Goal: Information Seeking & Learning: Learn about a topic

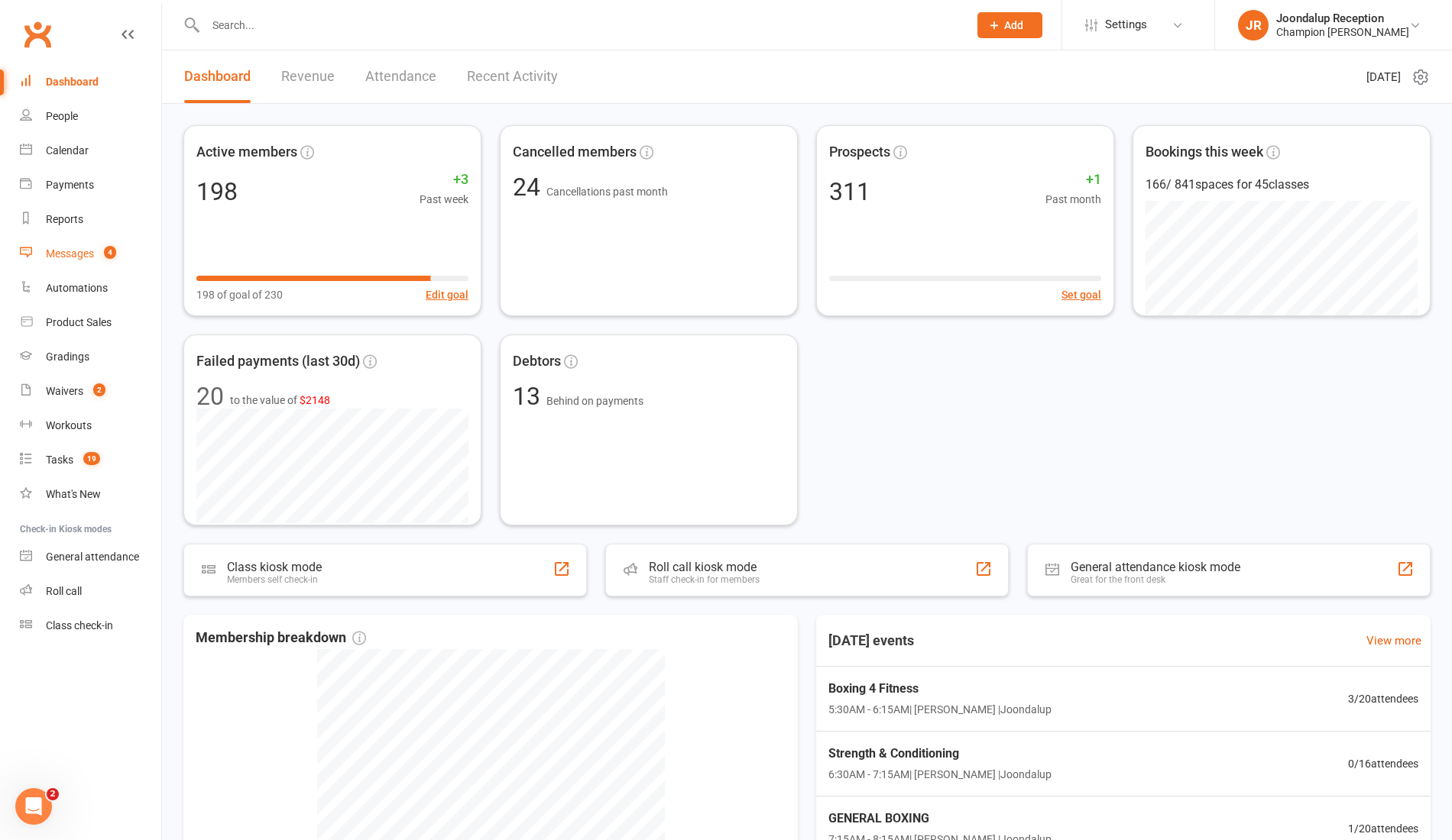
click at [73, 258] on div "Messages" at bounding box center [69, 253] width 48 height 13
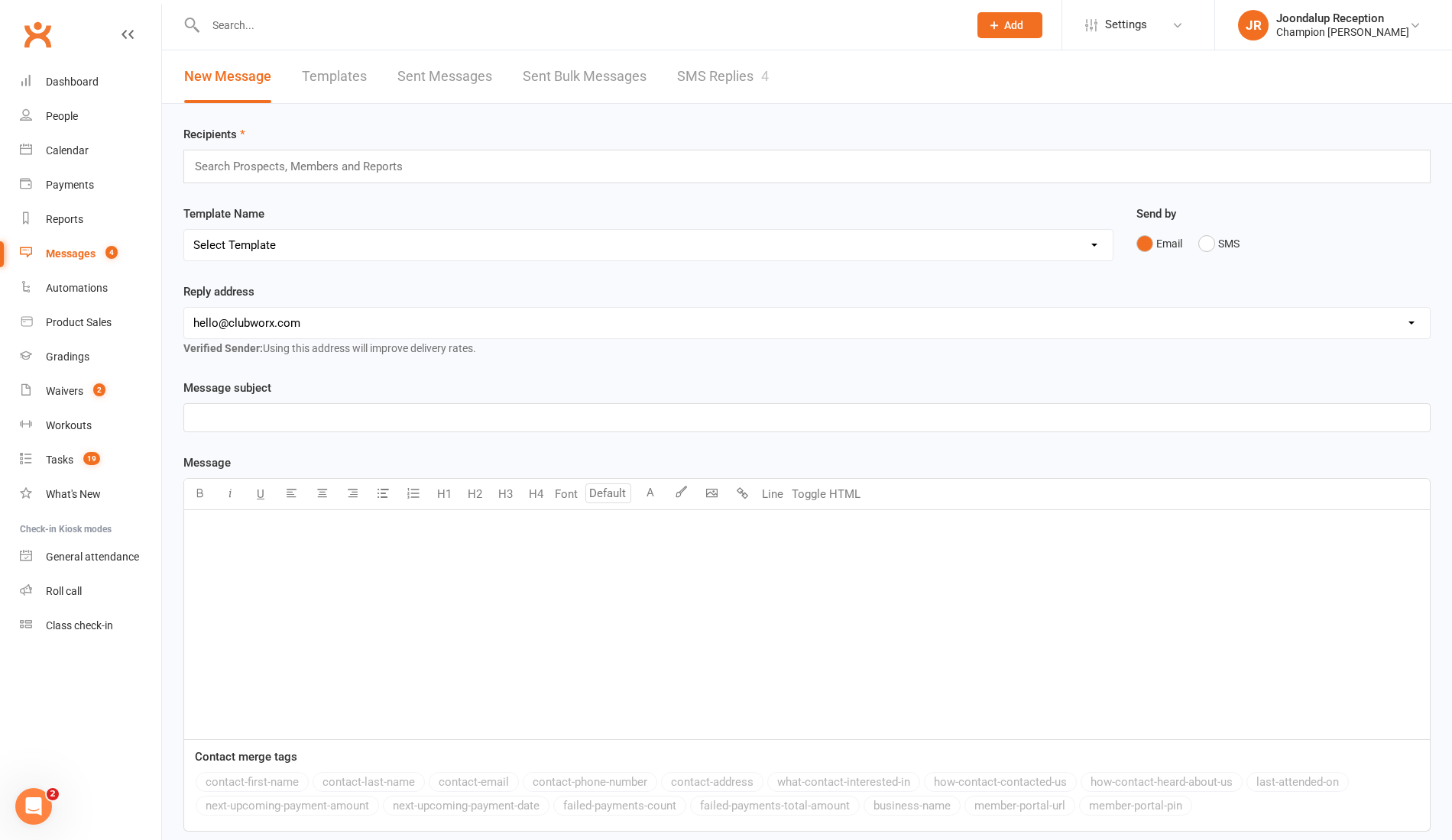
click at [704, 86] on link "SMS Replies 4" at bounding box center [723, 77] width 92 height 53
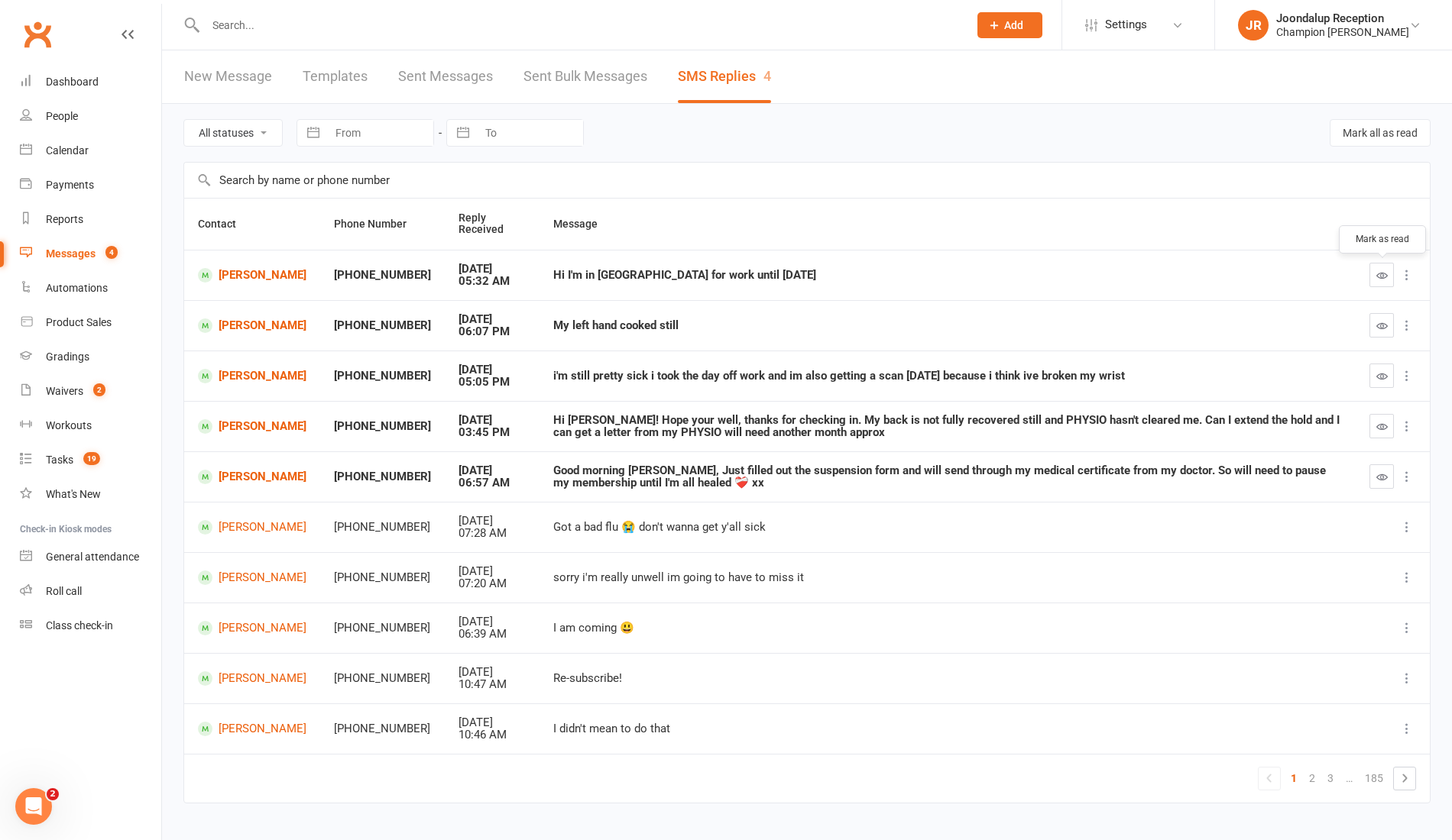
click at [1390, 271] on button "button" at bounding box center [1381, 274] width 24 height 24
click at [1387, 328] on icon "button" at bounding box center [1382, 326] width 12 height 12
click at [1391, 373] on button "button" at bounding box center [1381, 376] width 24 height 24
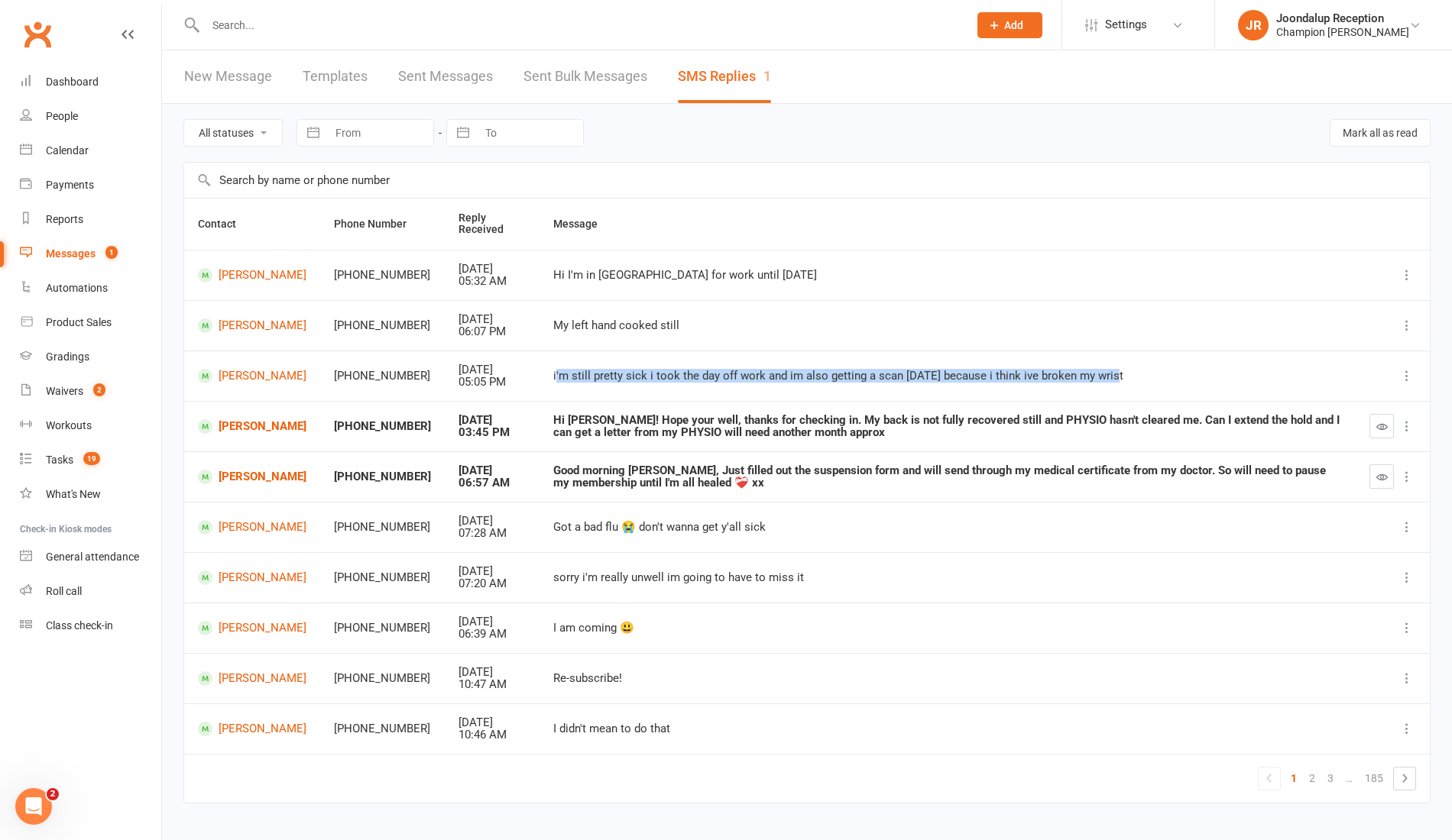
drag, startPoint x: 1099, startPoint y: 381, endPoint x: 534, endPoint y: 379, distance: 565.0
click at [540, 379] on td "i'm still pretty sick i took the day off work and im also getting a scan today …" at bounding box center [948, 376] width 816 height 51
copy div "'m still pretty sick i took the day off work and im also getting a scan today b…"
click at [249, 372] on link "[PERSON_NAME]" at bounding box center [251, 376] width 108 height 15
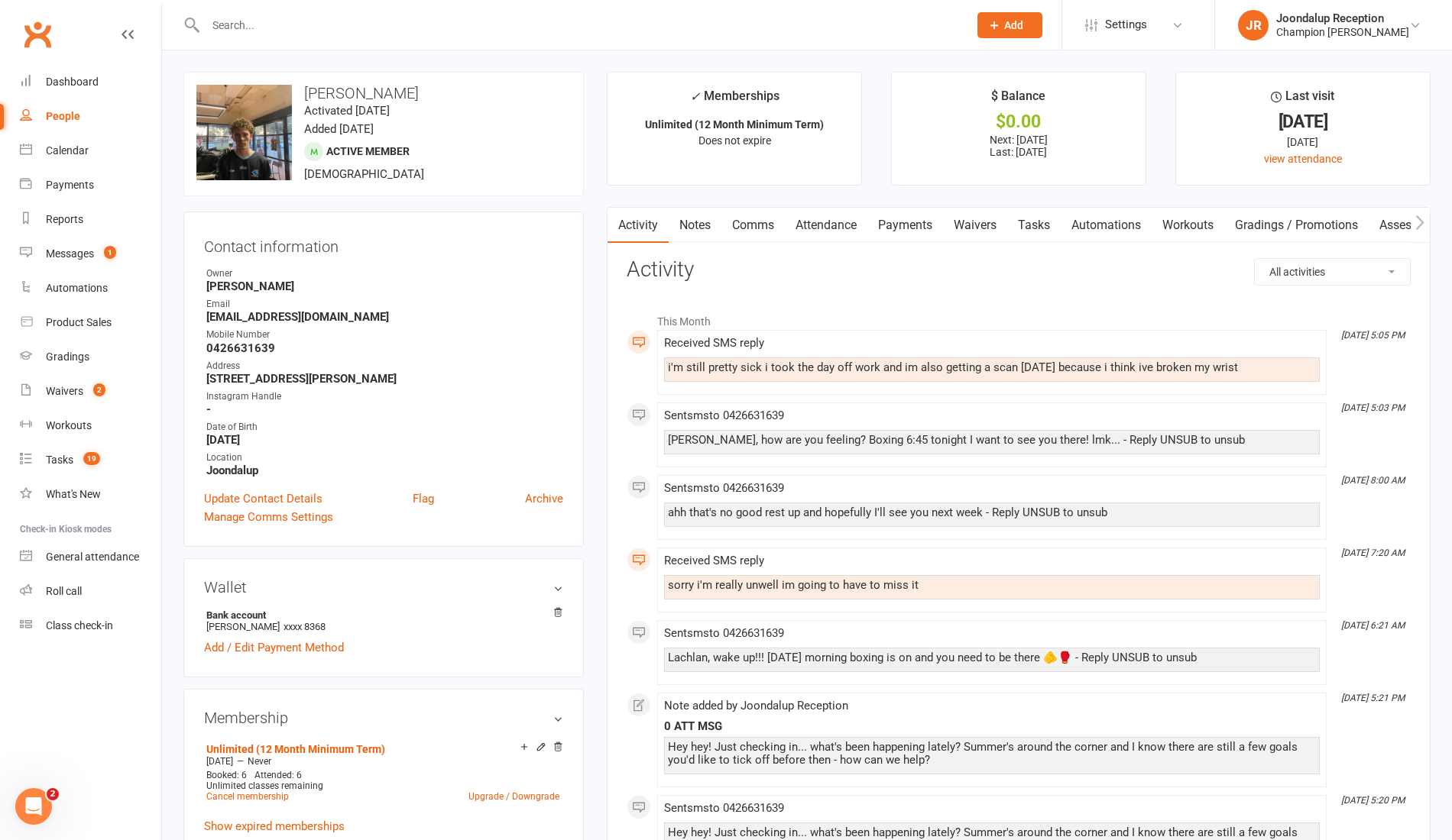
click at [692, 225] on link "Notes" at bounding box center [695, 225] width 53 height 35
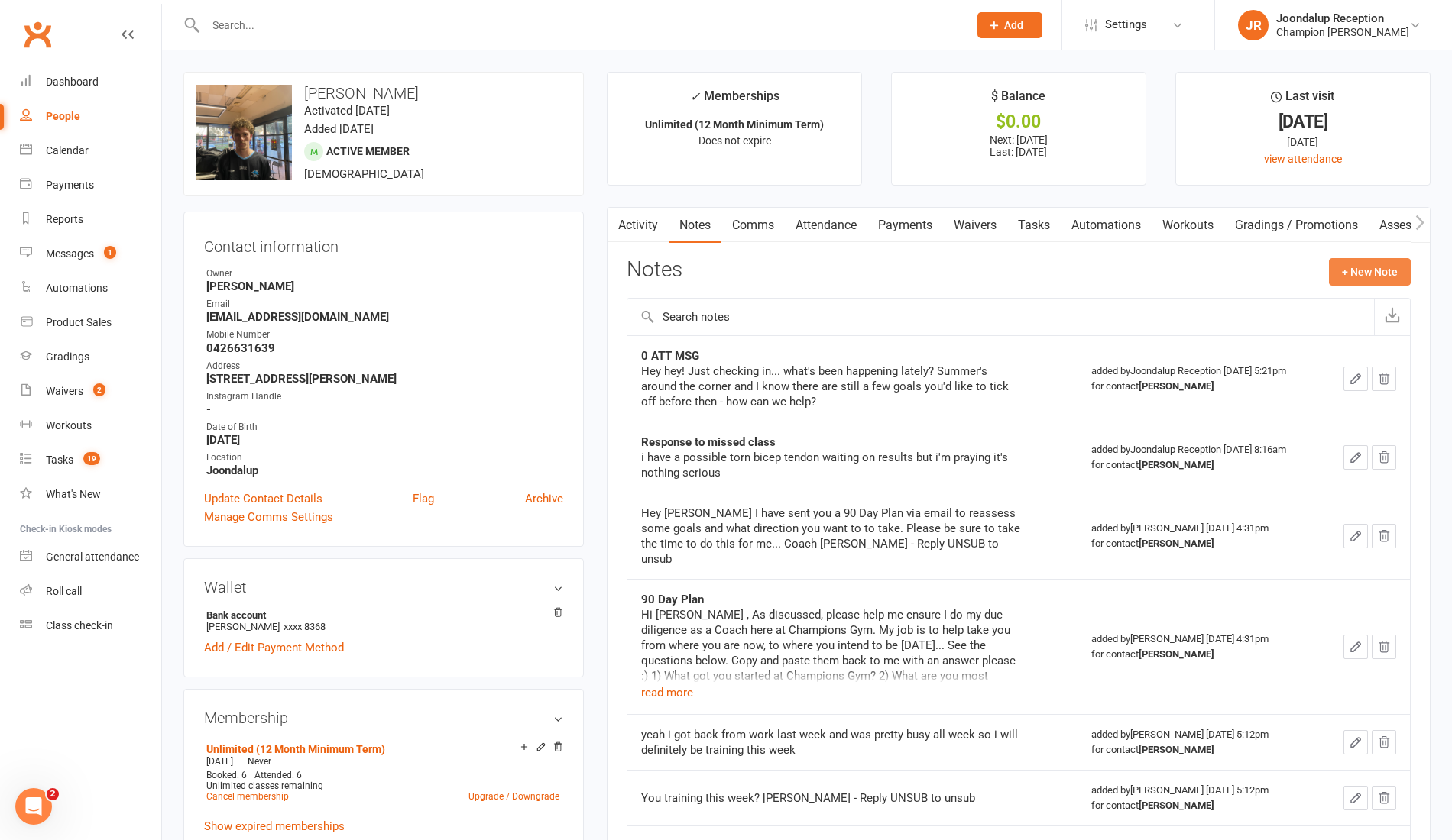
click at [1359, 281] on button "+ New Note" at bounding box center [1370, 272] width 82 height 27
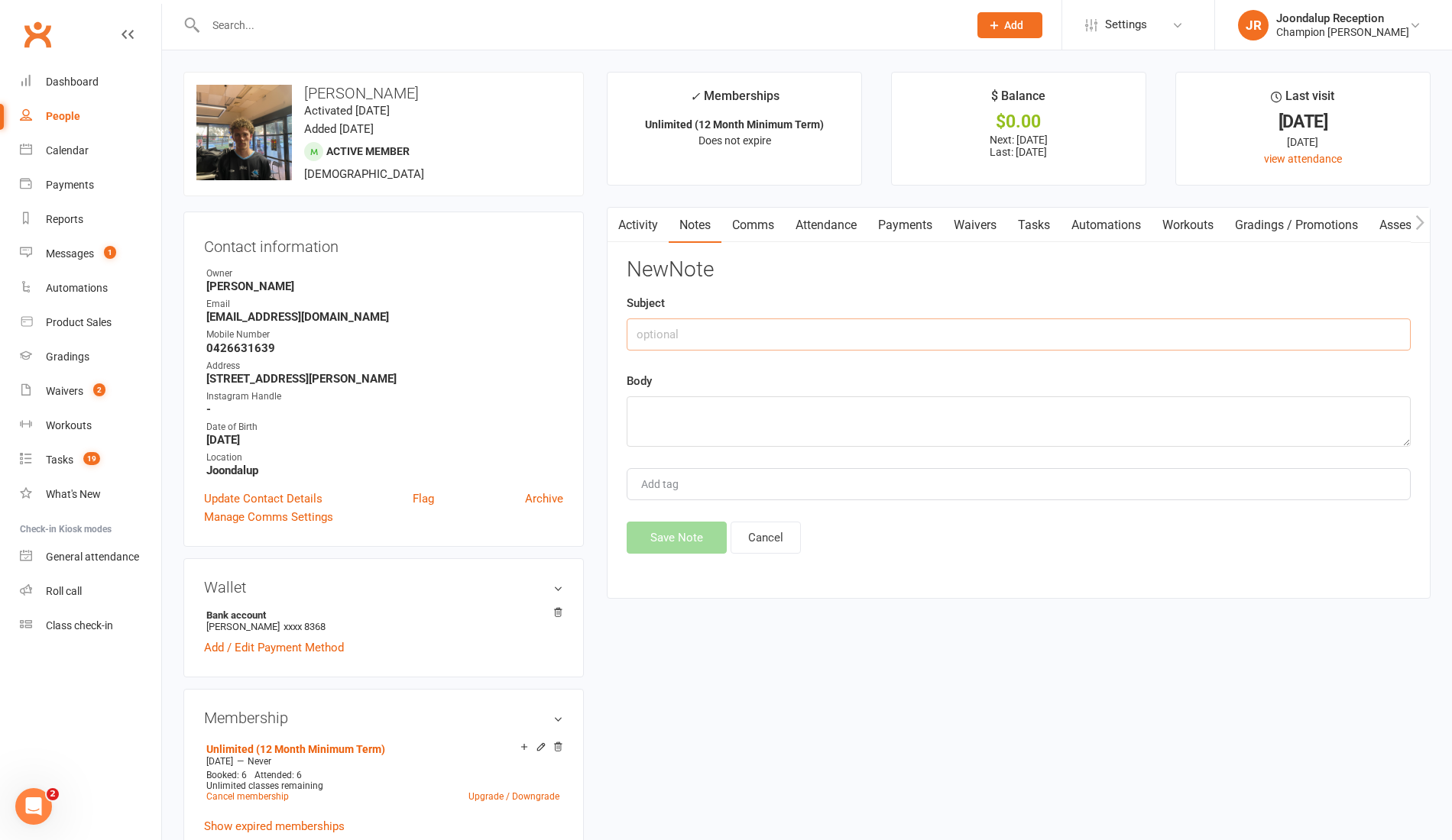
click at [701, 332] on input "text" at bounding box center [1018, 334] width 784 height 32
type input "Response"
click at [687, 405] on textarea at bounding box center [1018, 421] width 784 height 51
paste textarea "'m still pretty sick i took the day off work and im also getting a scan today b…"
type textarea "'m still pretty sick i took the day off work and im also getting a scan today b…"
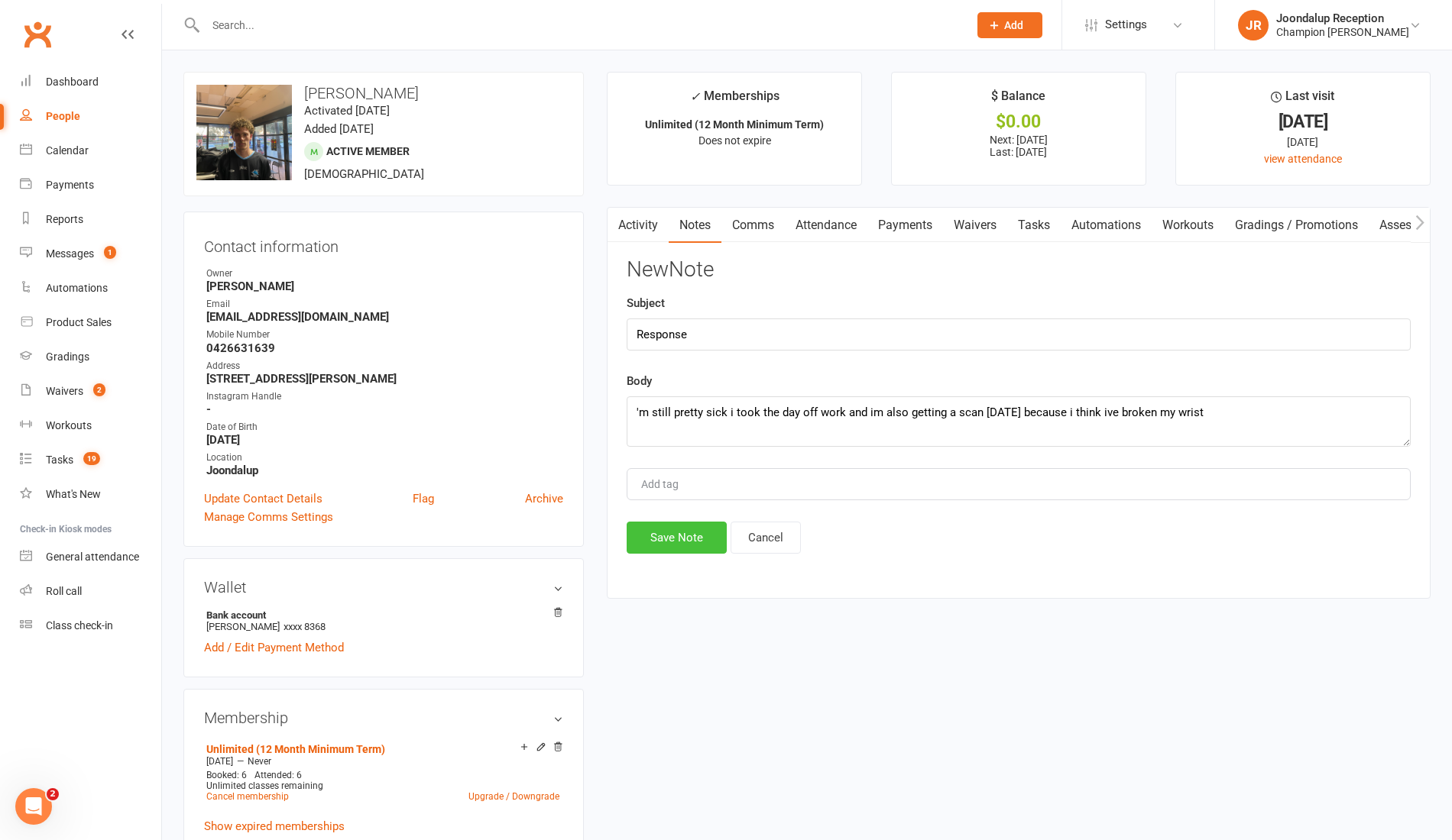
click at [655, 541] on button "Save Note" at bounding box center [676, 537] width 100 height 32
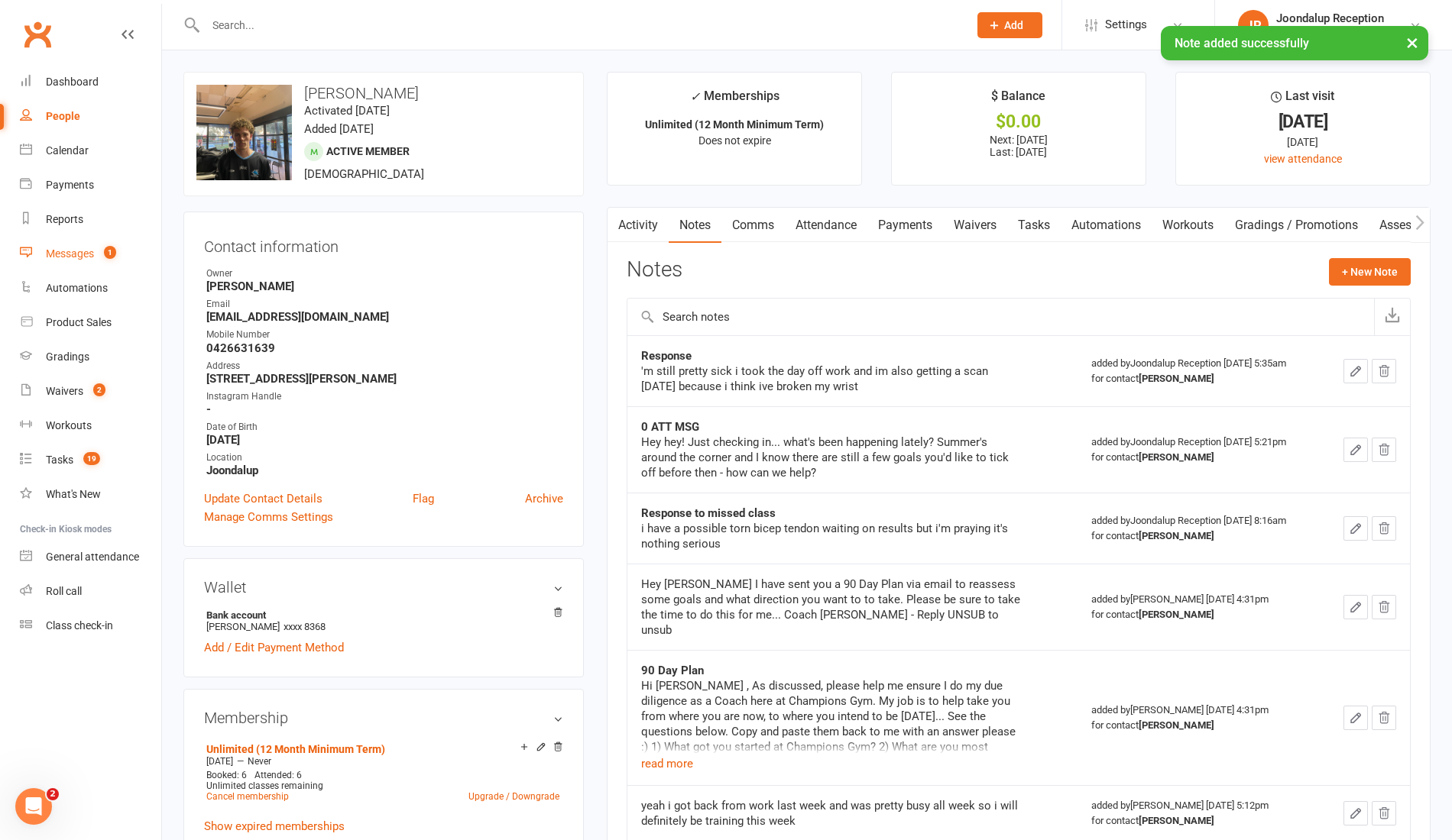
click at [73, 263] on link "Messages 1" at bounding box center [90, 253] width 141 height 34
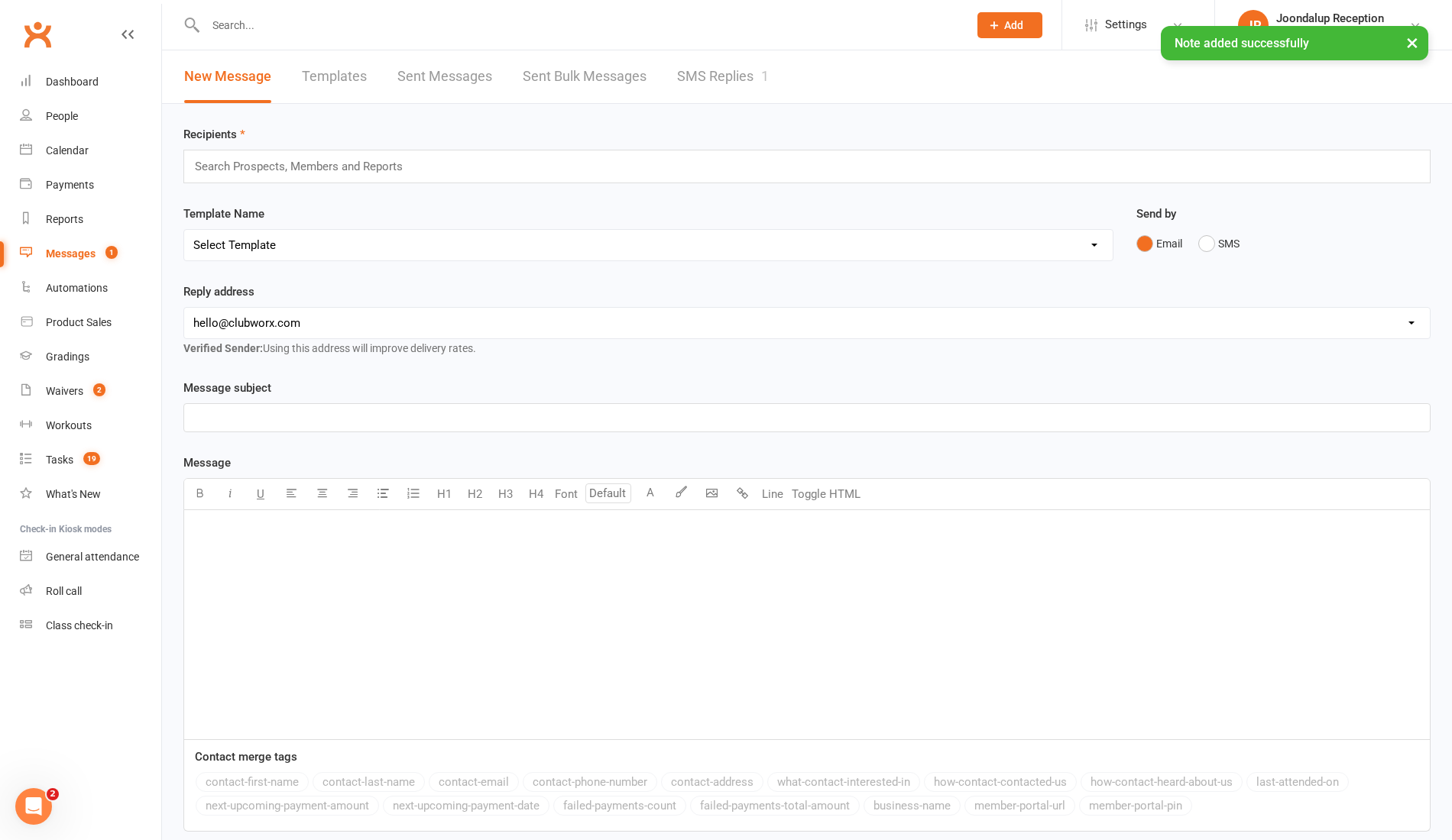
click at [712, 77] on link "SMS Replies 1" at bounding box center [723, 77] width 92 height 53
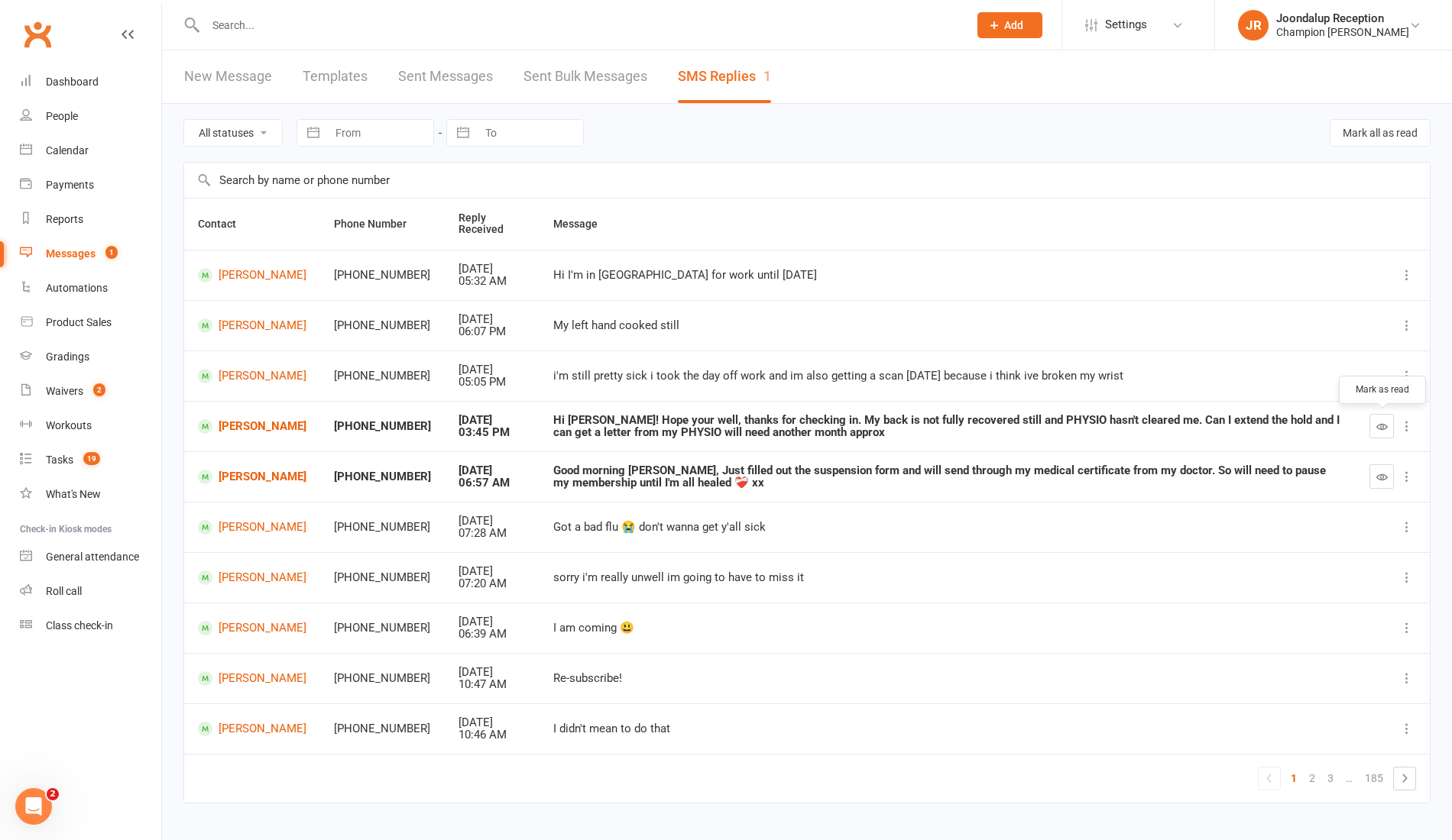
click at [1383, 426] on icon "button" at bounding box center [1382, 426] width 12 height 12
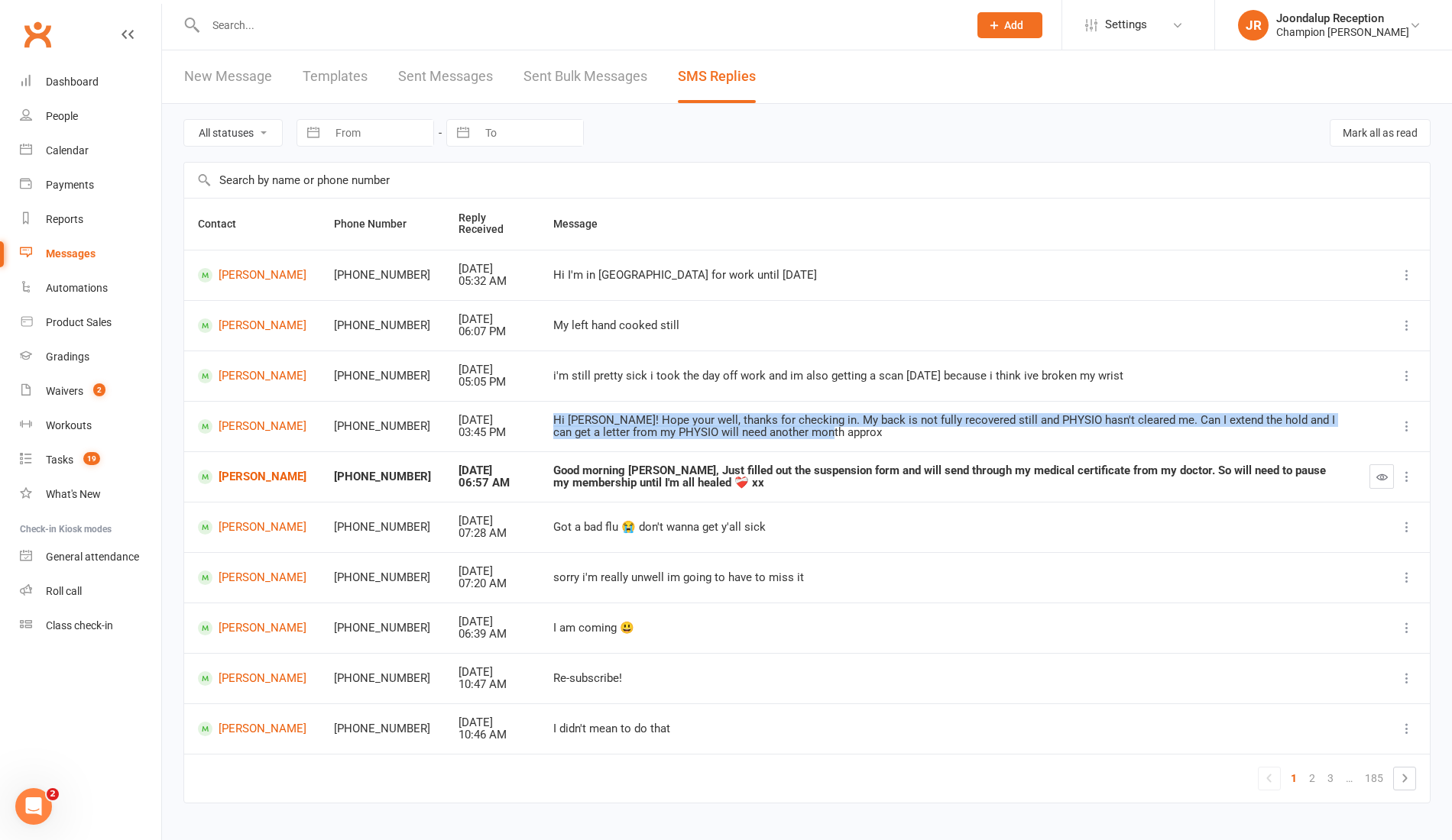
drag, startPoint x: 800, startPoint y: 435, endPoint x: 531, endPoint y: 420, distance: 269.4
click at [540, 420] on td "Hi Ayla! Hope your well, thanks for checking in. My back is not fully recovered…" at bounding box center [948, 426] width 816 height 51
copy div "Hi Ayla! Hope your well, thanks for checking in. My back is not fully recovered…"
click at [254, 424] on link "Shivan Jagatia" at bounding box center [251, 426] width 108 height 15
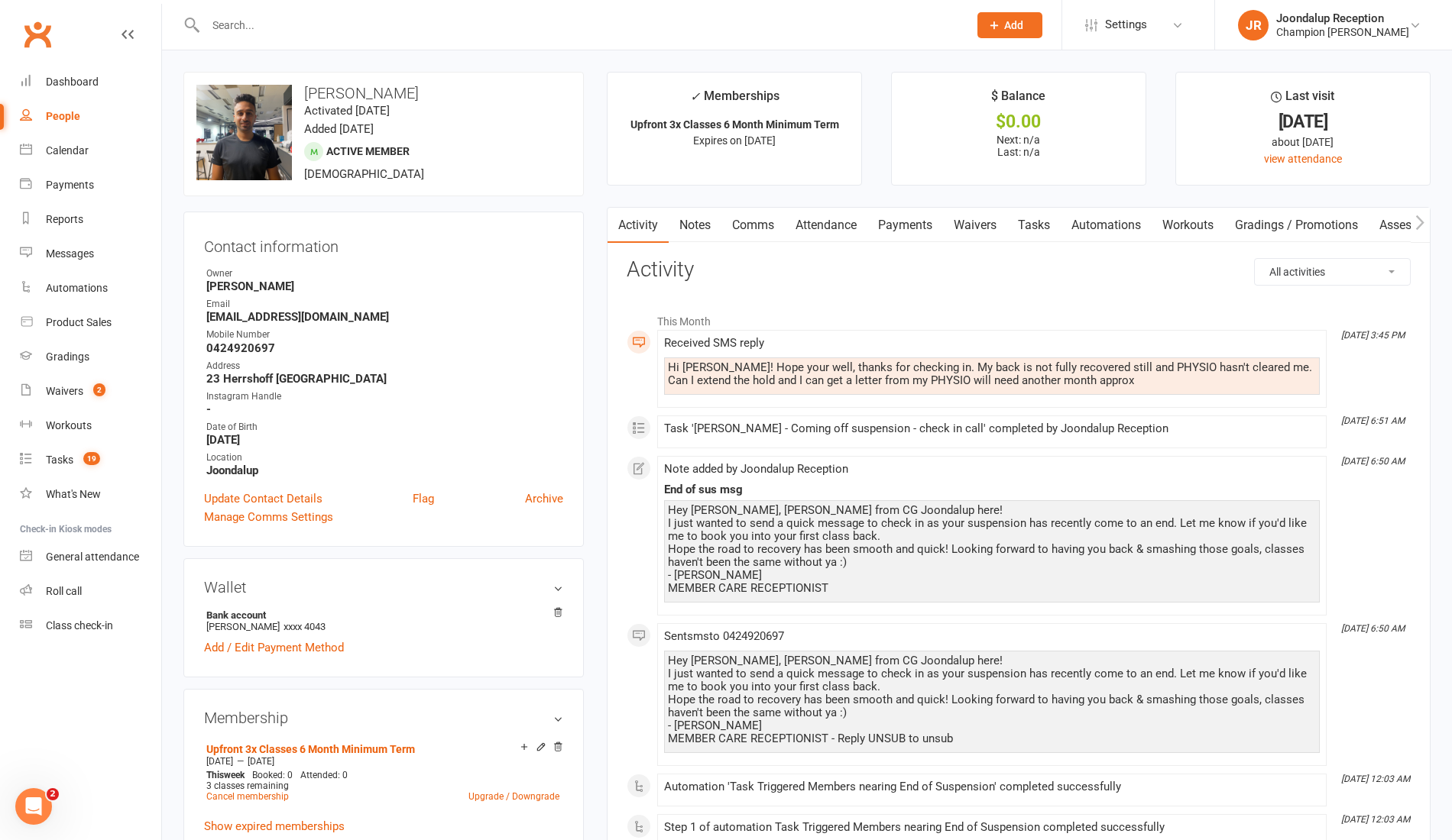
click at [698, 241] on link "Notes" at bounding box center [695, 225] width 53 height 35
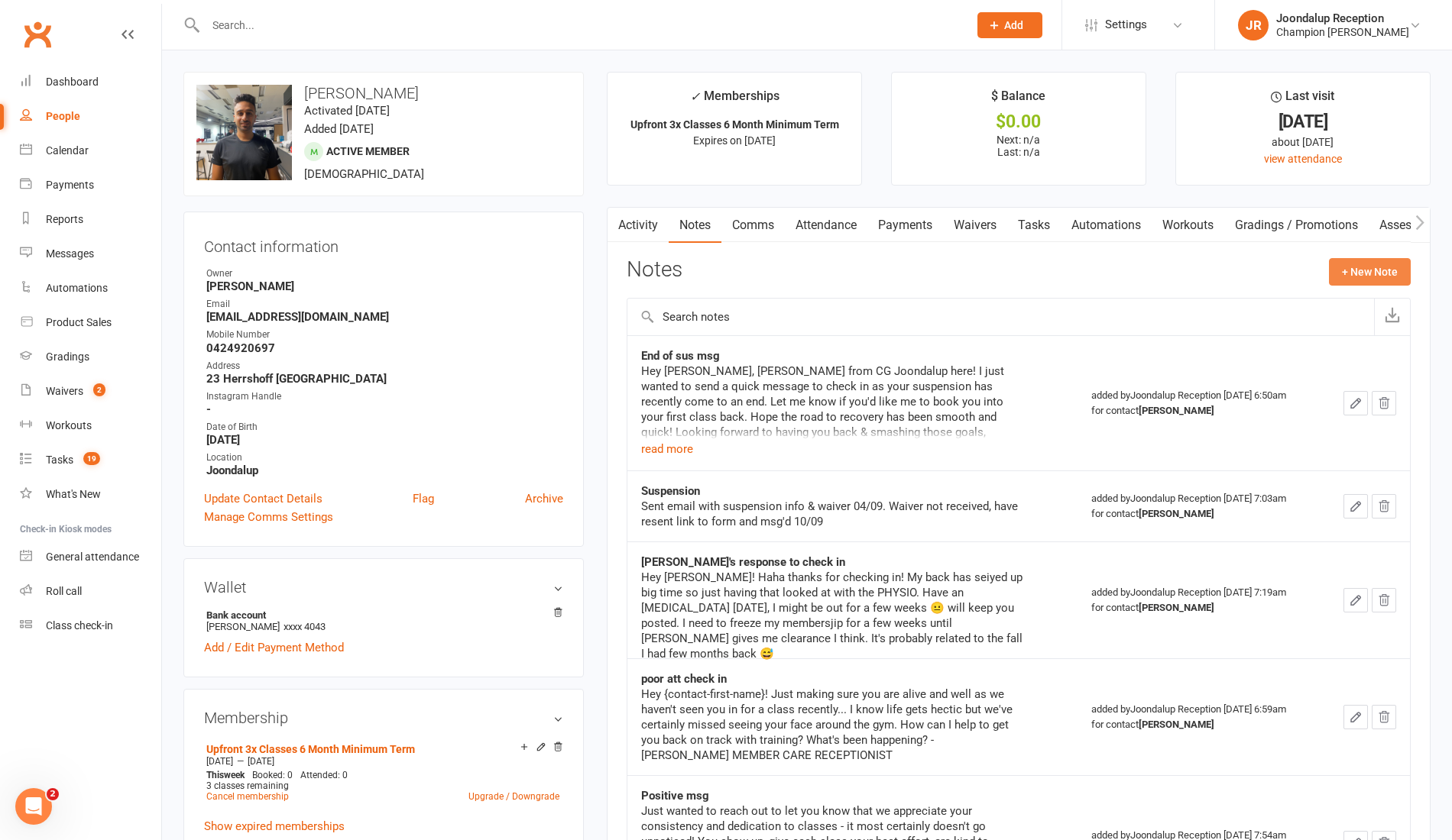
click at [1359, 266] on button "+ New Note" at bounding box center [1370, 272] width 82 height 27
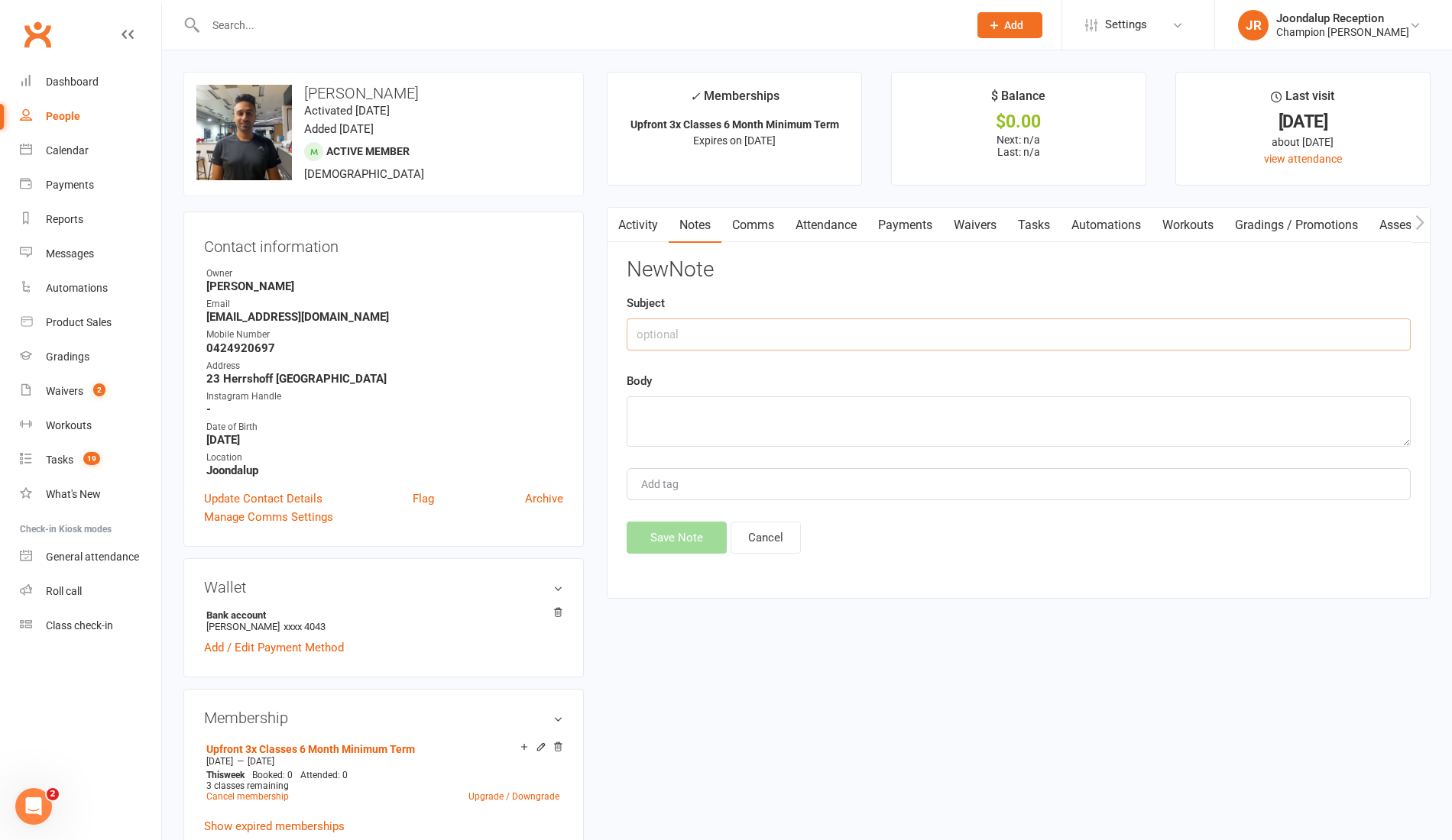
click at [917, 346] on input "text" at bounding box center [1018, 334] width 784 height 32
type input "Response"
click at [862, 434] on textarea at bounding box center [1018, 421] width 784 height 51
paste textarea "Hi Ayla! Hope your well, thanks for checking in. My back is not fully recovered…"
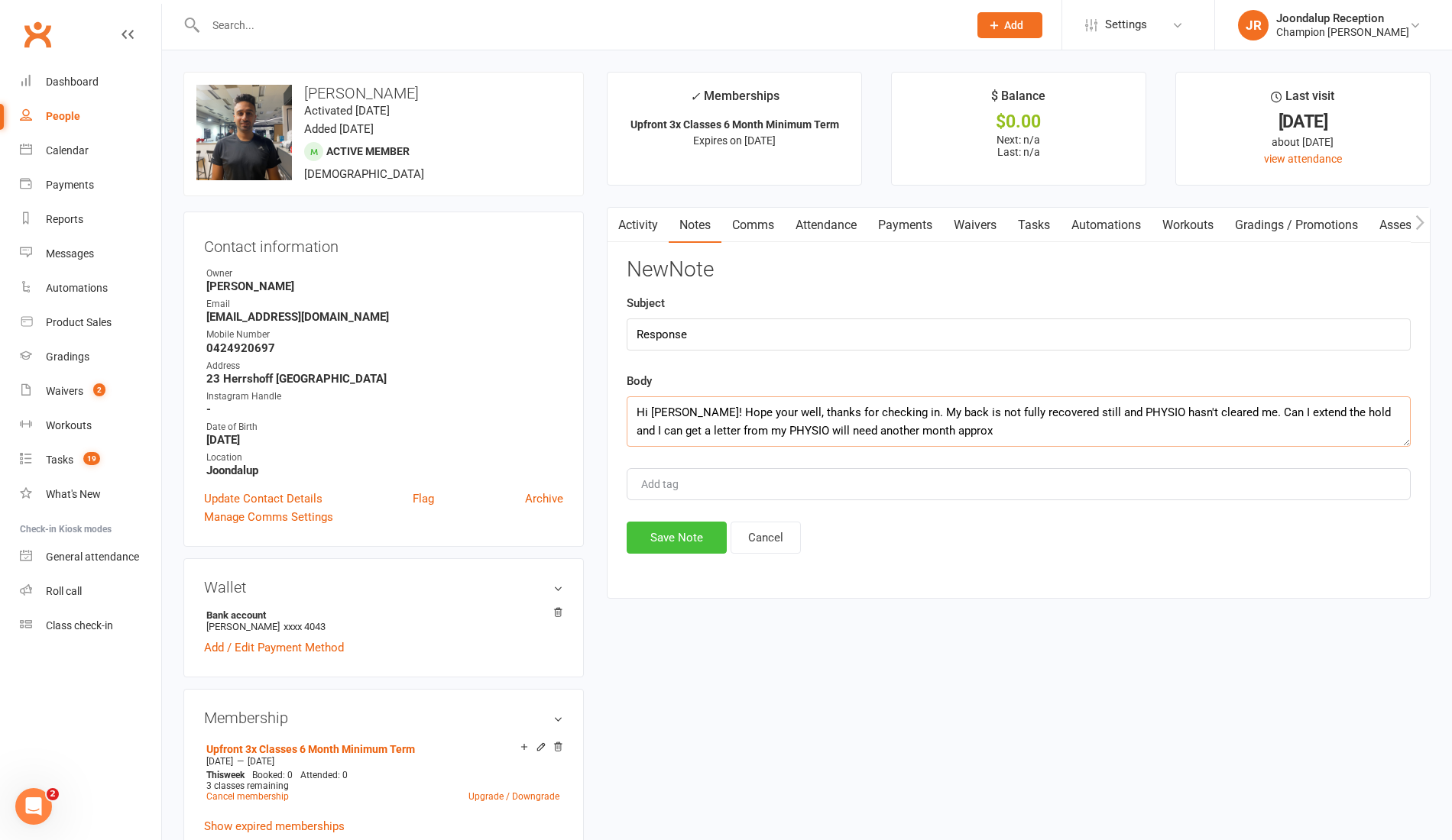
type textarea "Hi Ayla! Hope your well, thanks for checking in. My back is not fully recovered…"
click at [690, 539] on button "Save Note" at bounding box center [676, 537] width 100 height 32
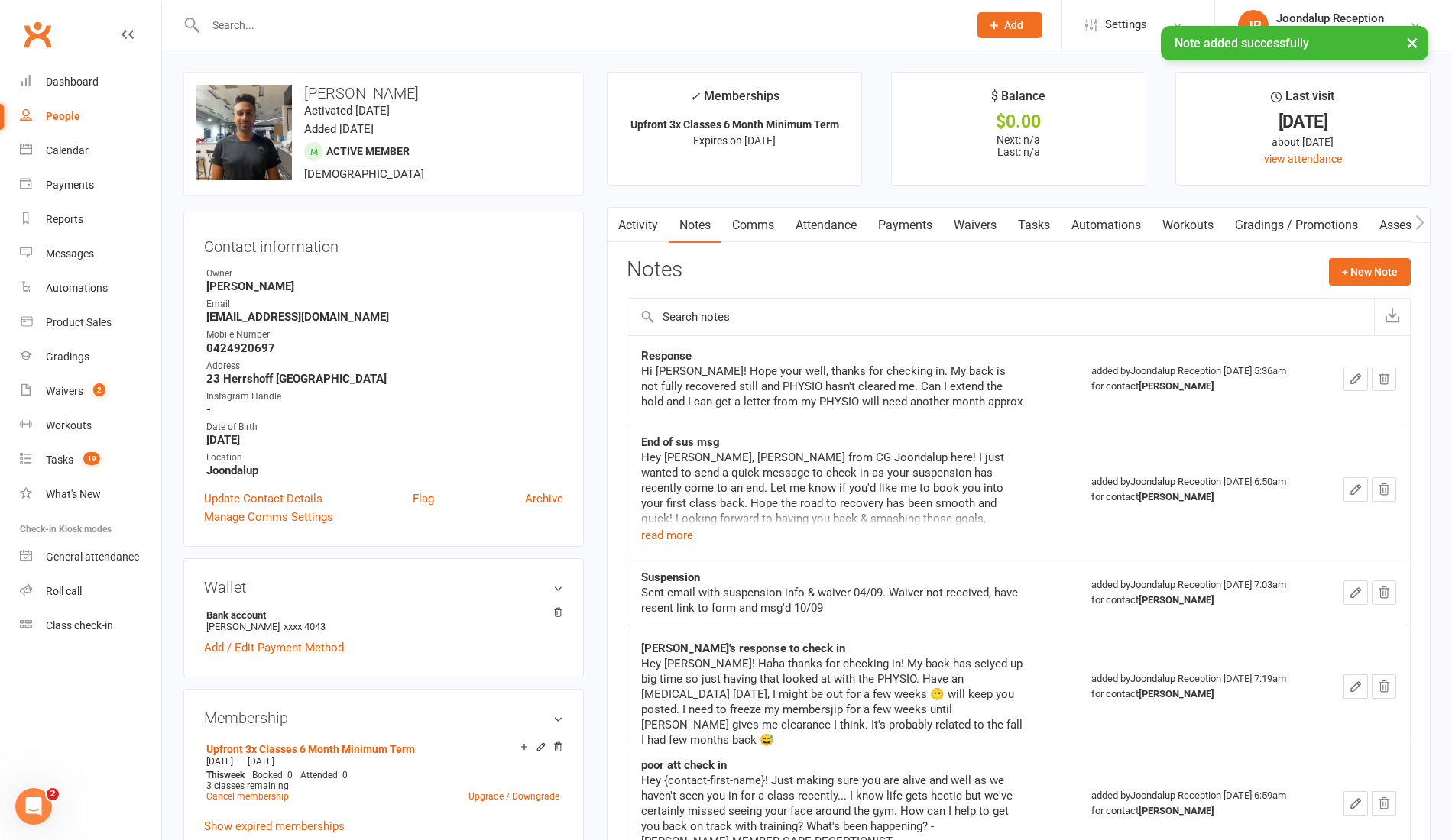
click at [743, 229] on link "Comms" at bounding box center [753, 225] width 63 height 35
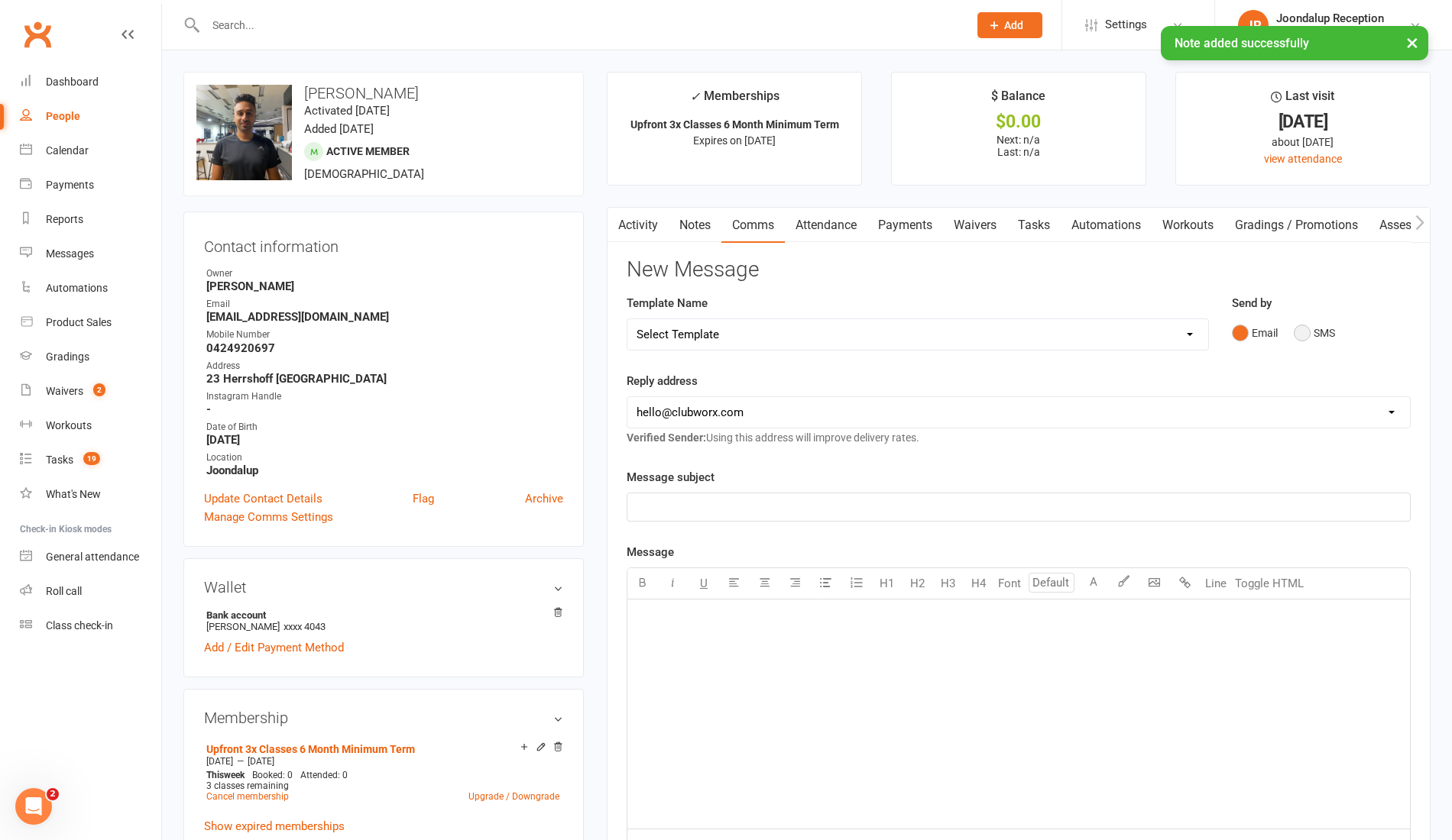
click at [1312, 343] on button "SMS" at bounding box center [1315, 333] width 41 height 29
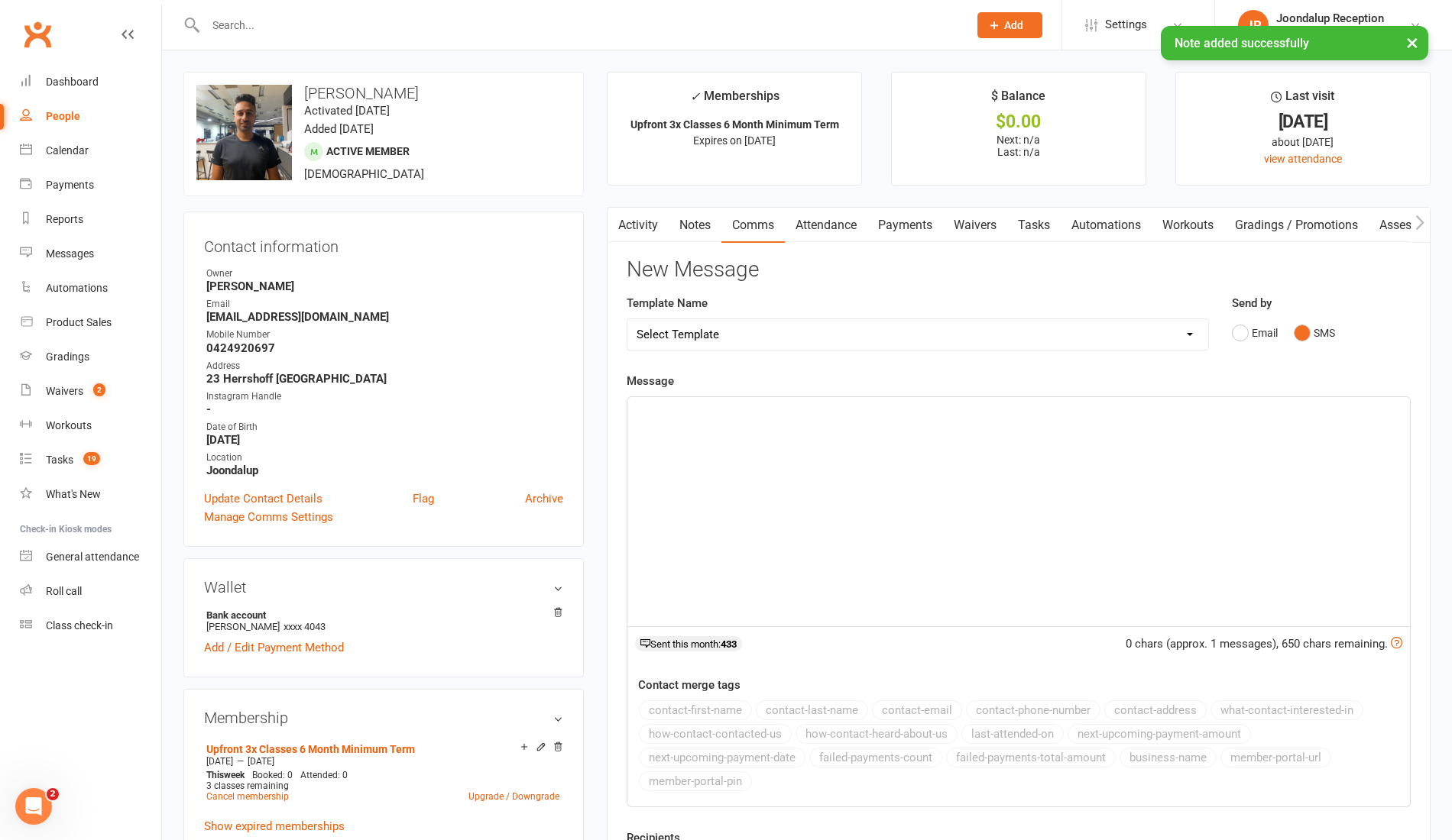
click at [853, 427] on div "﻿" at bounding box center [1019, 511] width 783 height 229
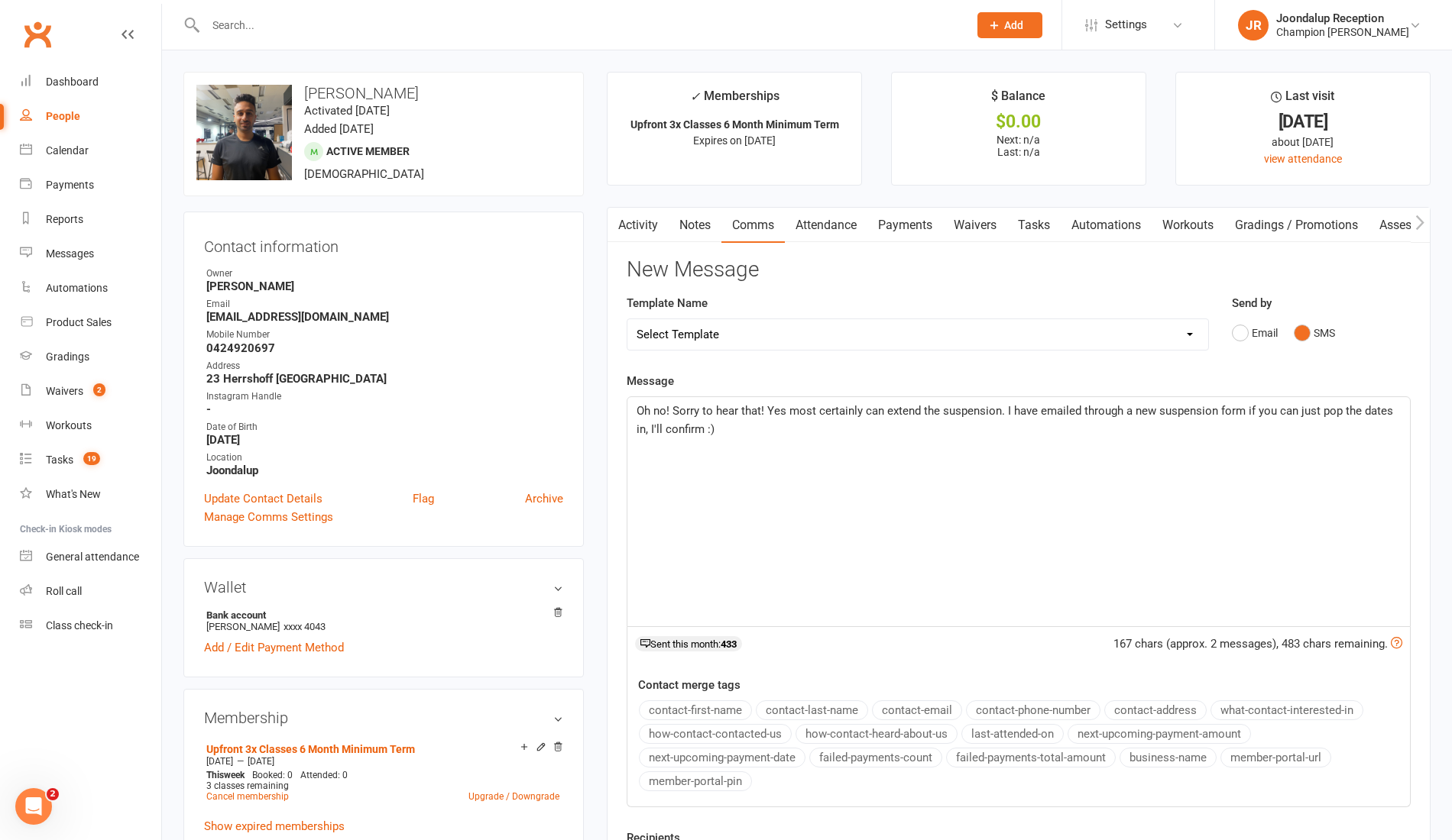
click at [987, 431] on p "Oh no! Sorry to hear that! Yes most certainly can extend the suspension. I have…" at bounding box center [1019, 420] width 764 height 37
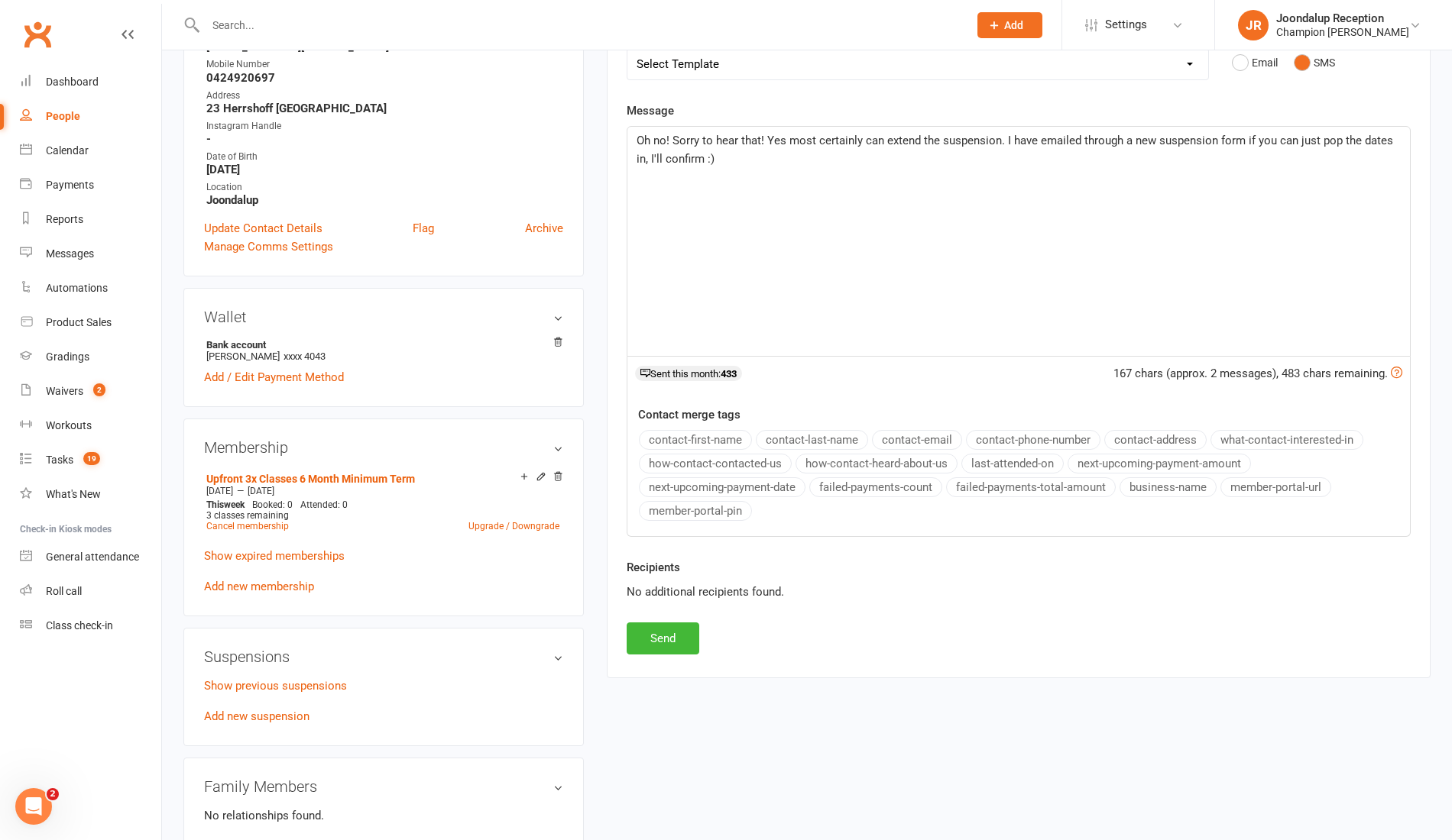
scroll to position [314, 0]
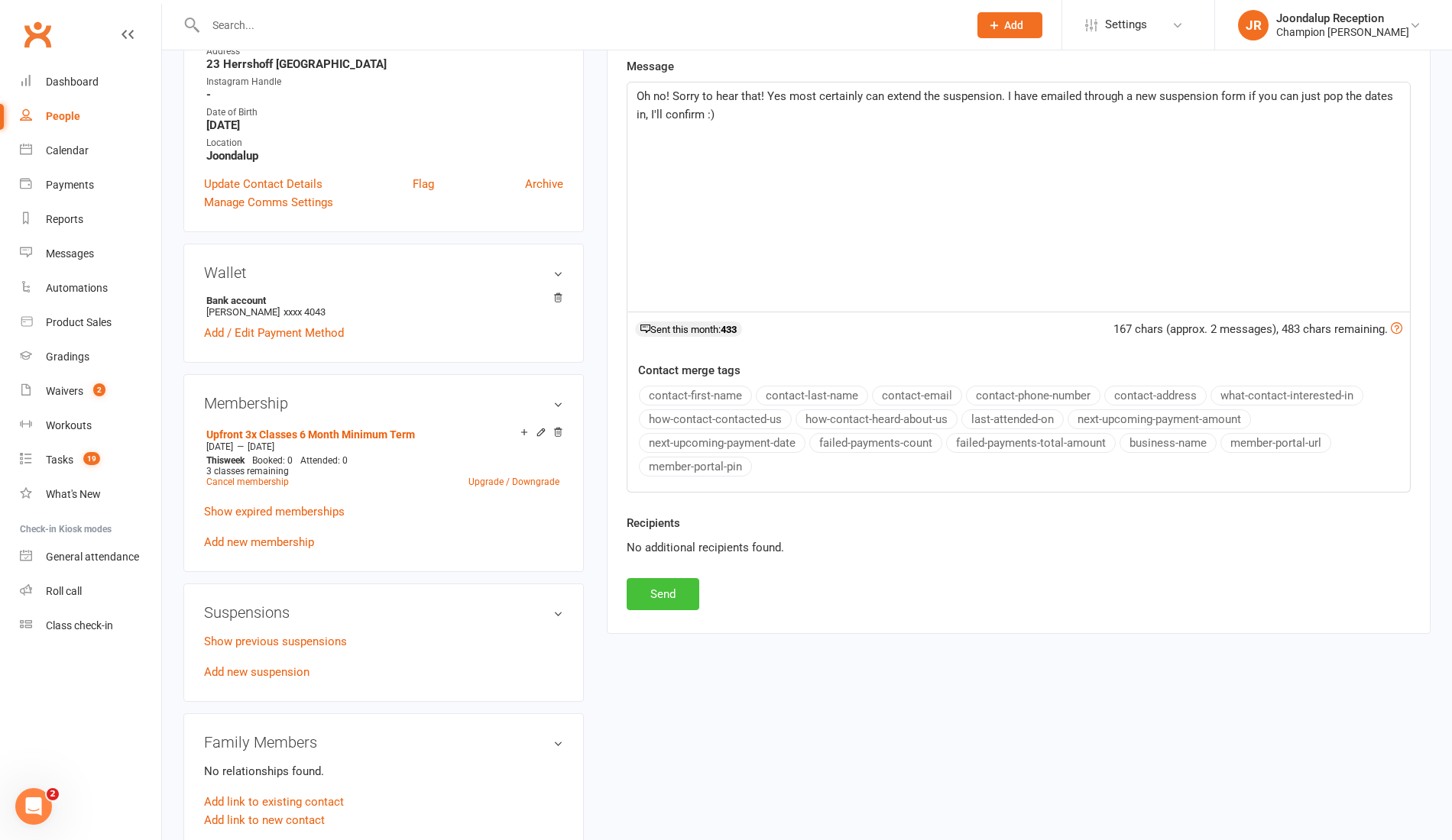
click at [660, 582] on button "Send" at bounding box center [662, 594] width 73 height 32
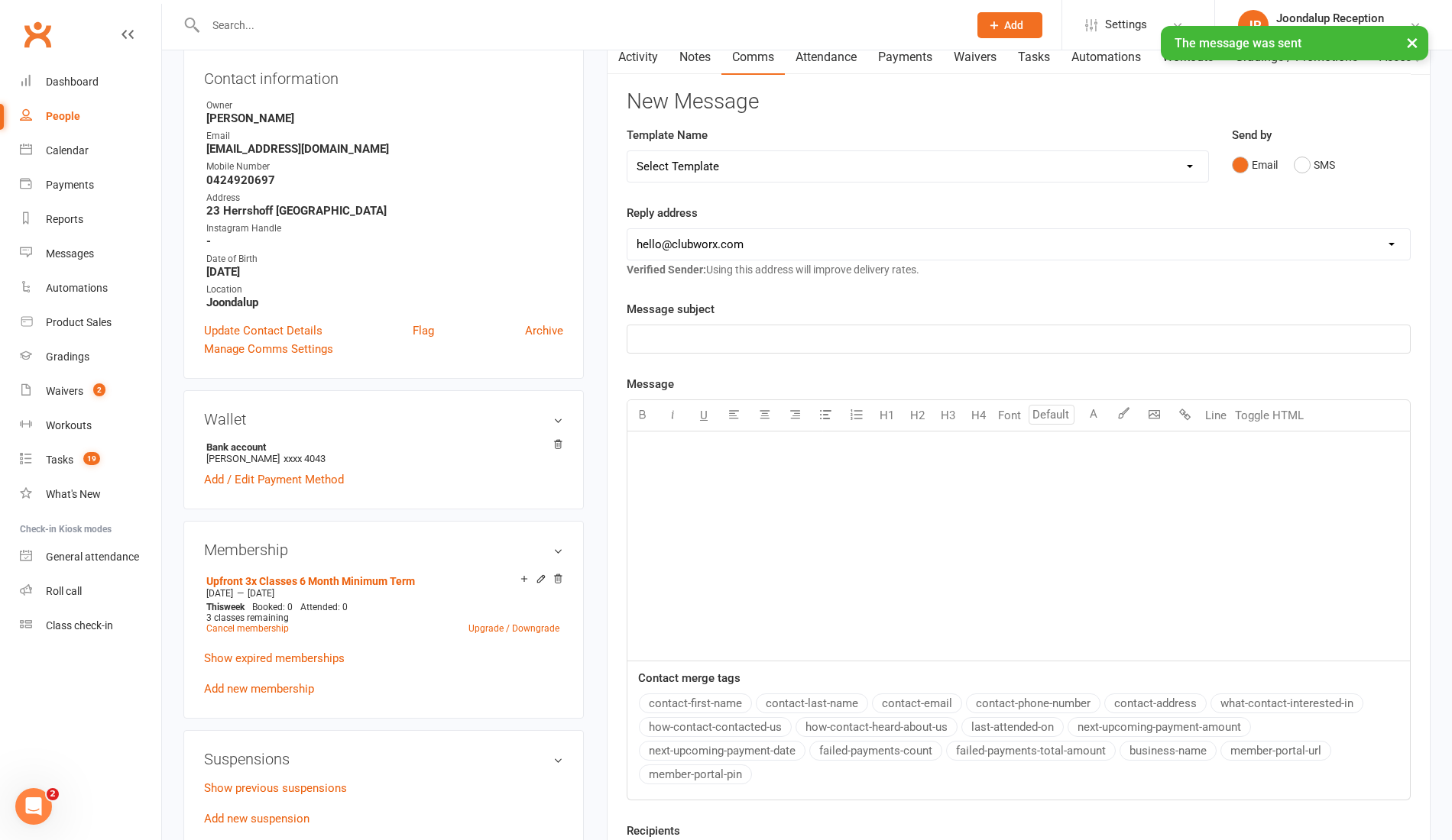
scroll to position [0, 0]
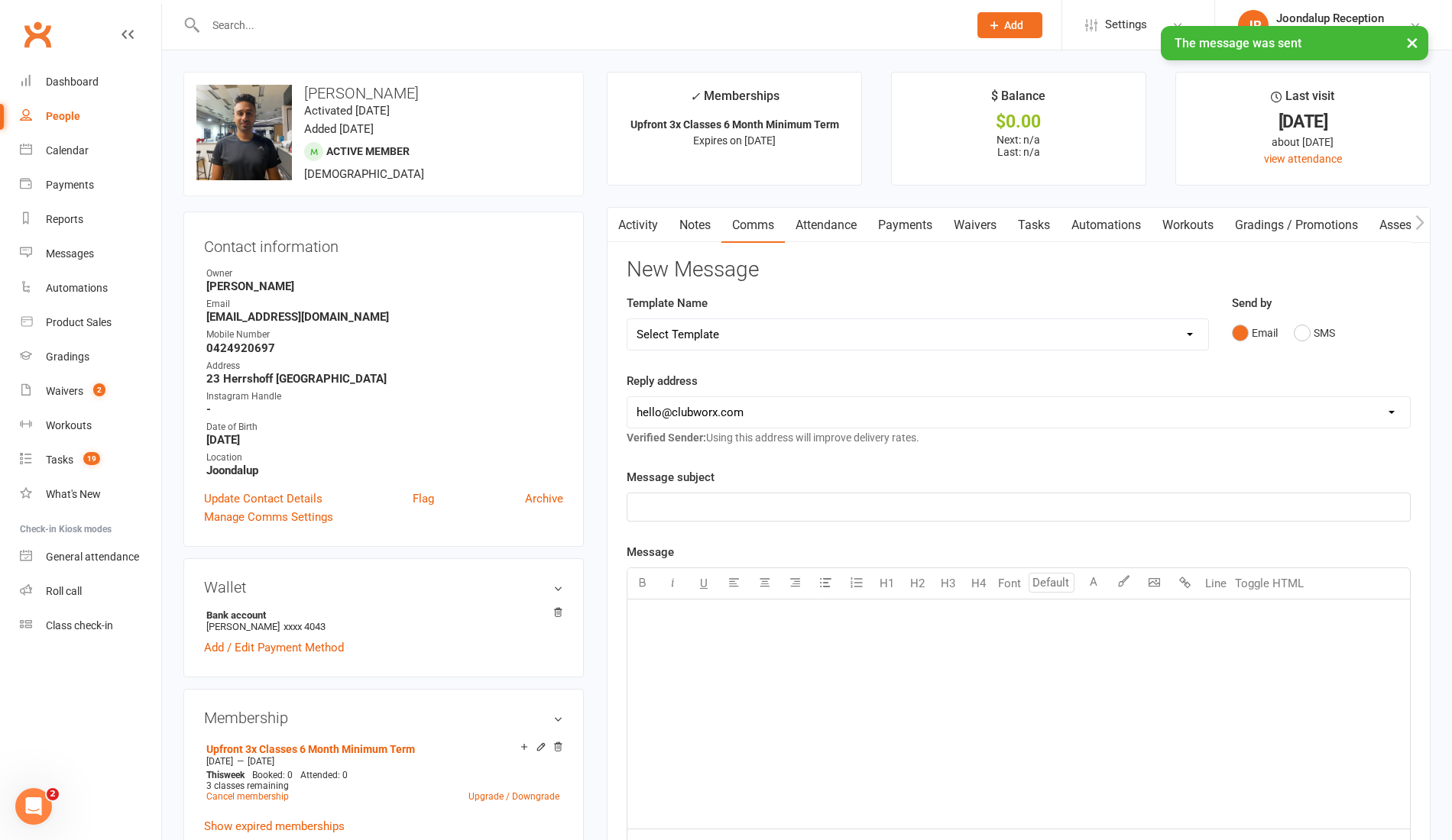
click at [990, 211] on link "Waivers" at bounding box center [975, 225] width 64 height 35
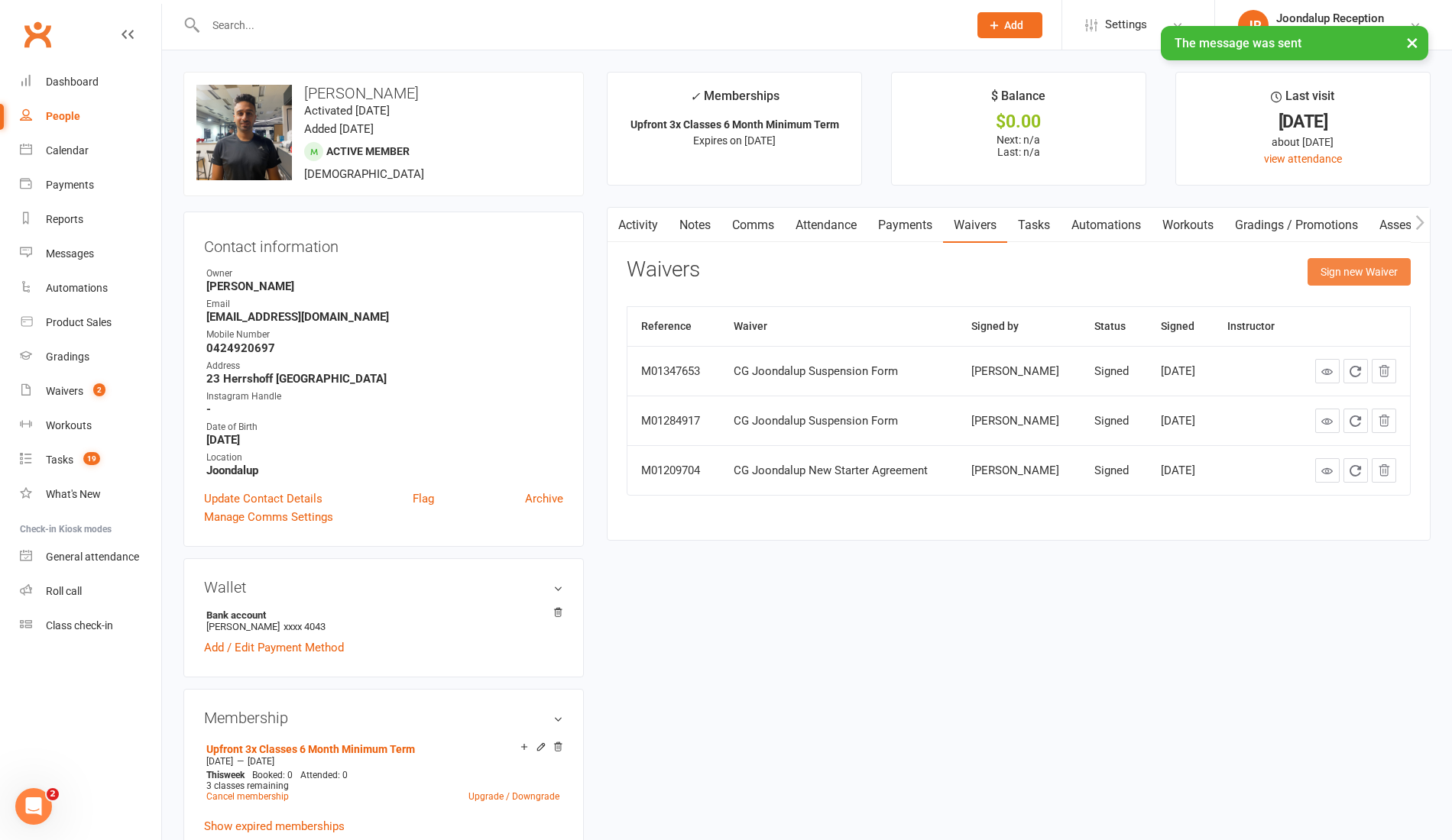
click at [1326, 275] on button "Sign new Waiver" at bounding box center [1359, 272] width 103 height 27
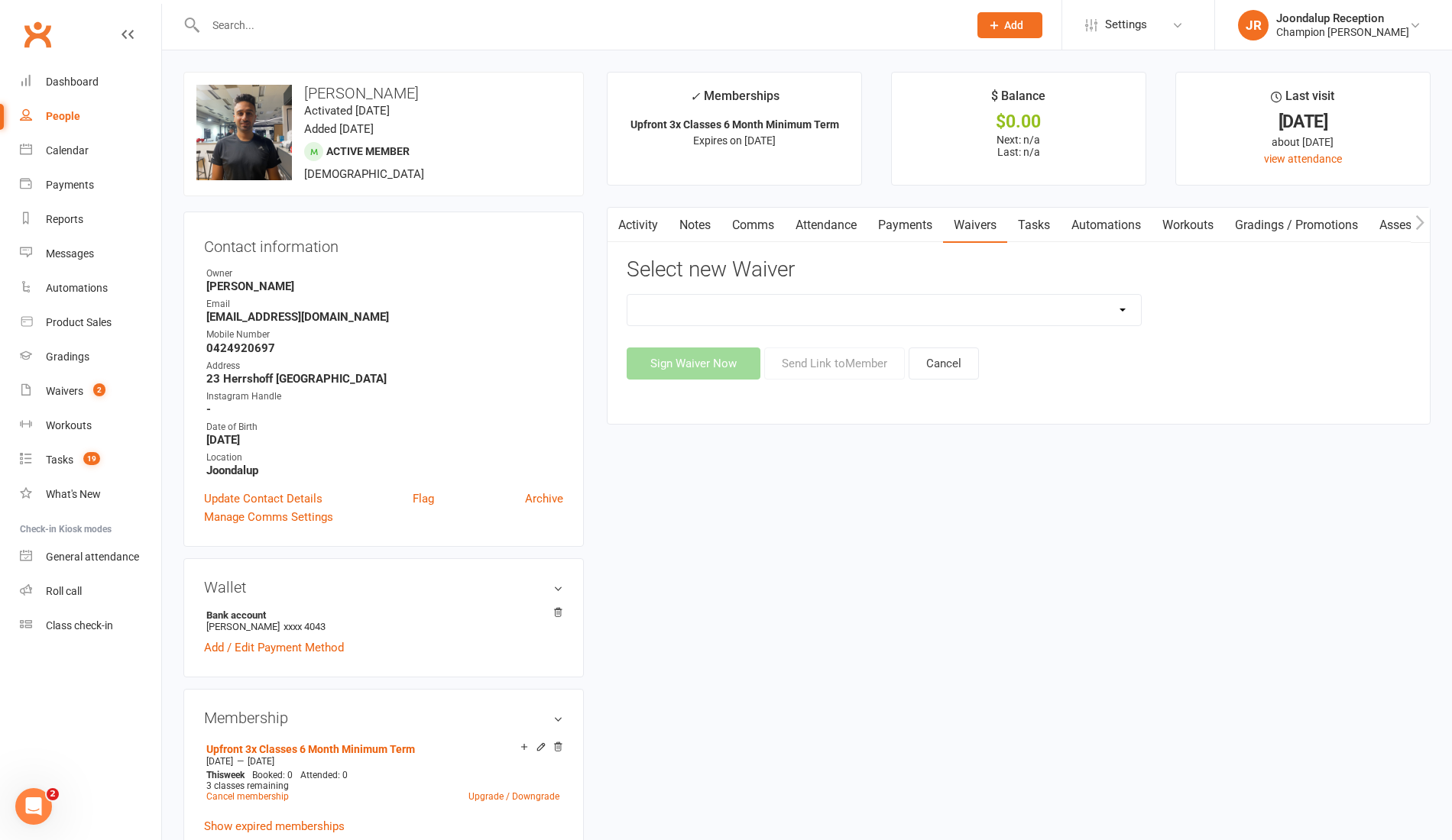
click at [913, 303] on select "90 Day Plan Casual Waiver Casual Waiver (STAFF ONLY) CG Joondalup Cancellation …" at bounding box center [883, 310] width 513 height 30
select select "8694"
click at [627, 295] on select "90 Day Plan Casual Waiver Casual Waiver (STAFF ONLY) CG Joondalup Cancellation …" at bounding box center [883, 310] width 513 height 30
click at [835, 368] on button "Send Link to Member" at bounding box center [835, 363] width 140 height 32
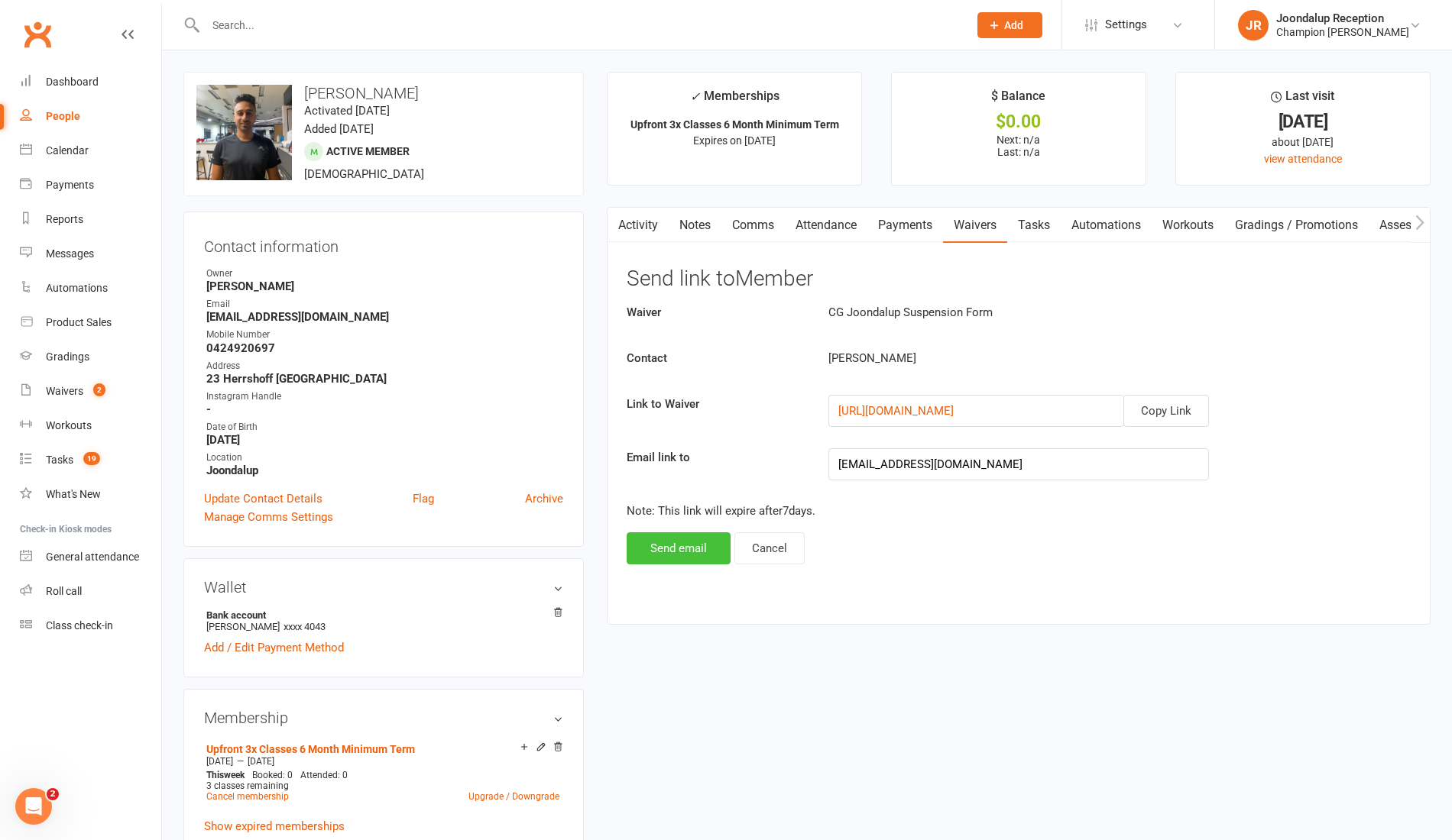
click at [711, 532] on button "Send email" at bounding box center [678, 548] width 104 height 32
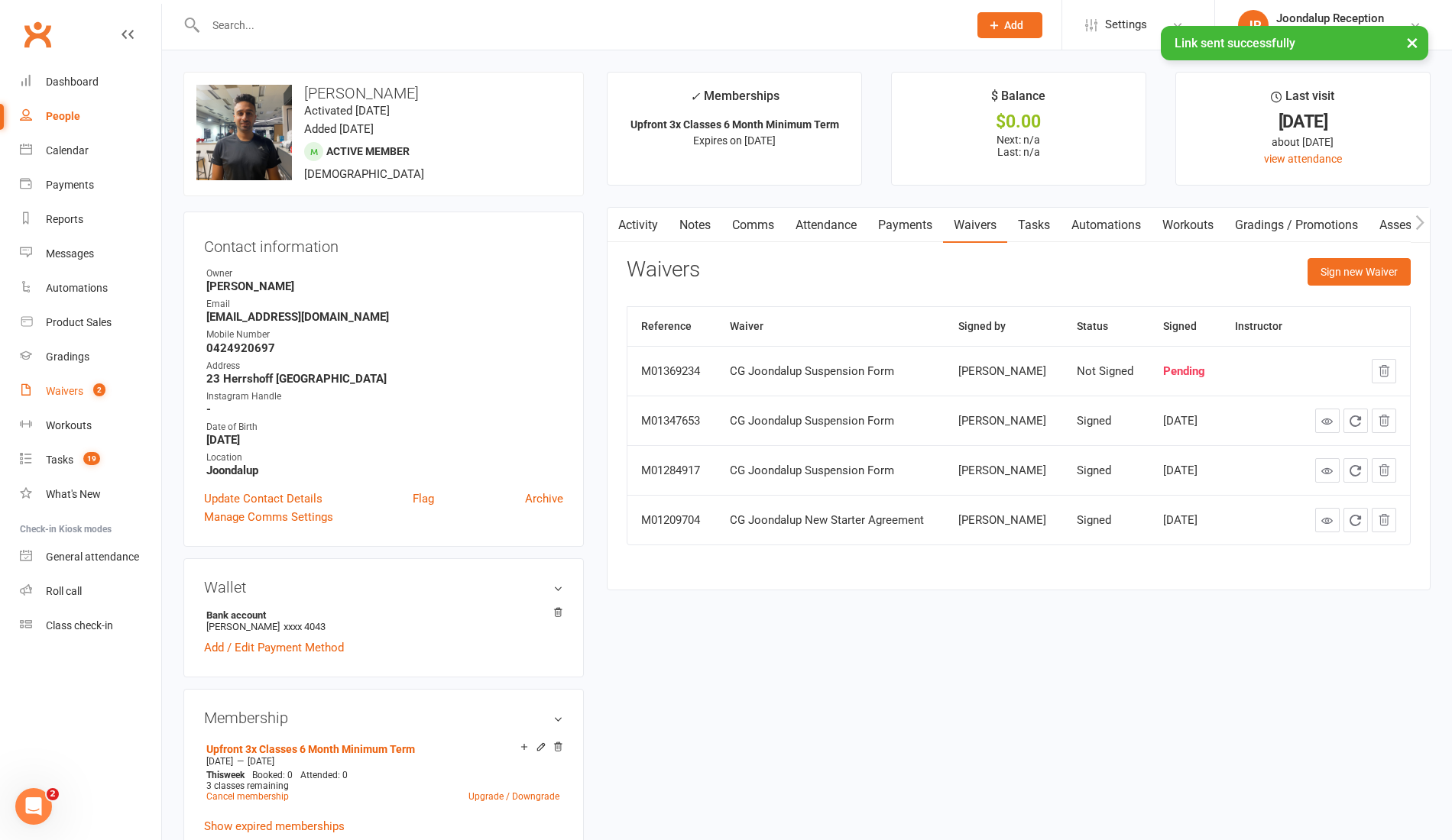
click at [64, 407] on link "Waivers 2" at bounding box center [90, 391] width 141 height 34
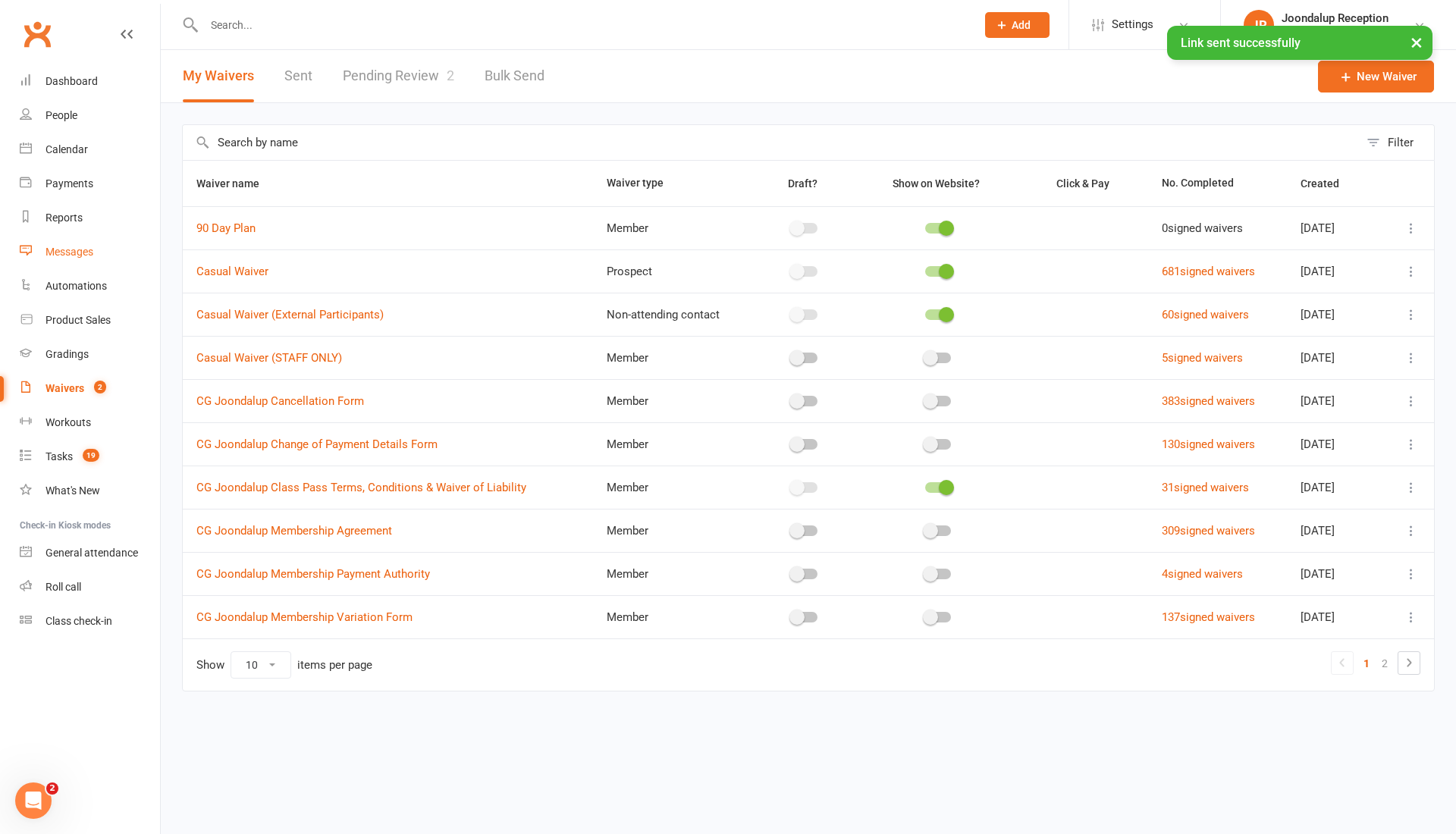
click at [77, 263] on link "Messages" at bounding box center [89, 251] width 140 height 34
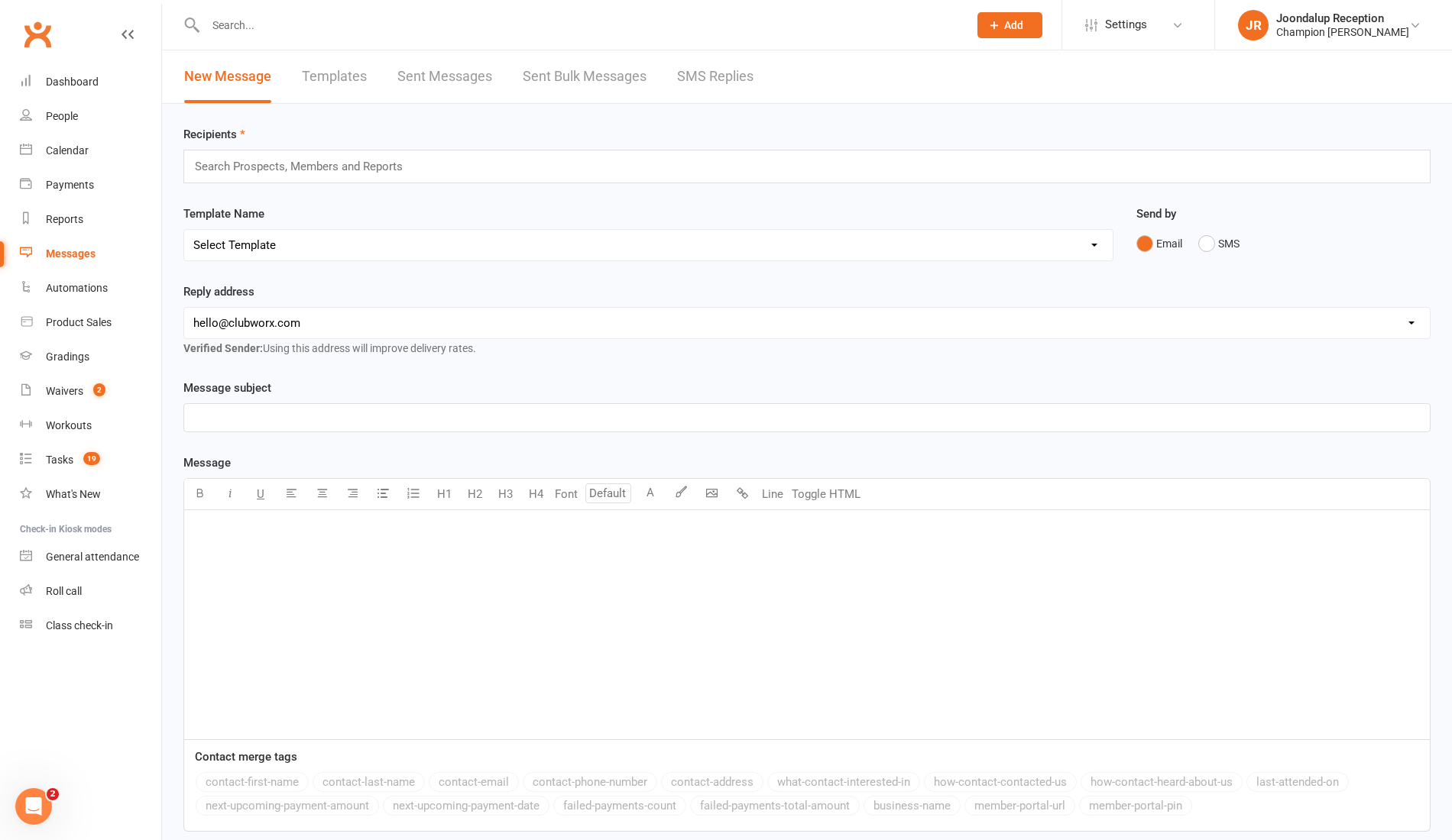
click at [679, 80] on link "SMS Replies" at bounding box center [715, 77] width 76 height 53
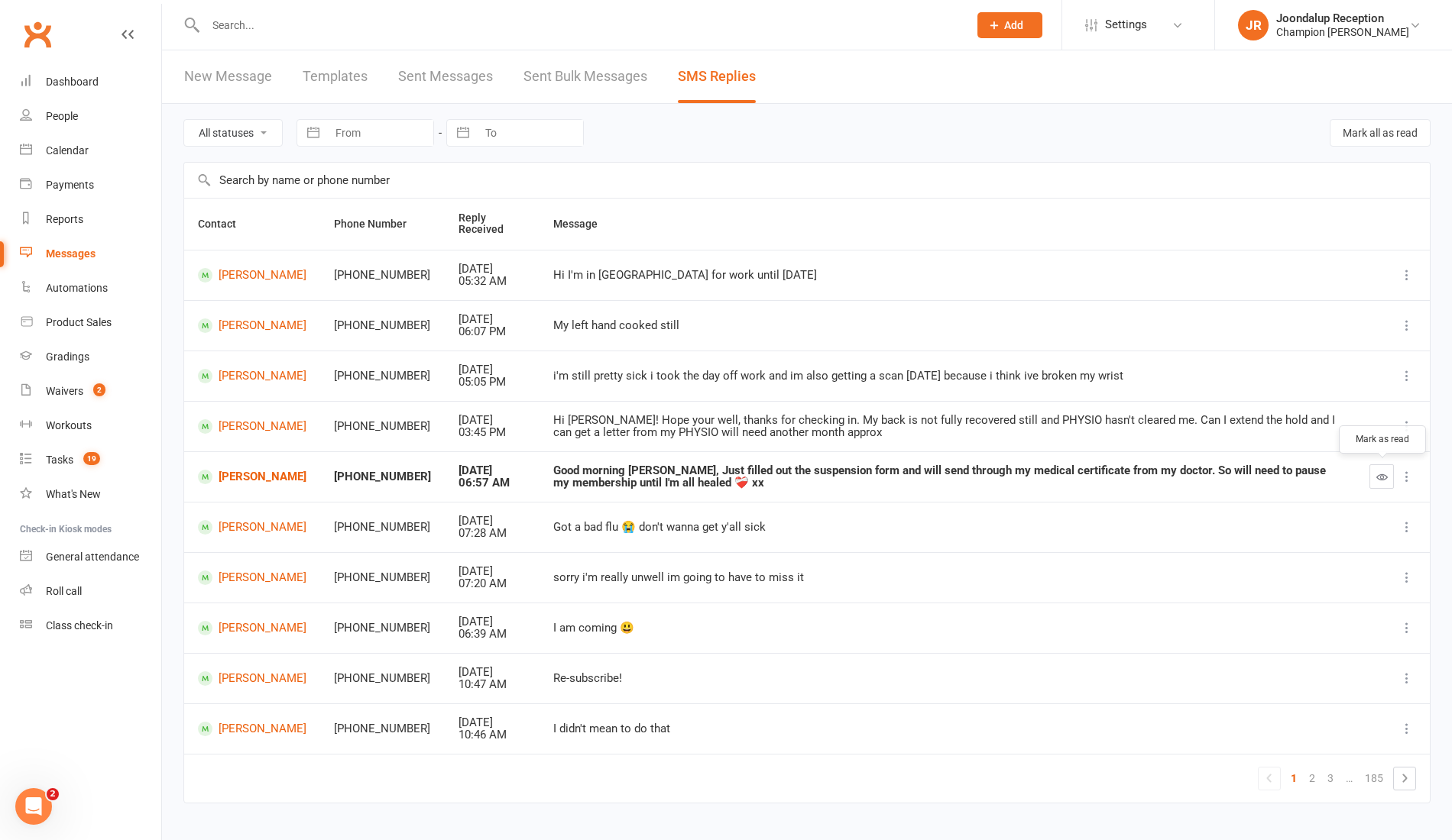
click at [1392, 477] on button "button" at bounding box center [1381, 476] width 24 height 24
click at [1377, 472] on icon "button" at bounding box center [1382, 477] width 12 height 12
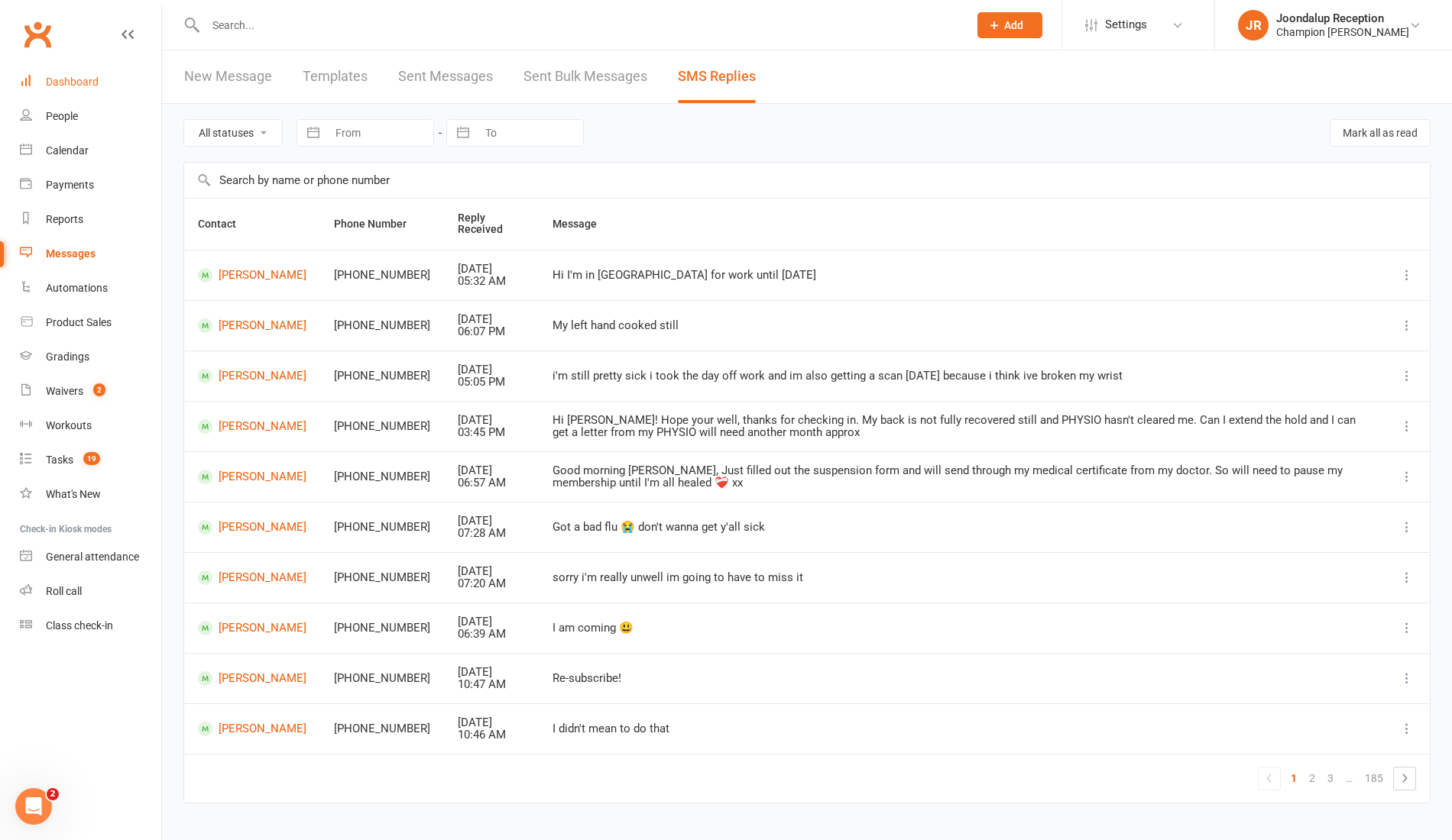
click at [87, 86] on div "Dashboard" at bounding box center [72, 82] width 53 height 13
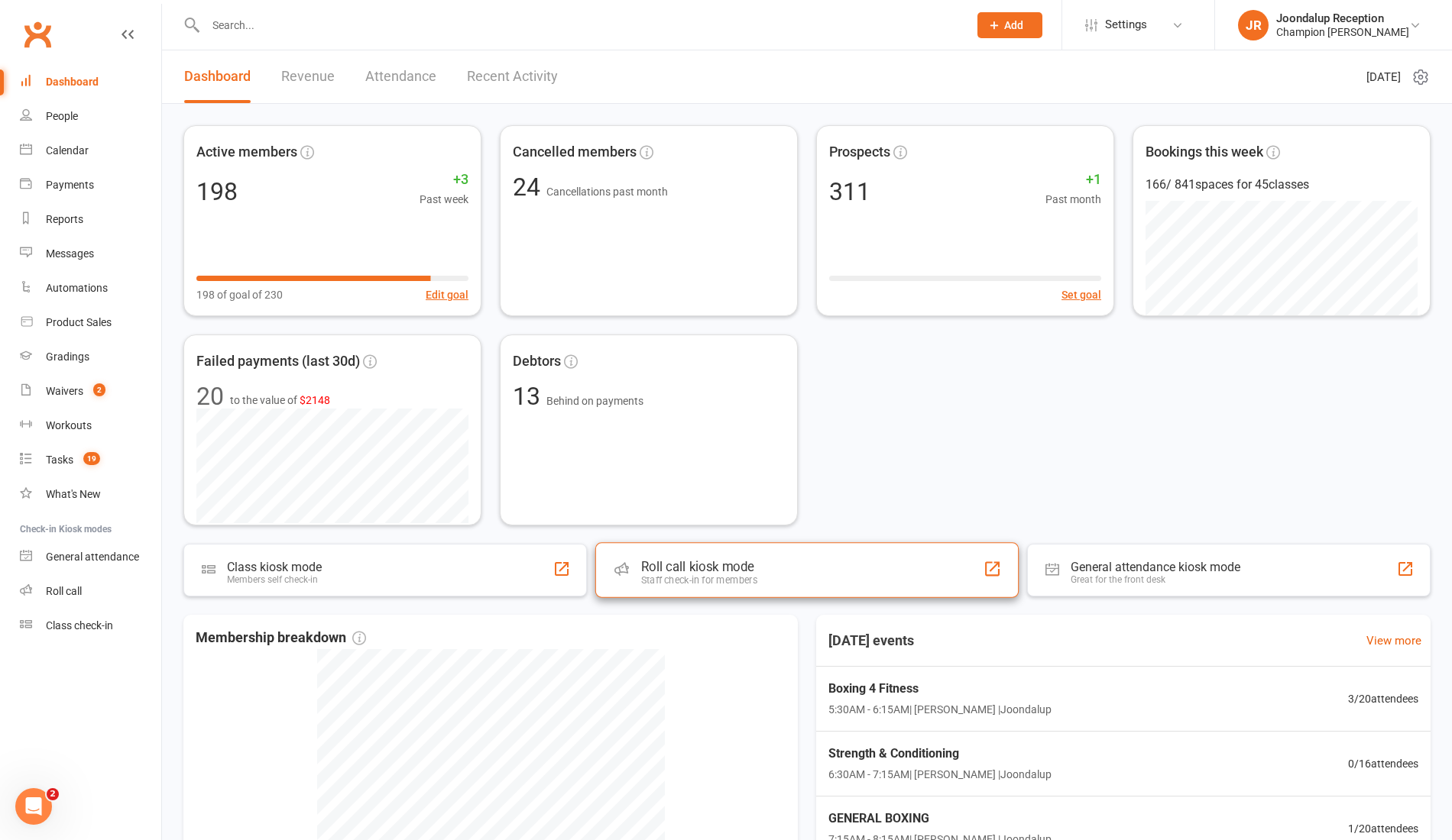
click at [733, 548] on div "Roll call kiosk mode Staff check-in for members" at bounding box center [806, 569] width 424 height 55
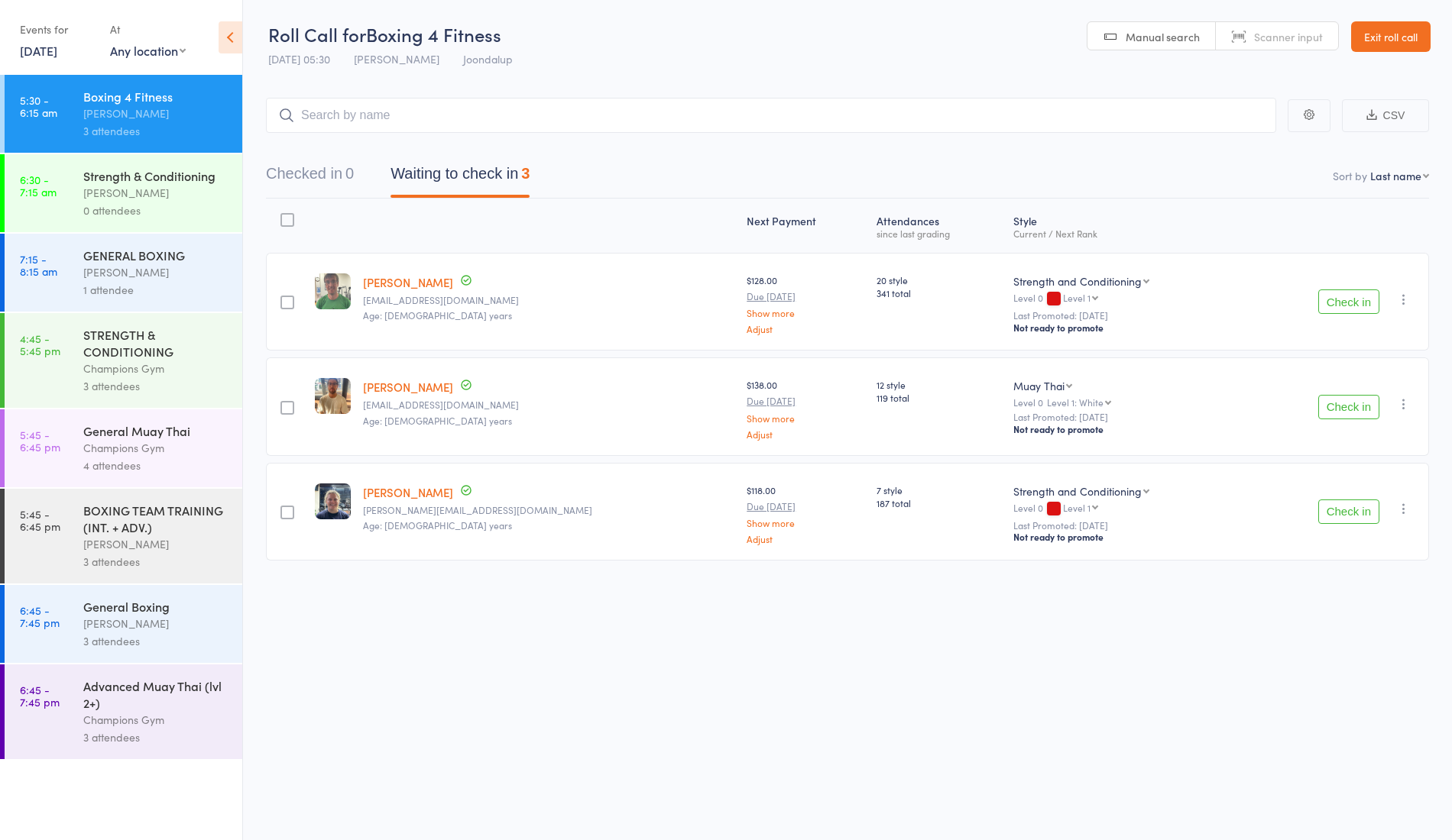
click at [1330, 314] on div "Check in Check in Promote Send message Add Note Add Task Add Flag Remove Mark a…" at bounding box center [1335, 302] width 186 height 97
click at [1328, 301] on button "Check in" at bounding box center [1349, 301] width 61 height 24
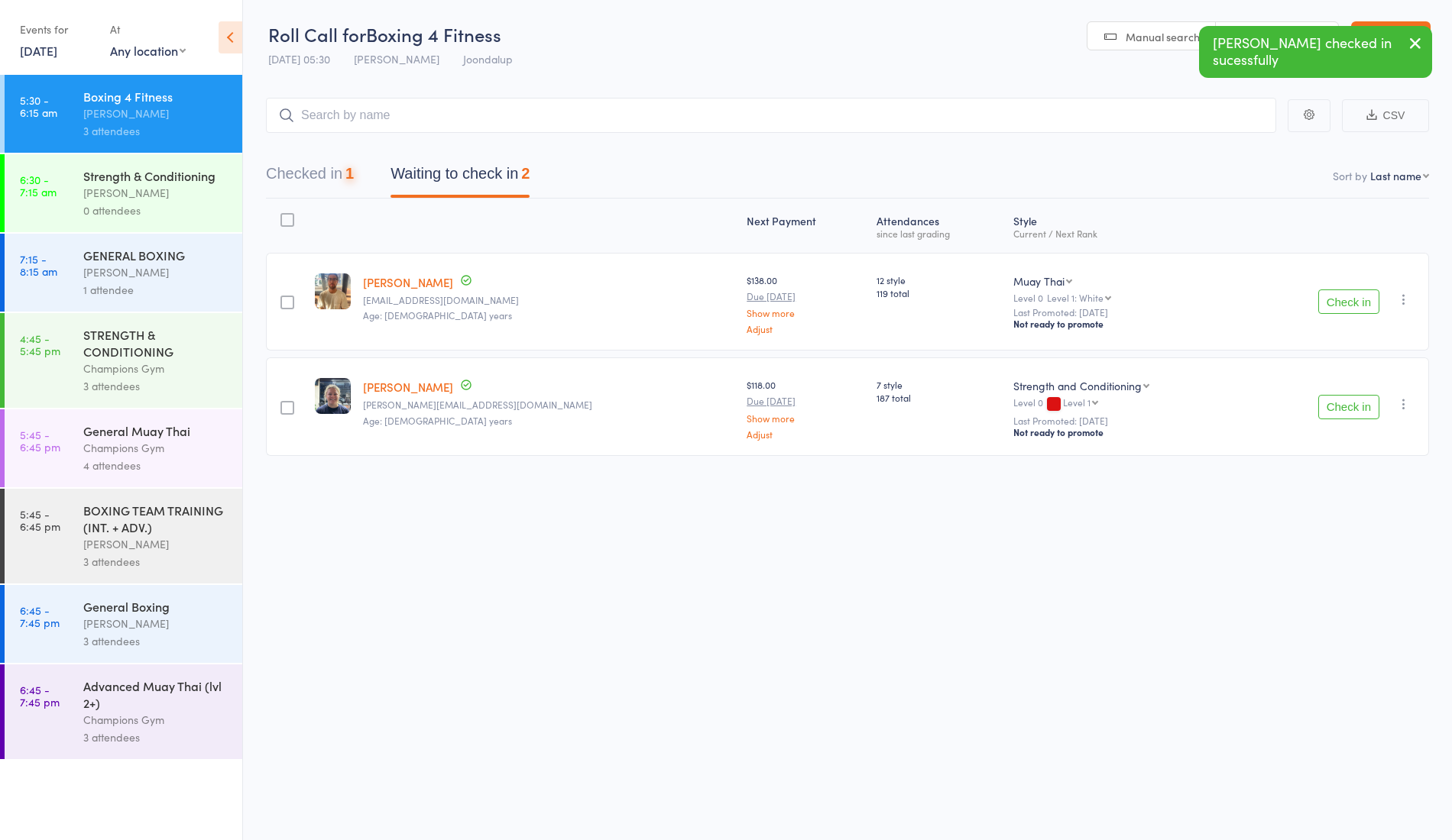
click at [1328, 301] on button "Check in" at bounding box center [1349, 301] width 61 height 24
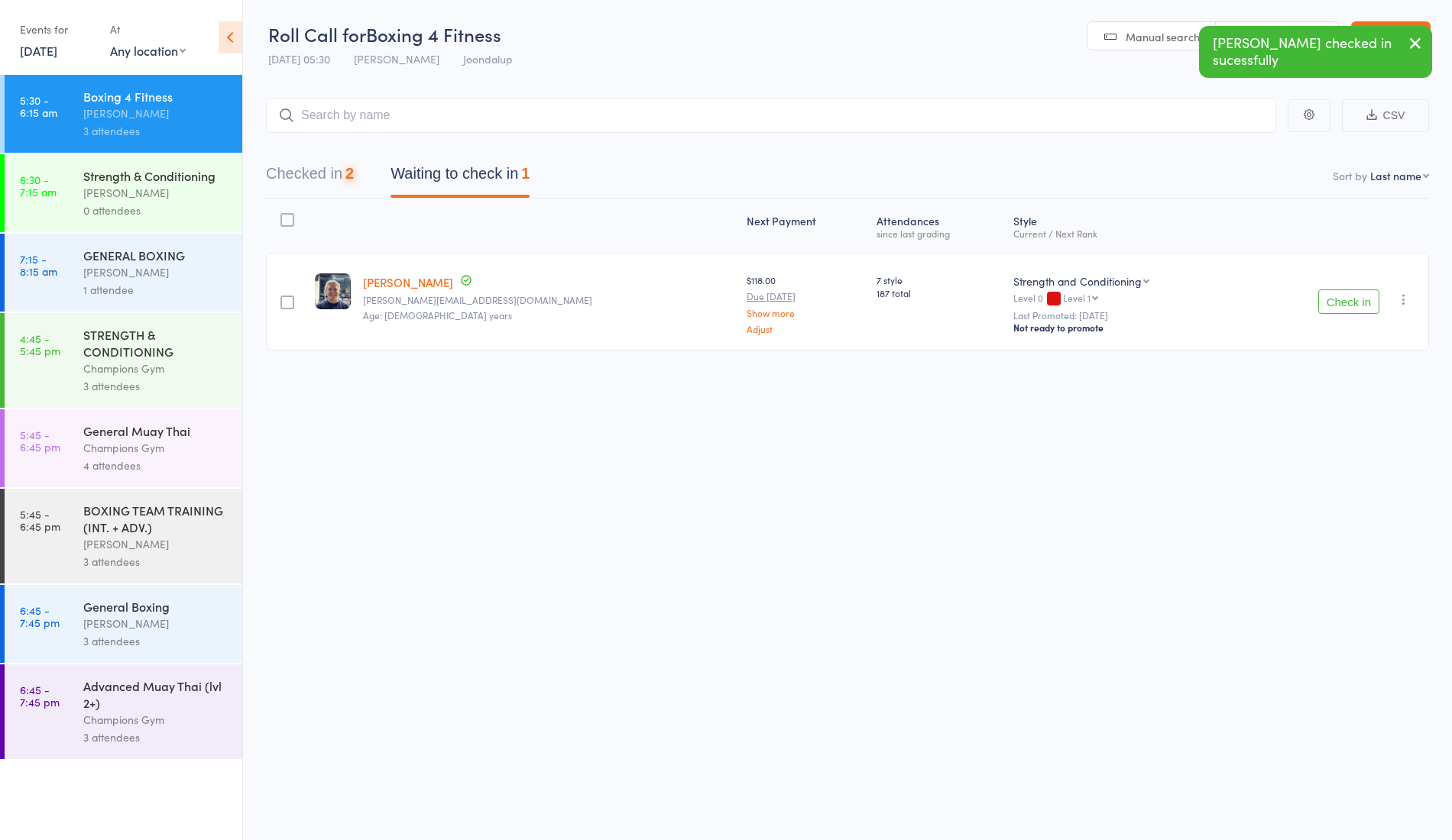
click at [1328, 301] on button "Check in" at bounding box center [1349, 301] width 61 height 24
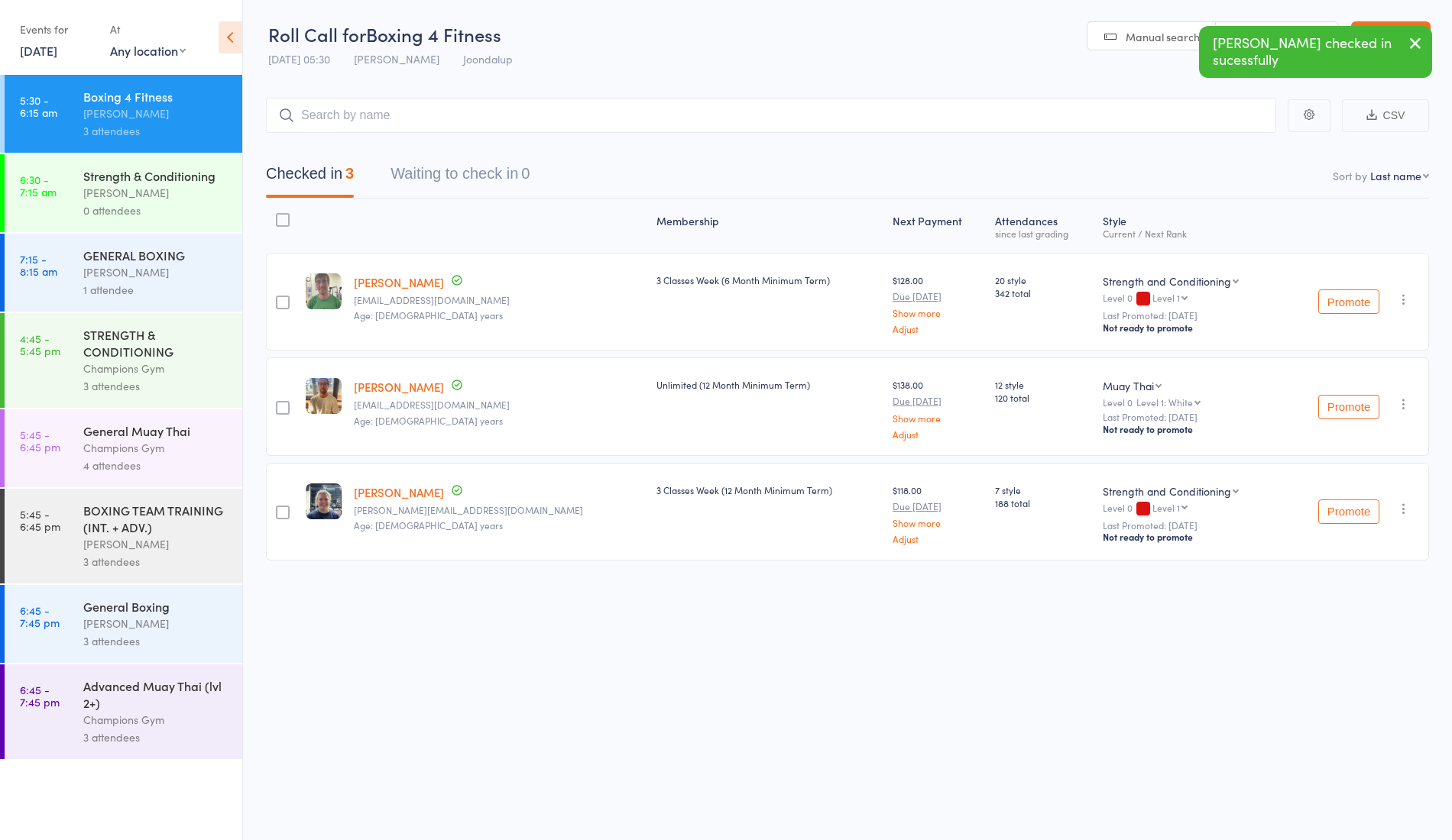
click at [380, 290] on div "David McLean d.mclean152@gmail.com Age: 36 years" at bounding box center [499, 302] width 303 height 97
click at [368, 279] on link "[PERSON_NAME]" at bounding box center [398, 282] width 91 height 16
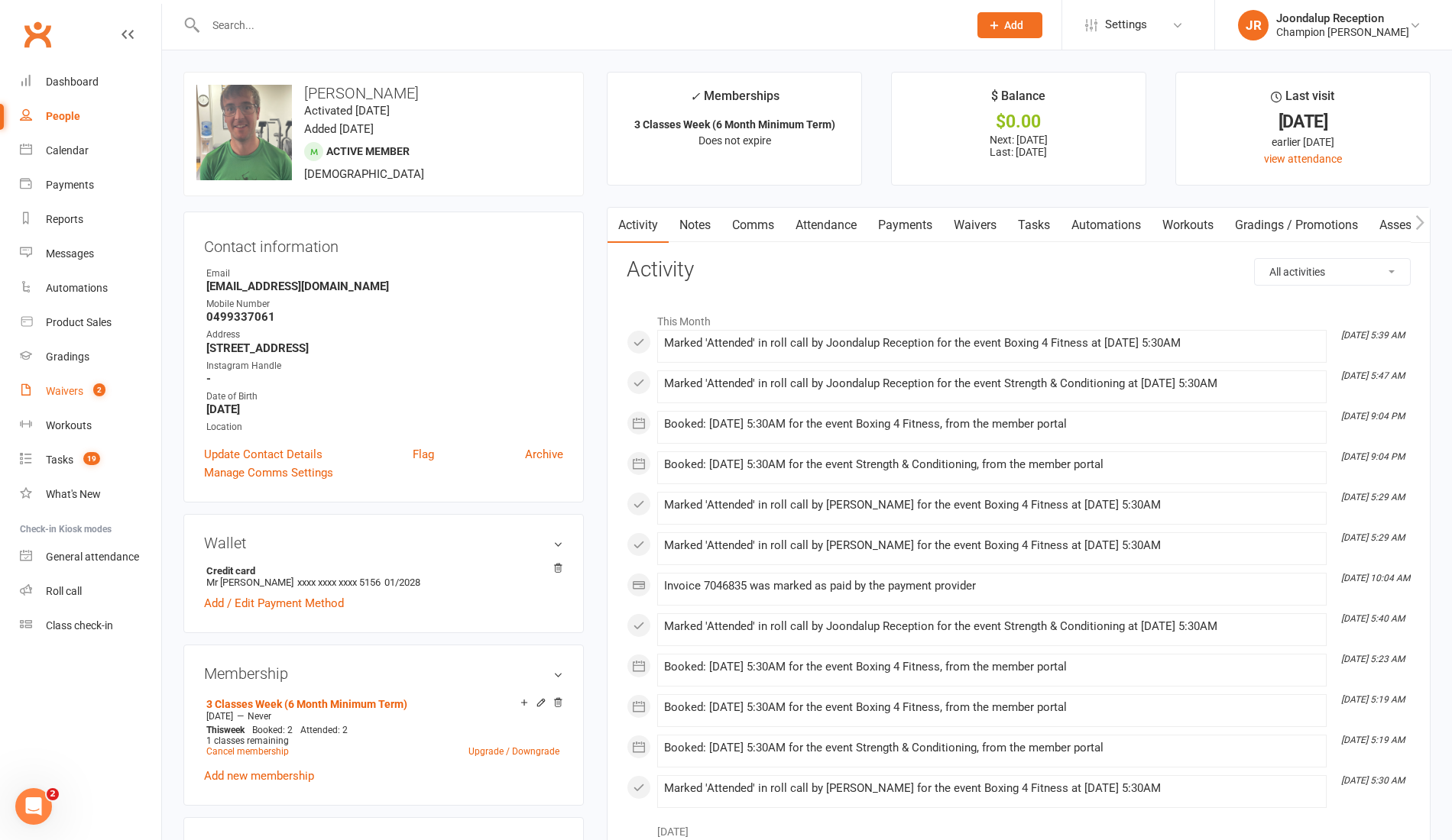
click at [76, 382] on link "Waivers 2" at bounding box center [90, 391] width 141 height 34
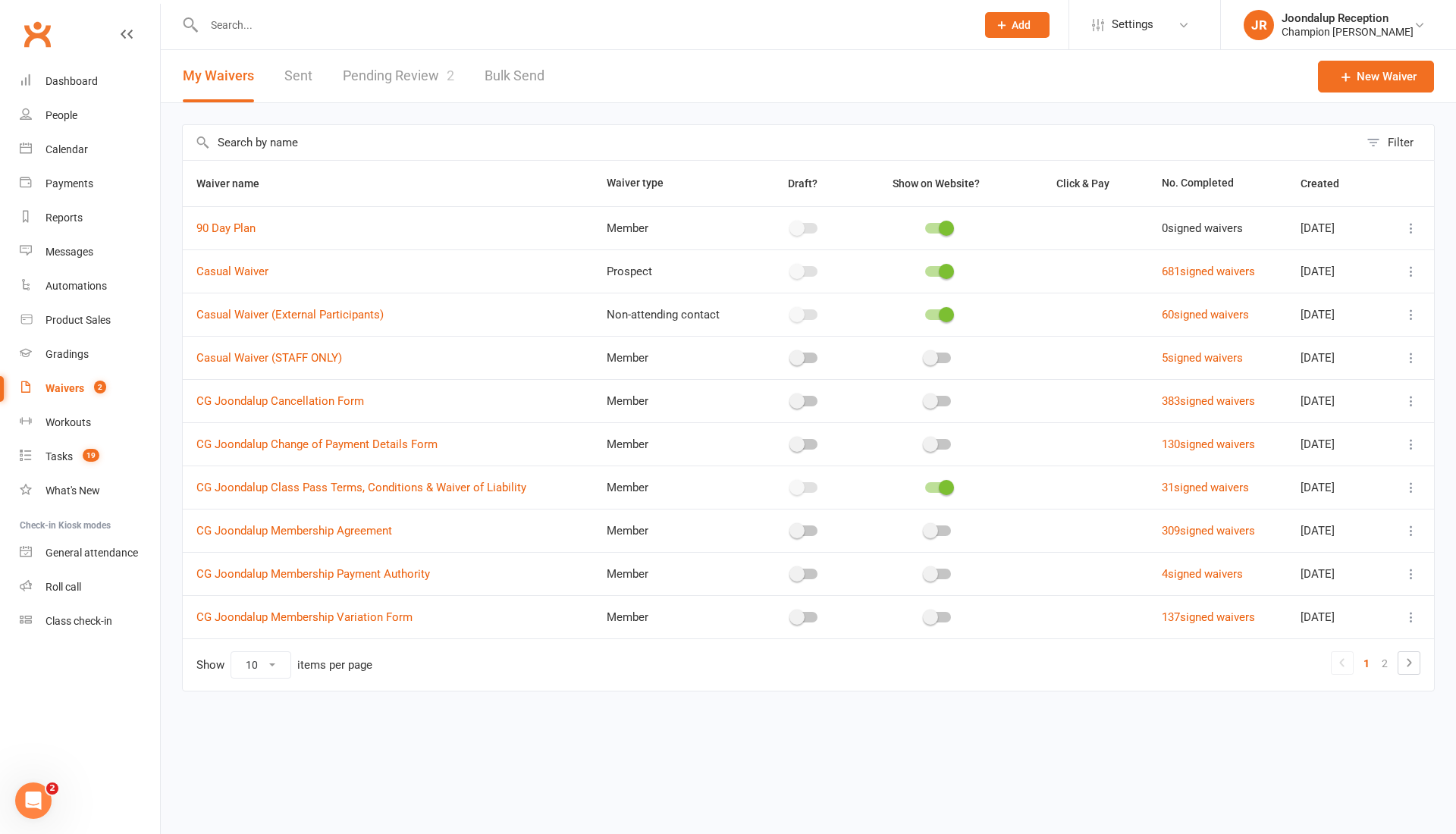
click at [400, 65] on link "Pending Review 2" at bounding box center [398, 76] width 111 height 52
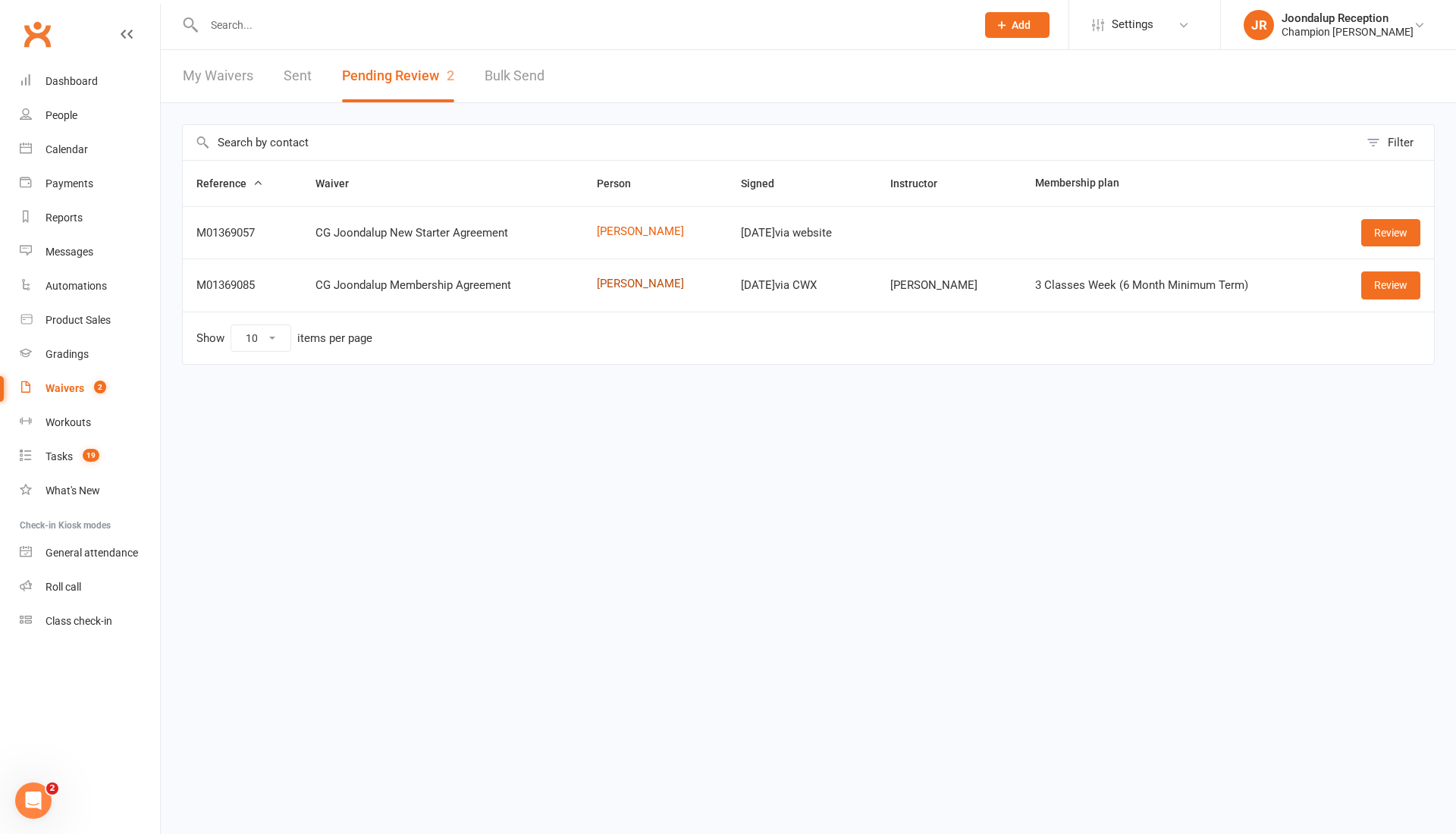
click at [604, 280] on link "[PERSON_NAME]" at bounding box center [656, 283] width 118 height 13
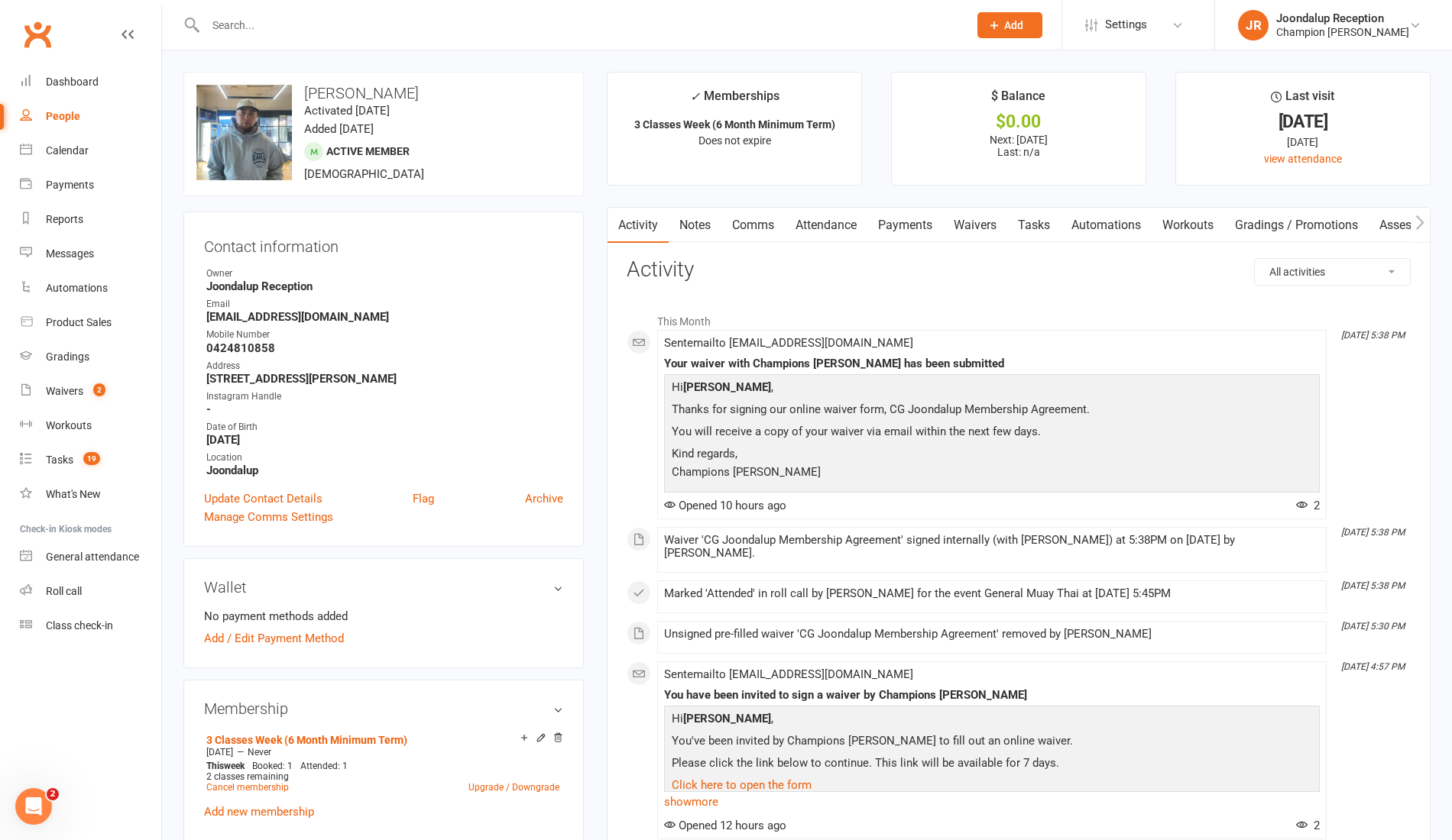
click at [328, 21] on input "text" at bounding box center [578, 25] width 757 height 21
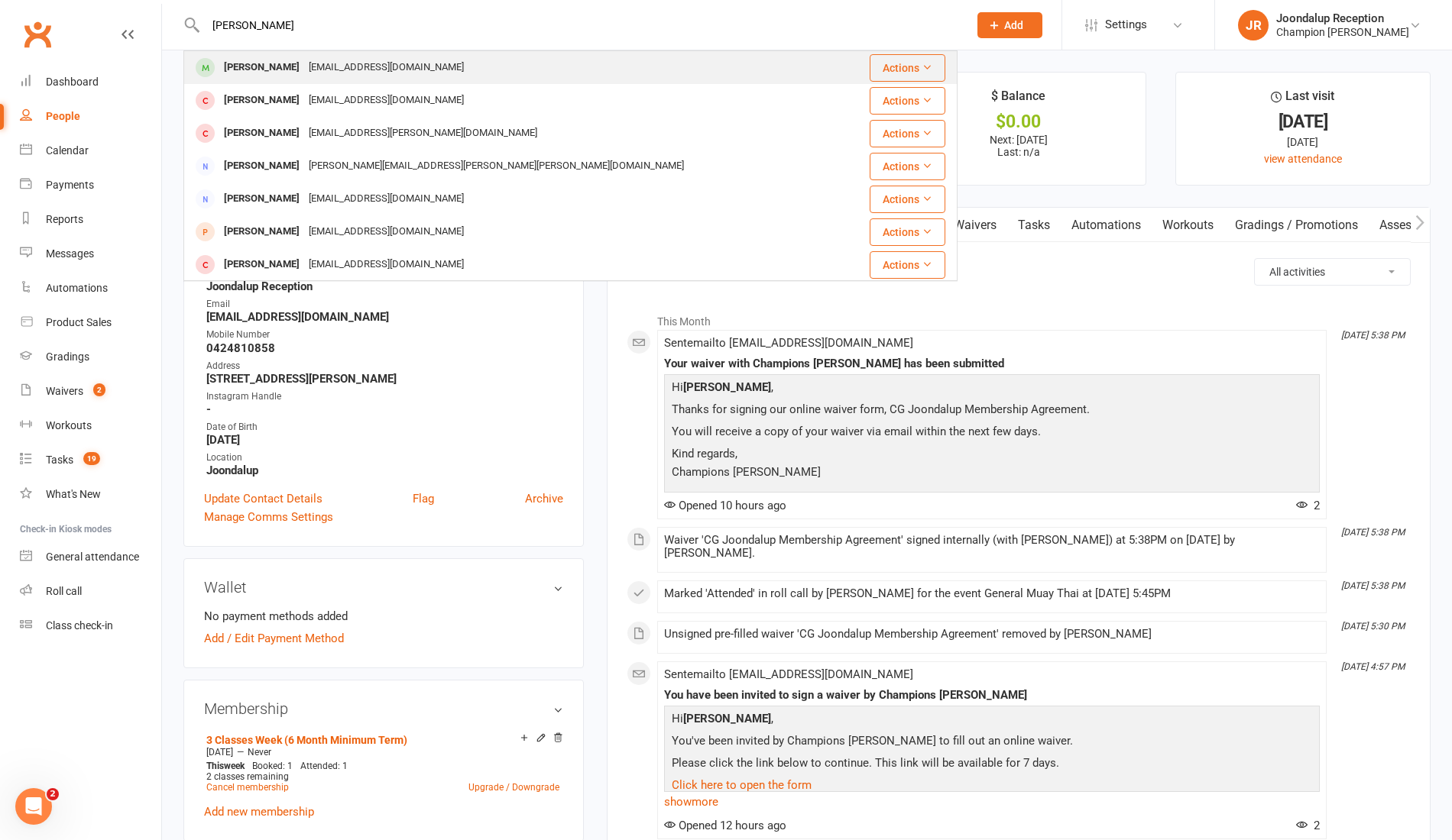
type input "[PERSON_NAME]"
click at [304, 69] on div "[EMAIL_ADDRESS][DOMAIN_NAME]" at bounding box center [386, 67] width 165 height 22
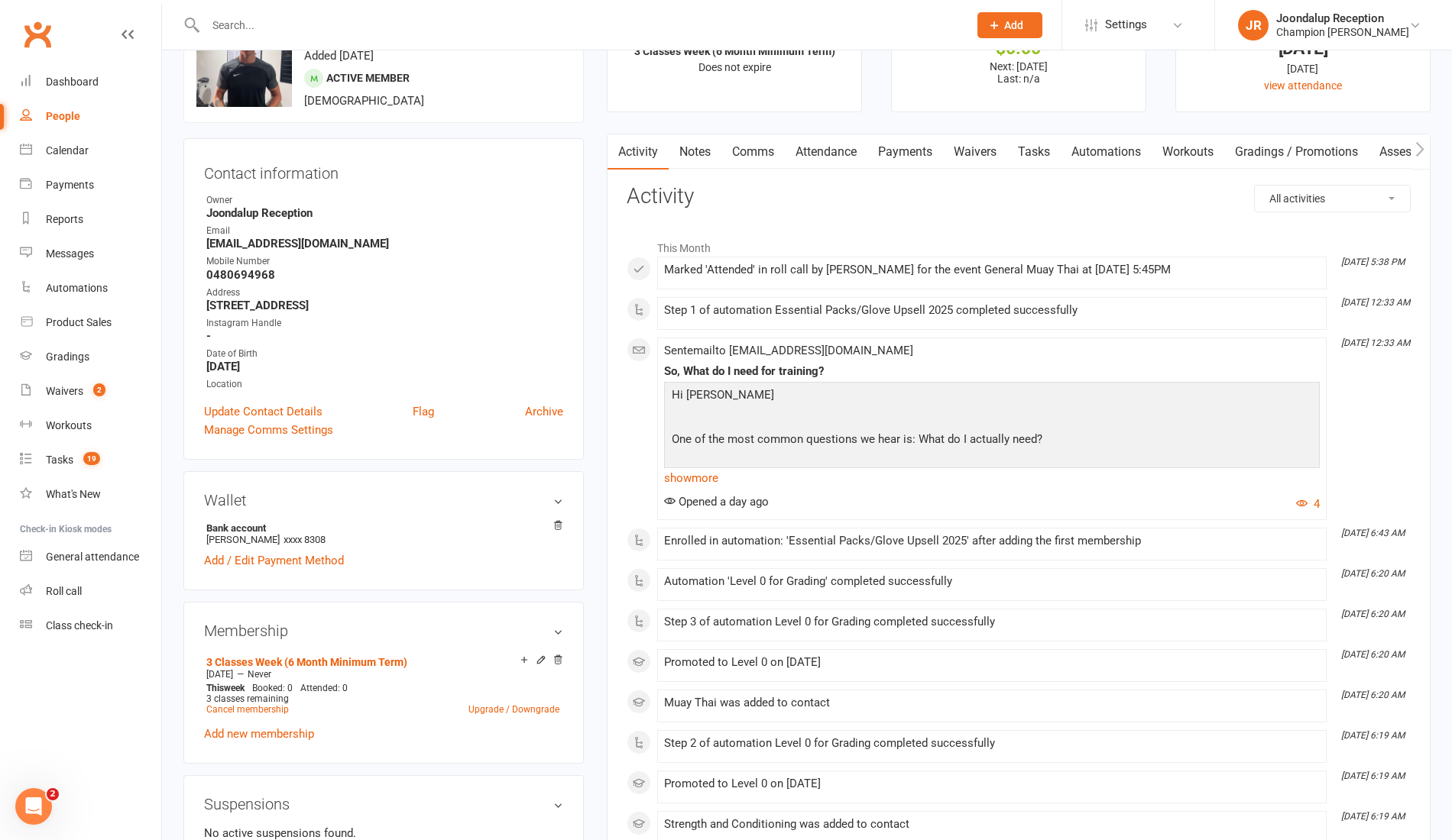
scroll to position [75, 0]
click at [84, 472] on link "Tasks 19" at bounding box center [90, 459] width 141 height 34
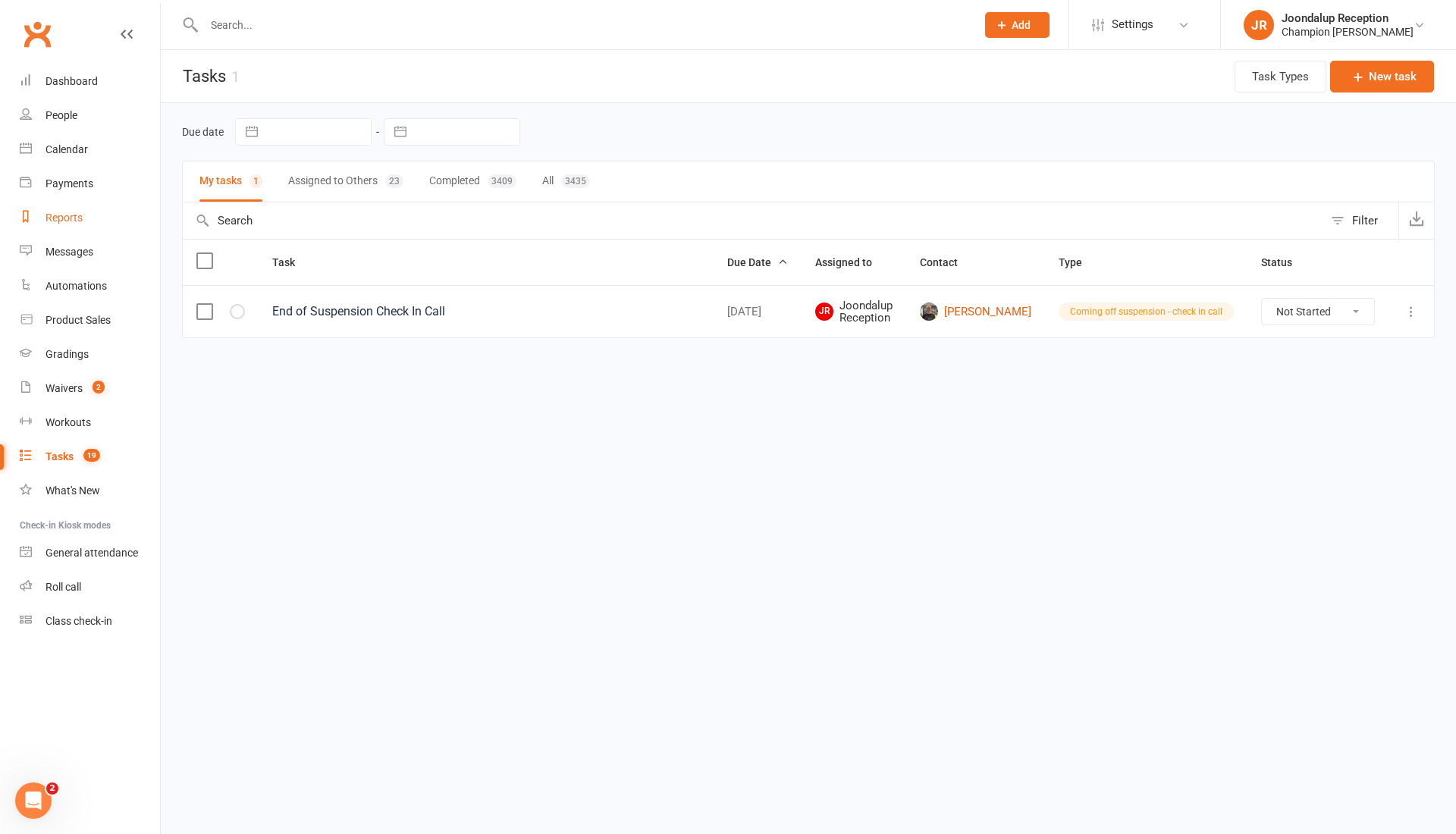
click at [84, 232] on link "Reports" at bounding box center [89, 217] width 140 height 34
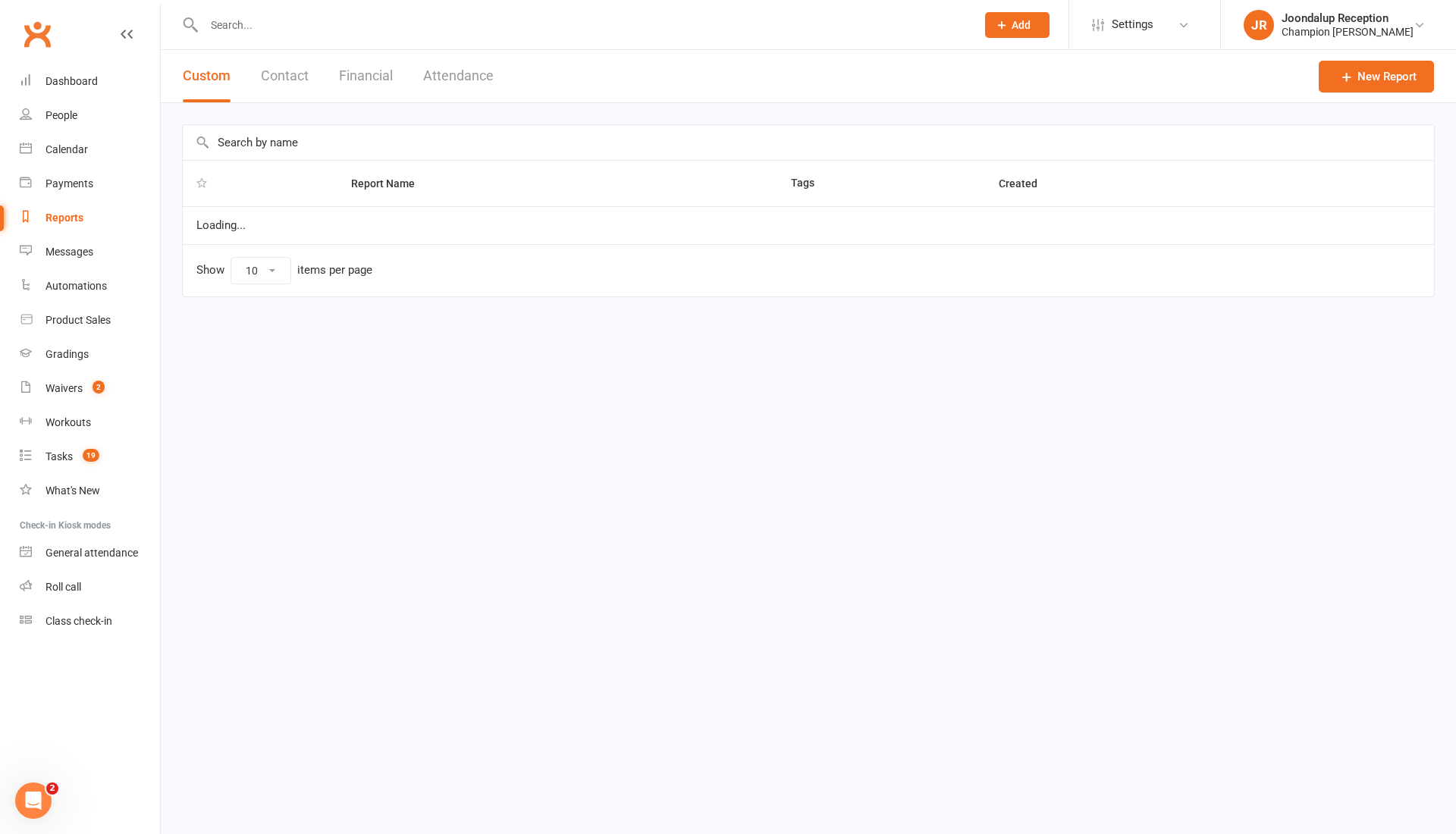
select select "50"
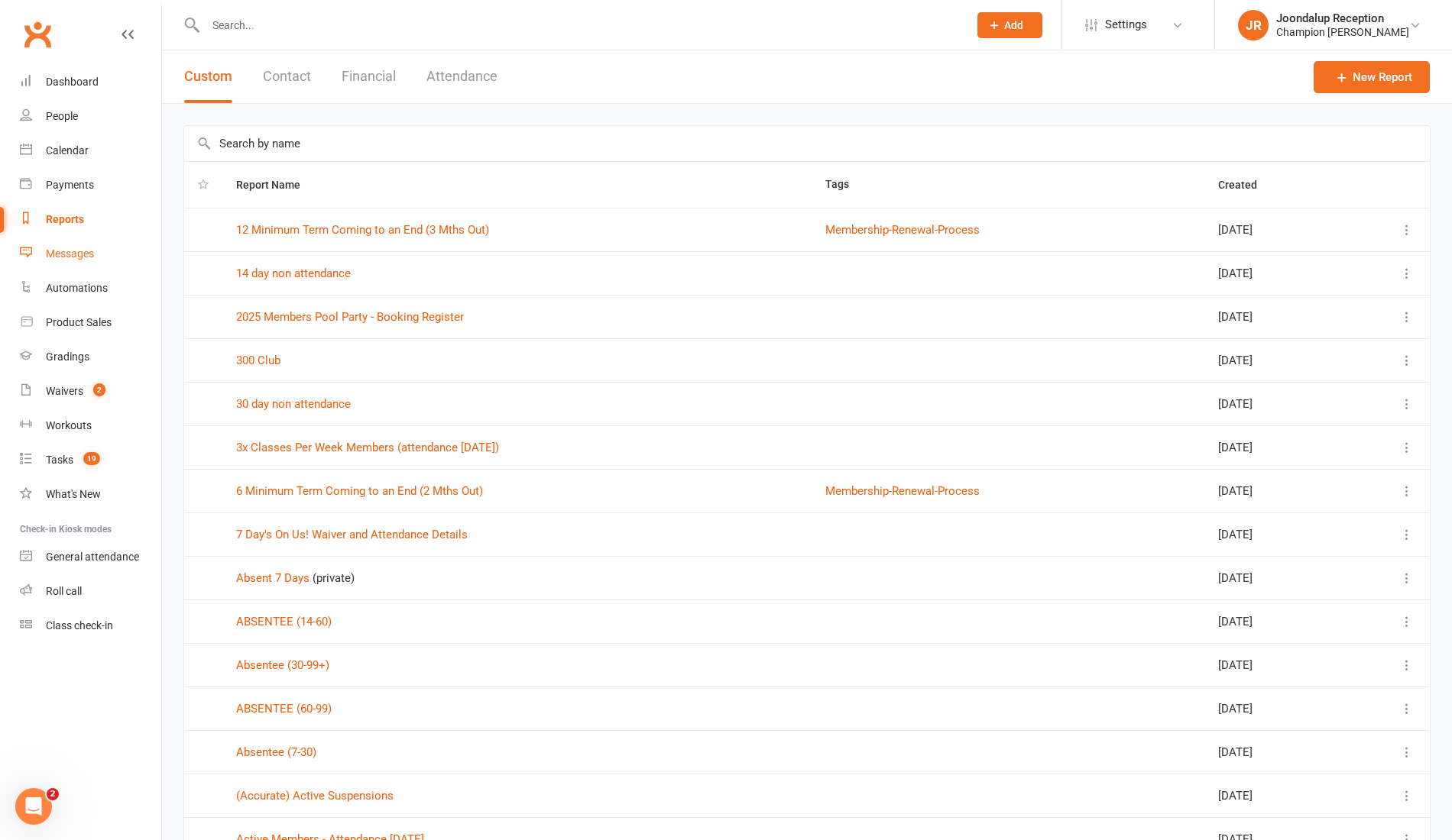
click at [73, 246] on link "Messages" at bounding box center [90, 253] width 141 height 34
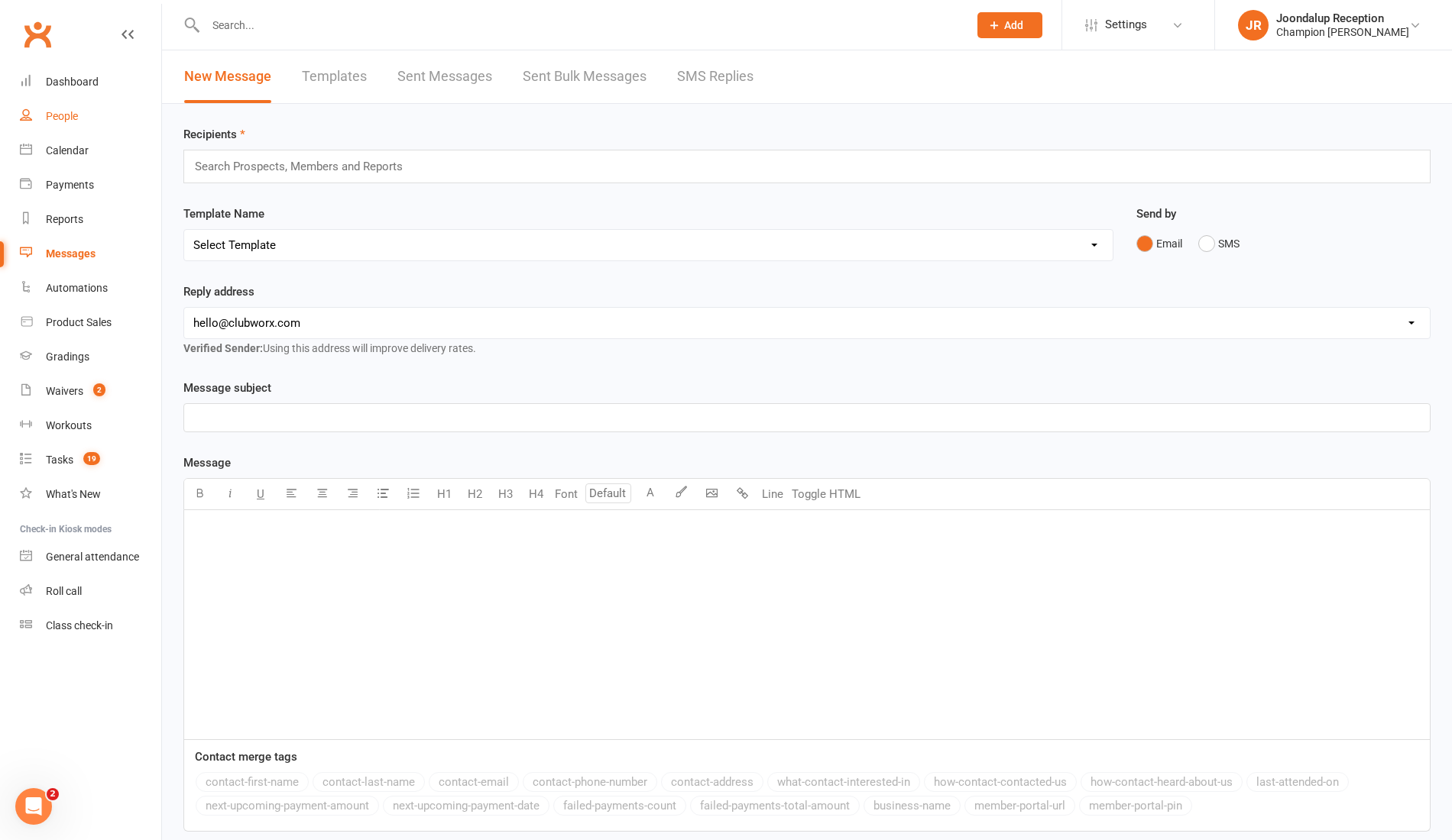
click at [145, 101] on link "People" at bounding box center [90, 116] width 141 height 34
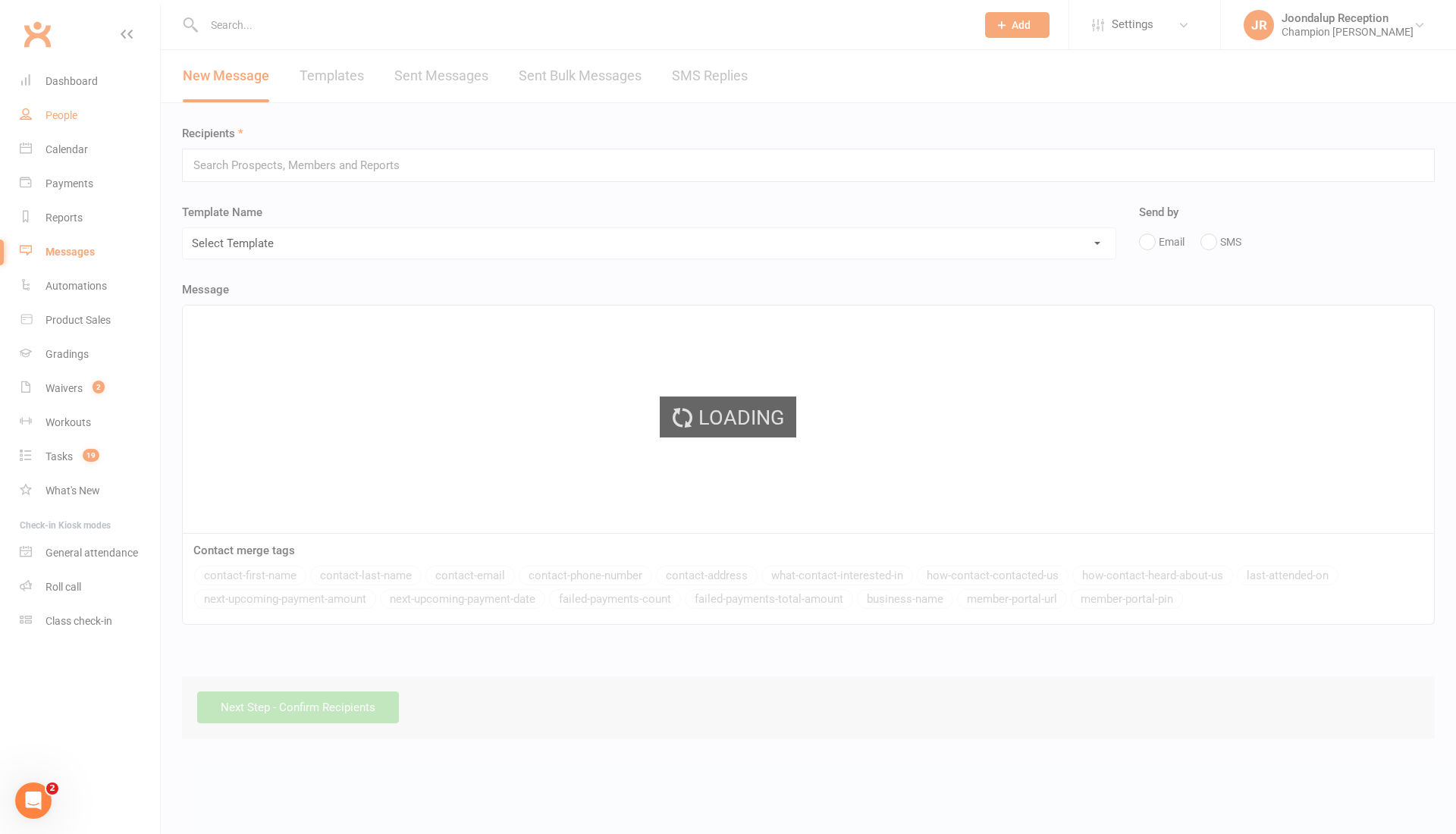
click at [144, 101] on div "Loading" at bounding box center [728, 417] width 1456 height 834
select select "100"
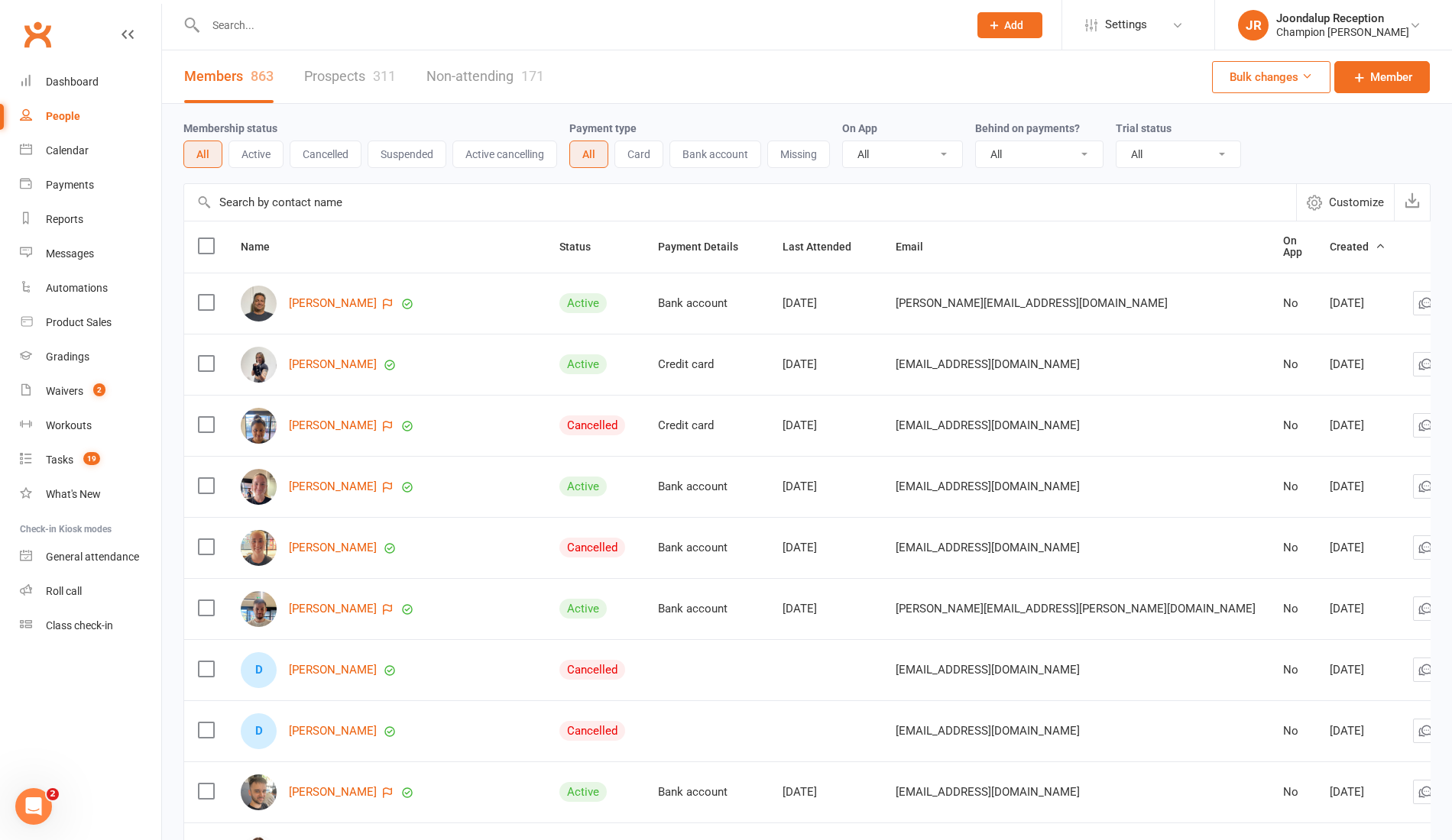
click at [267, 15] on input "text" at bounding box center [578, 25] width 757 height 21
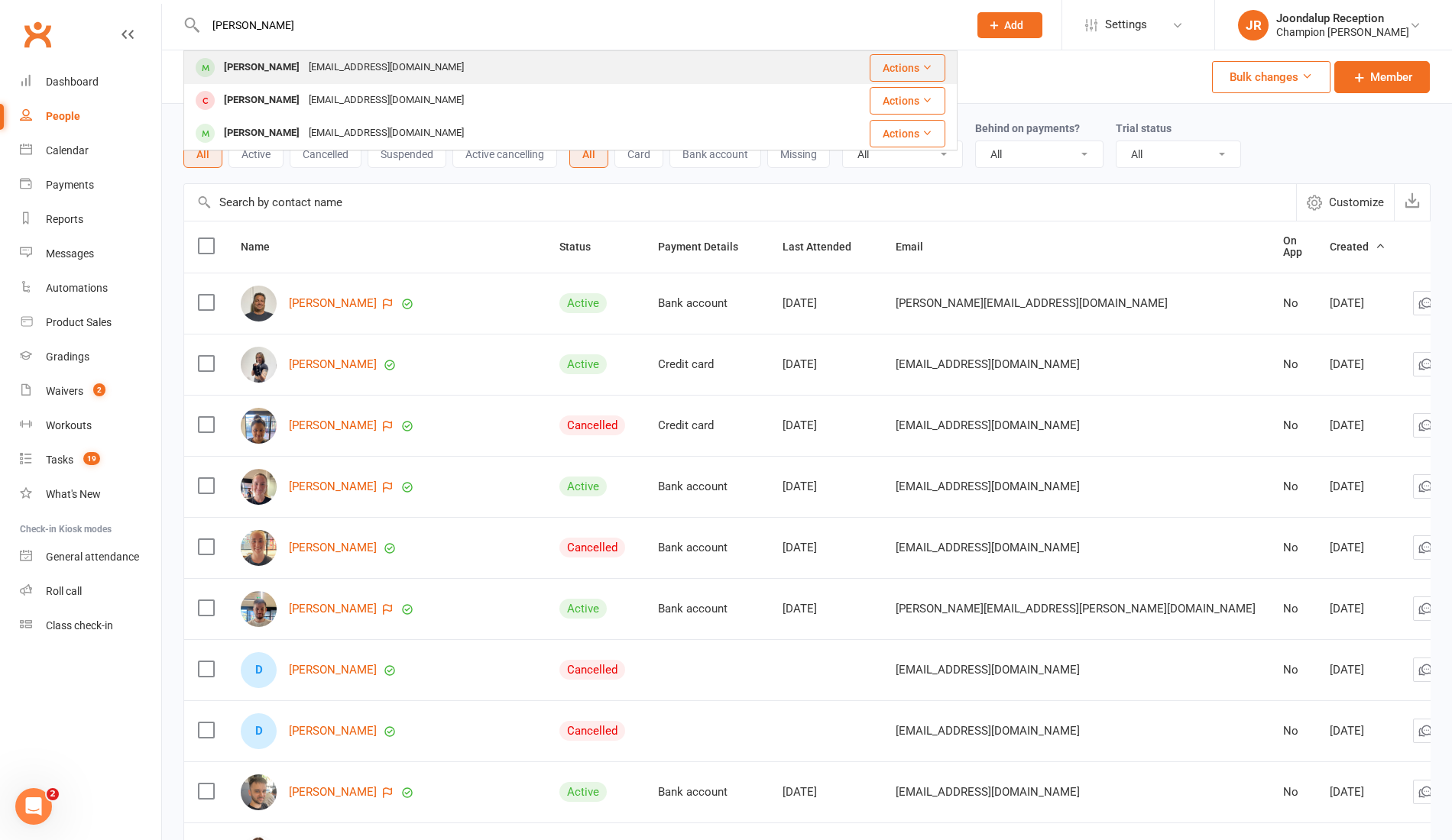
type input "[PERSON_NAME]"
click at [268, 59] on div "[PERSON_NAME]" at bounding box center [261, 67] width 85 height 22
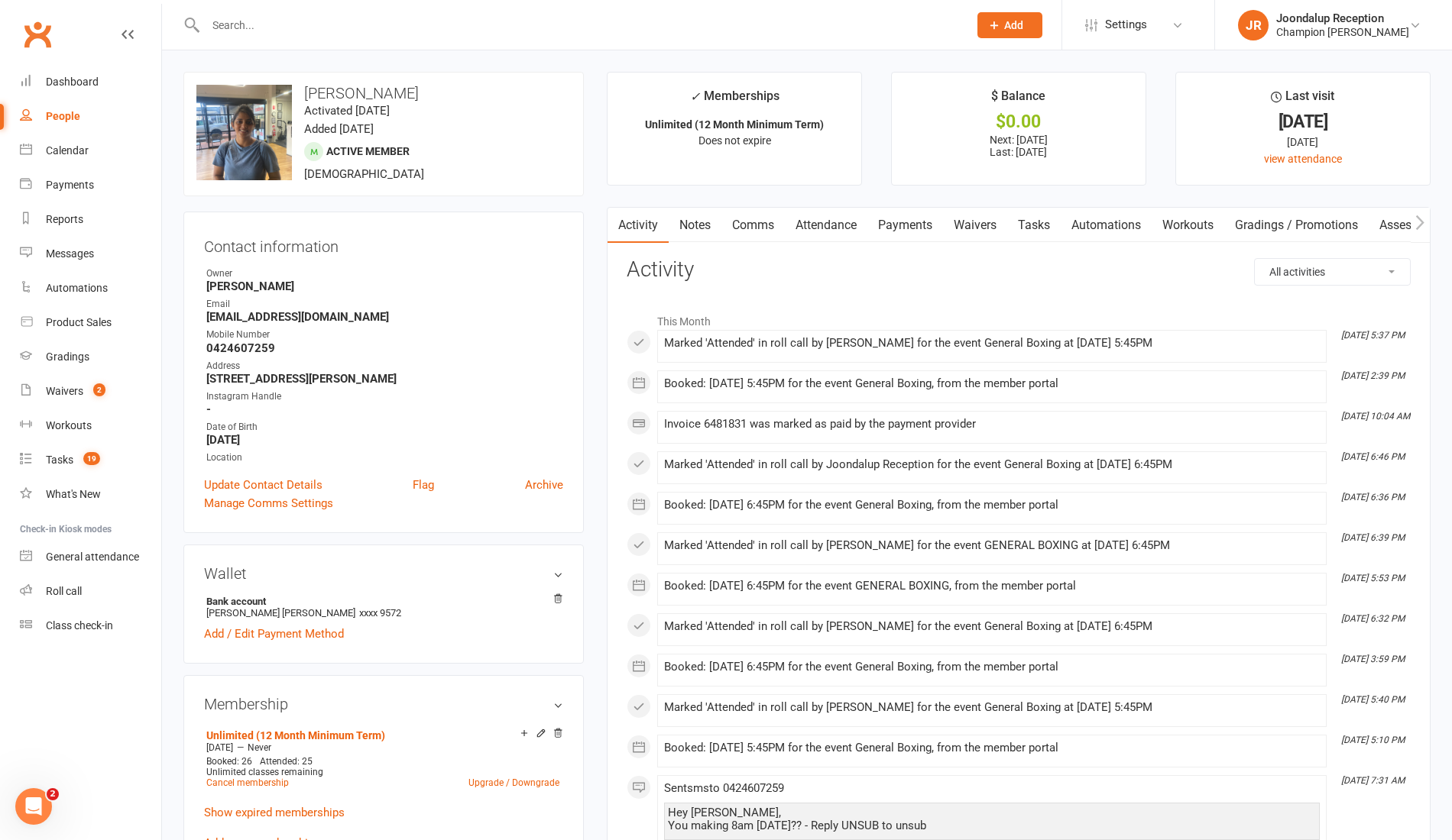
click at [757, 236] on link "Comms" at bounding box center [753, 225] width 63 height 35
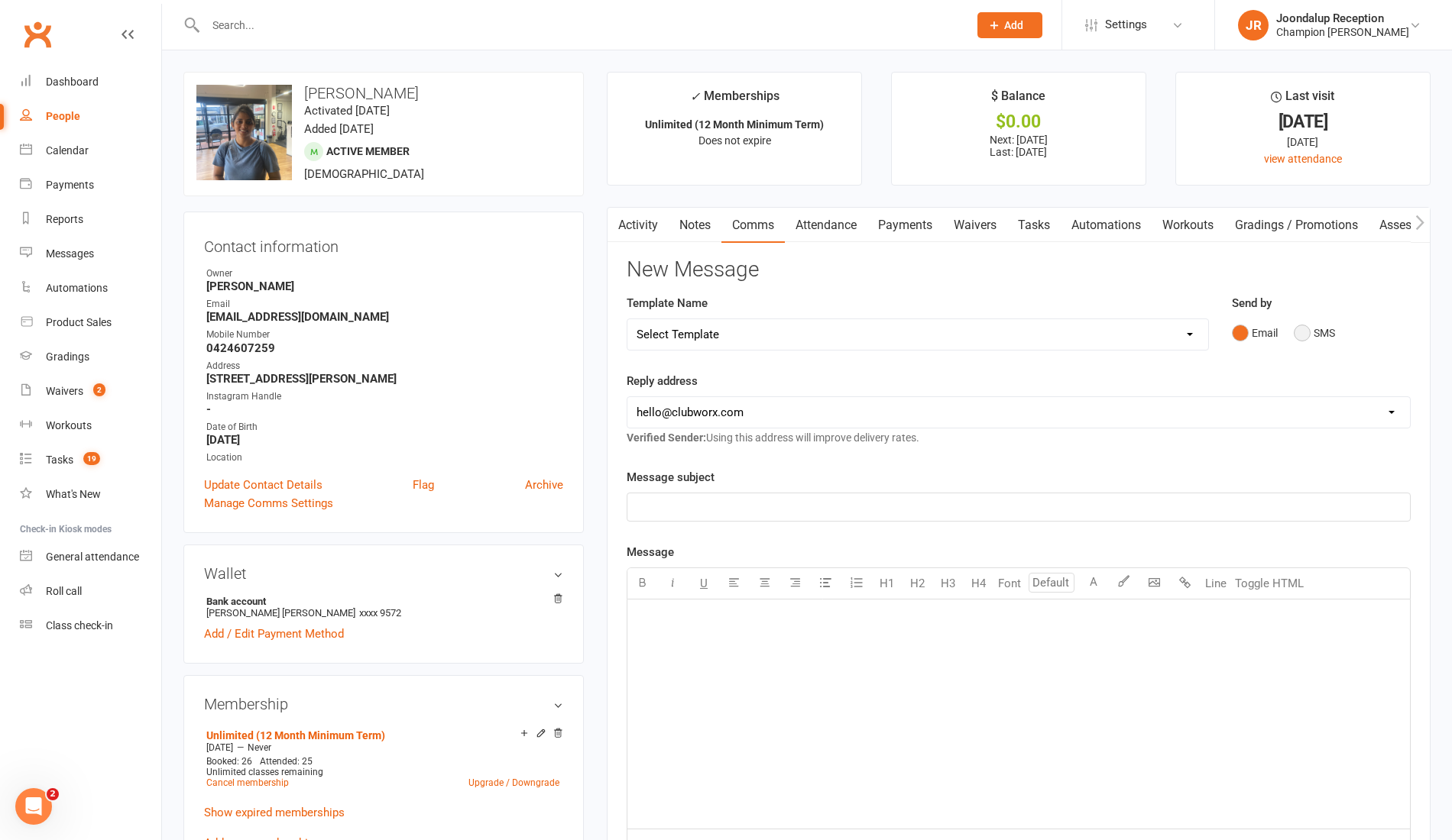
click at [1333, 332] on button "SMS" at bounding box center [1315, 333] width 41 height 29
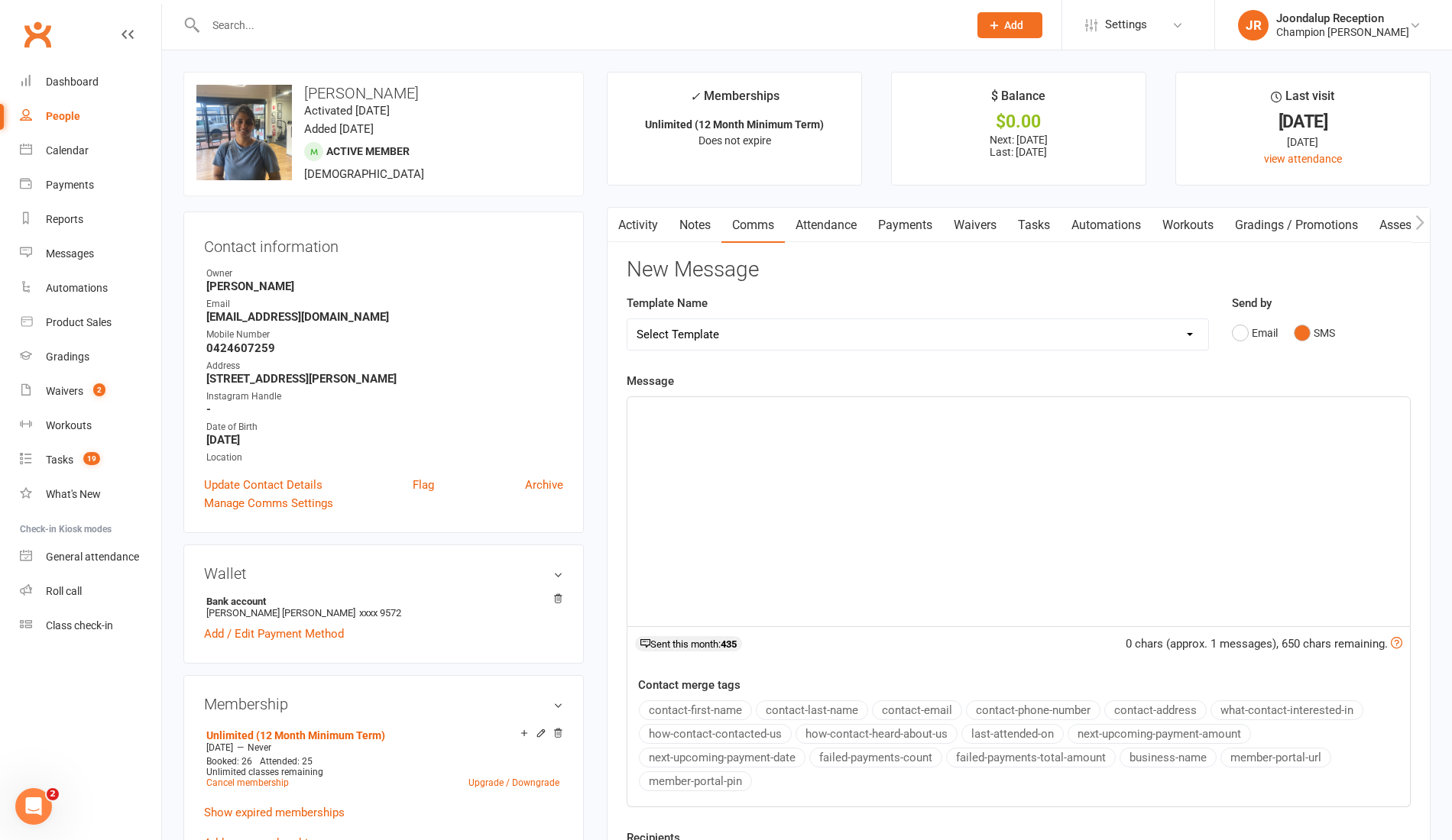
click at [763, 488] on div "﻿" at bounding box center [1019, 511] width 783 height 229
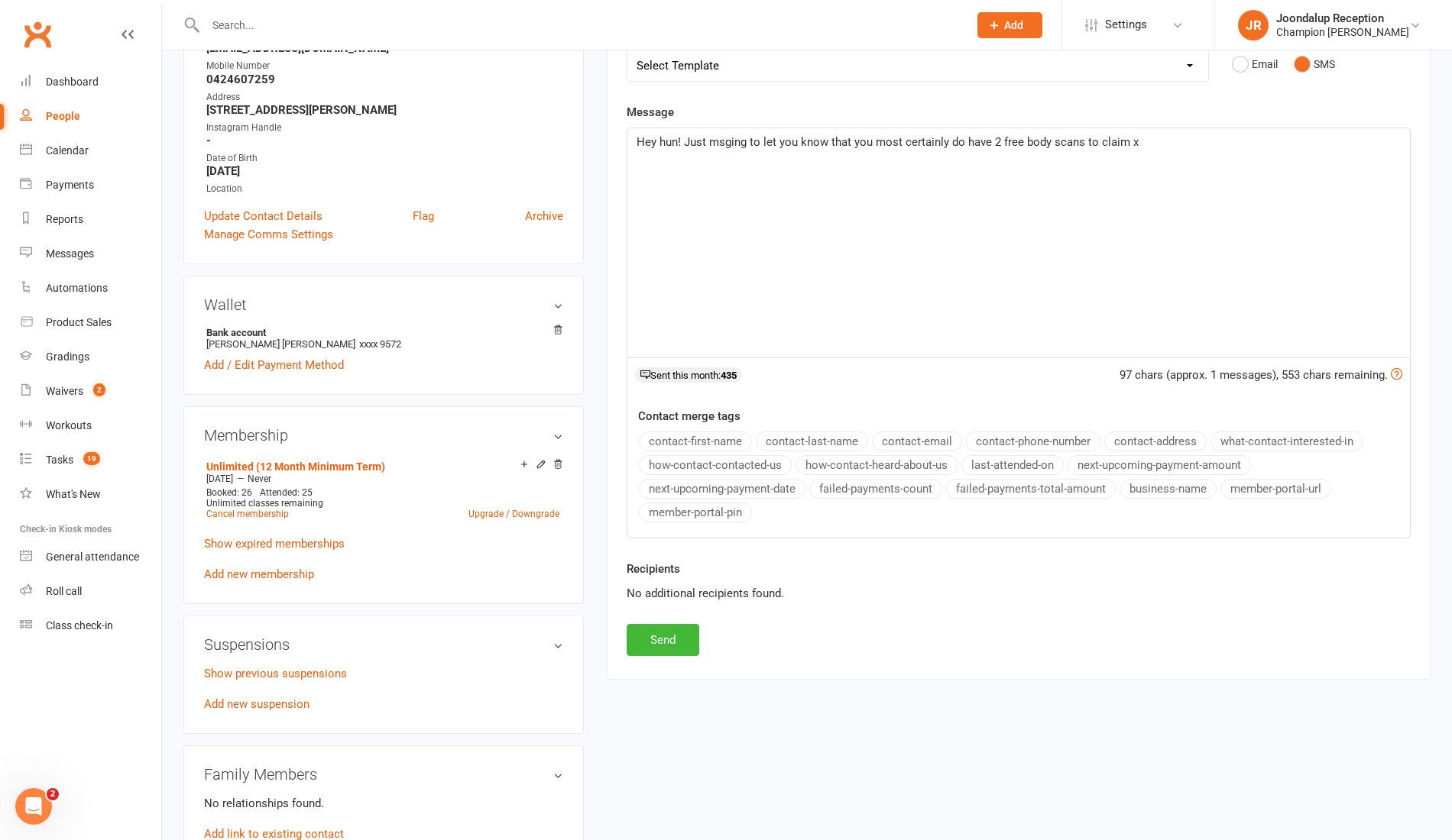
scroll to position [311, 0]
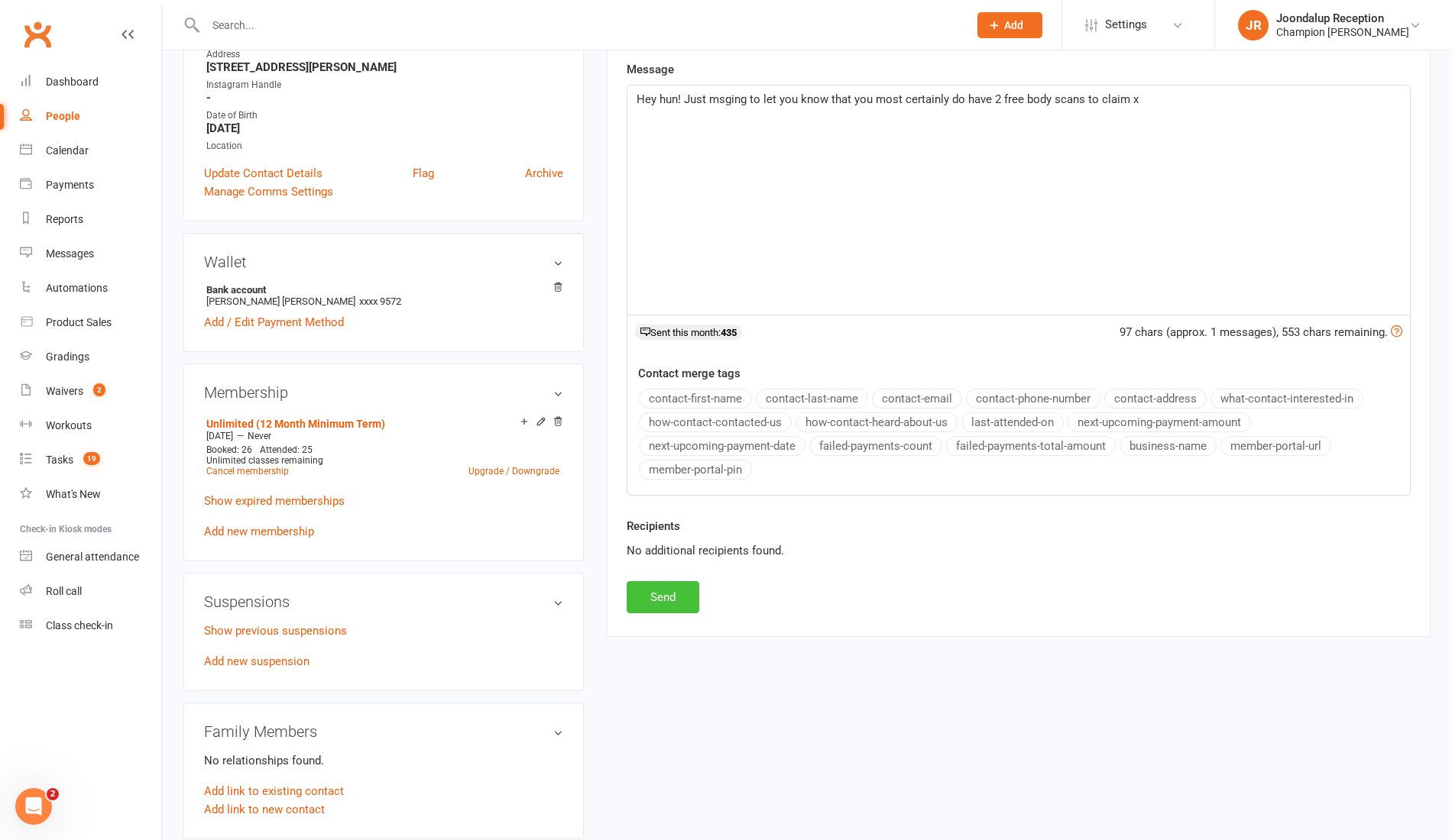
click at [672, 584] on button "Send" at bounding box center [662, 597] width 73 height 32
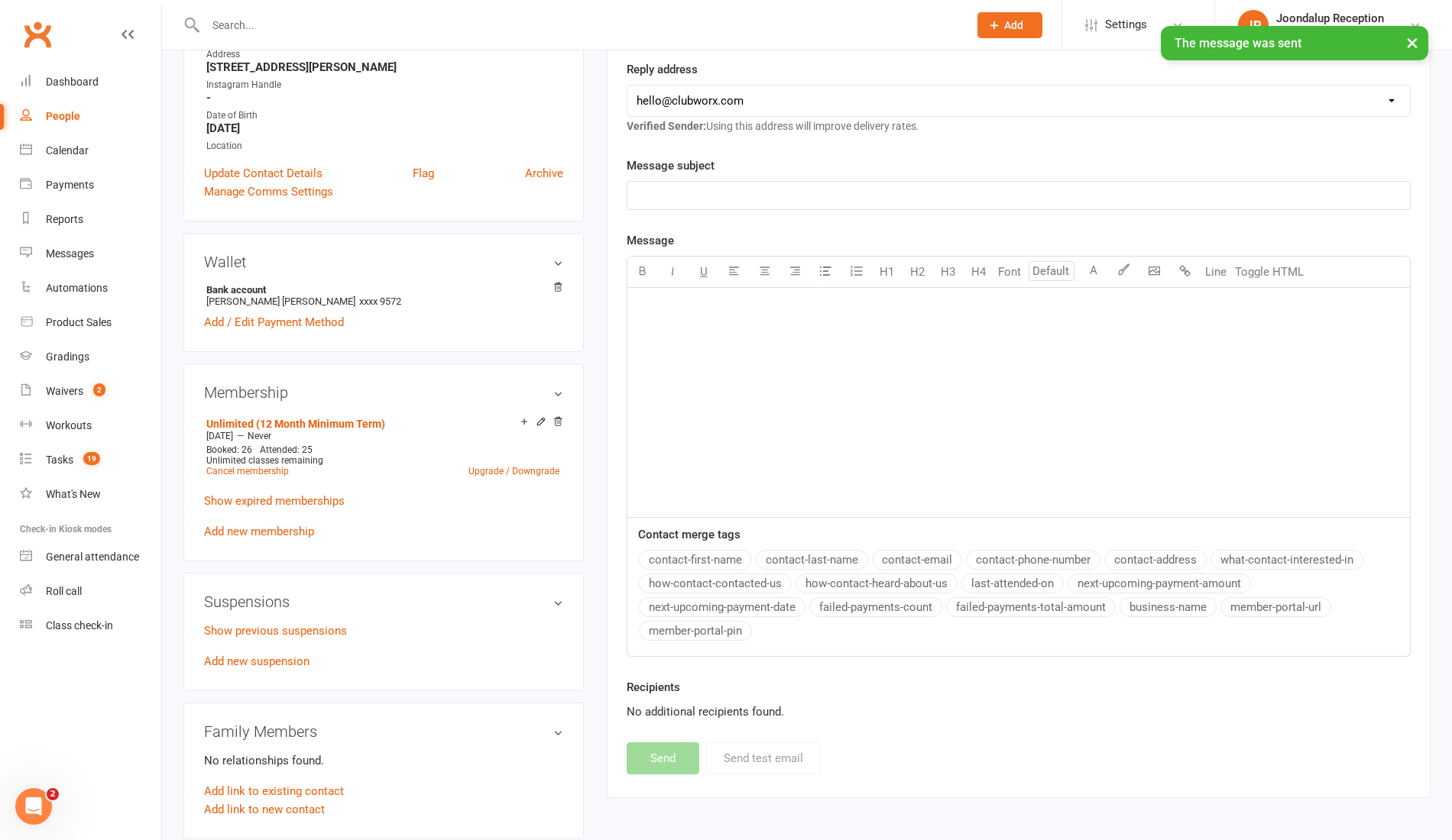
scroll to position [0, 0]
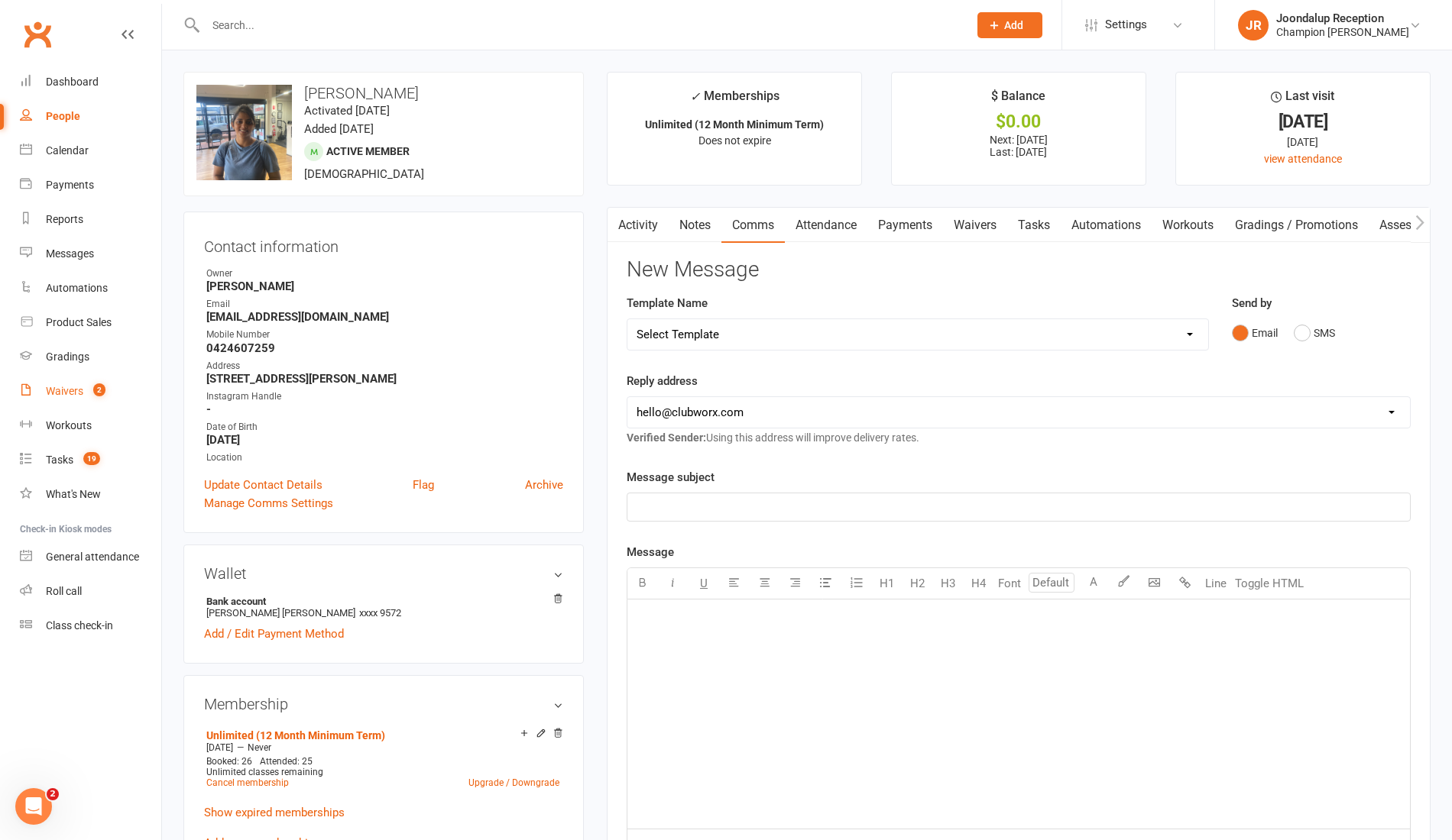
click at [59, 395] on div "Waivers" at bounding box center [64, 391] width 37 height 13
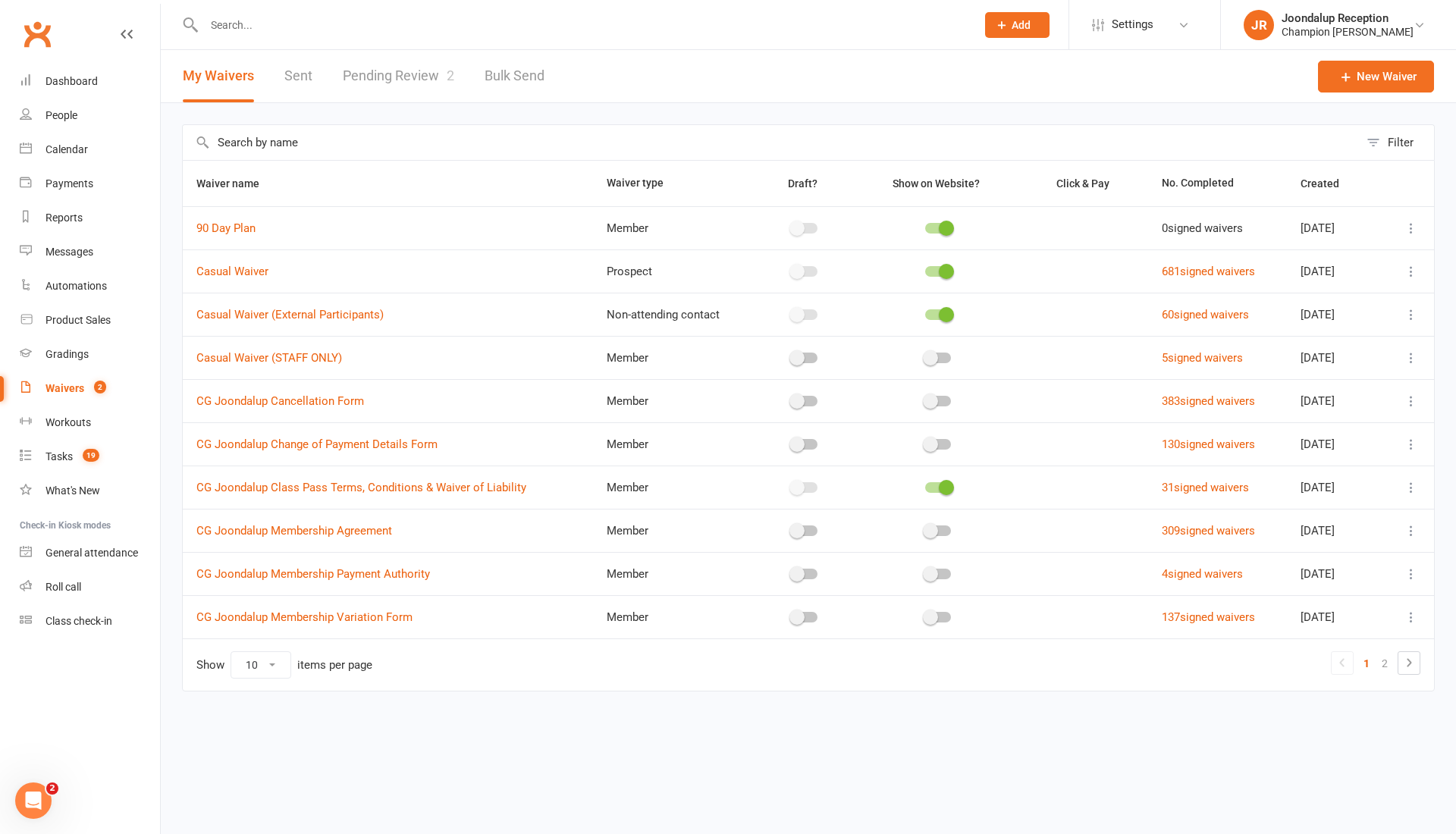
click at [343, 70] on link "Pending Review 2" at bounding box center [398, 76] width 111 height 52
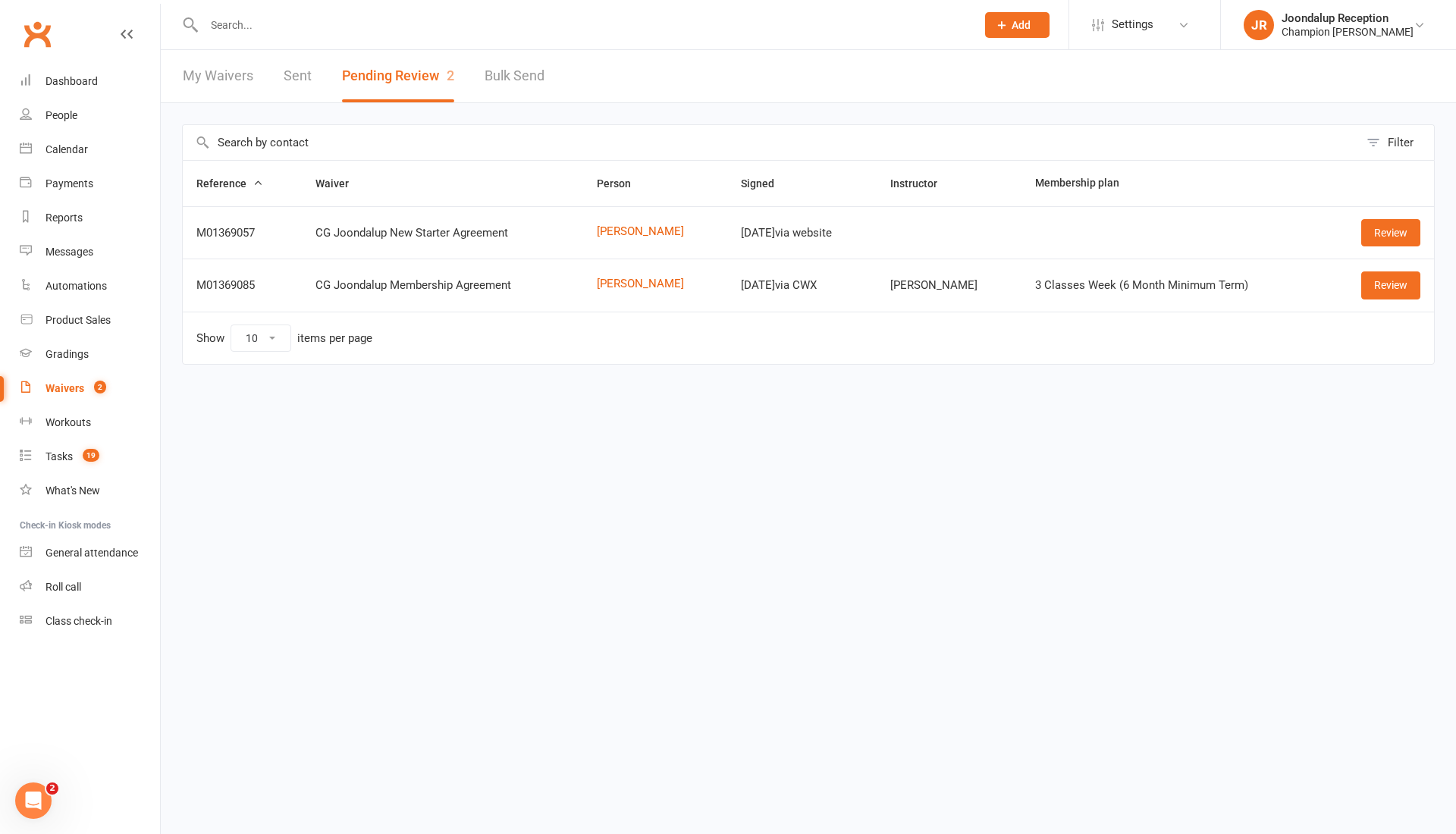
click at [257, 24] on input "text" at bounding box center [582, 25] width 766 height 21
click at [72, 216] on div "Reports" at bounding box center [64, 217] width 37 height 13
select select "50"
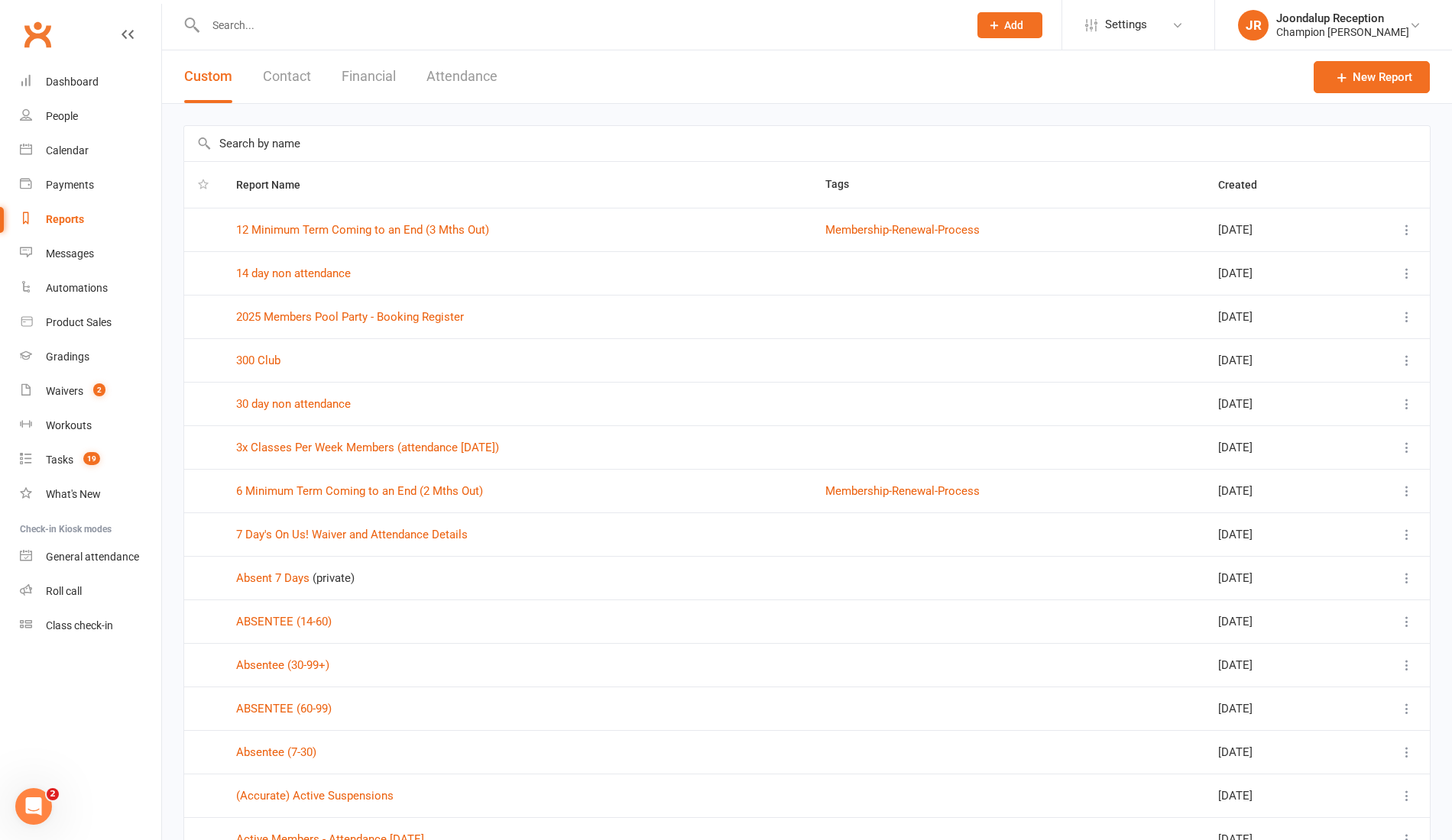
click at [328, 144] on input "text" at bounding box center [806, 143] width 1246 height 35
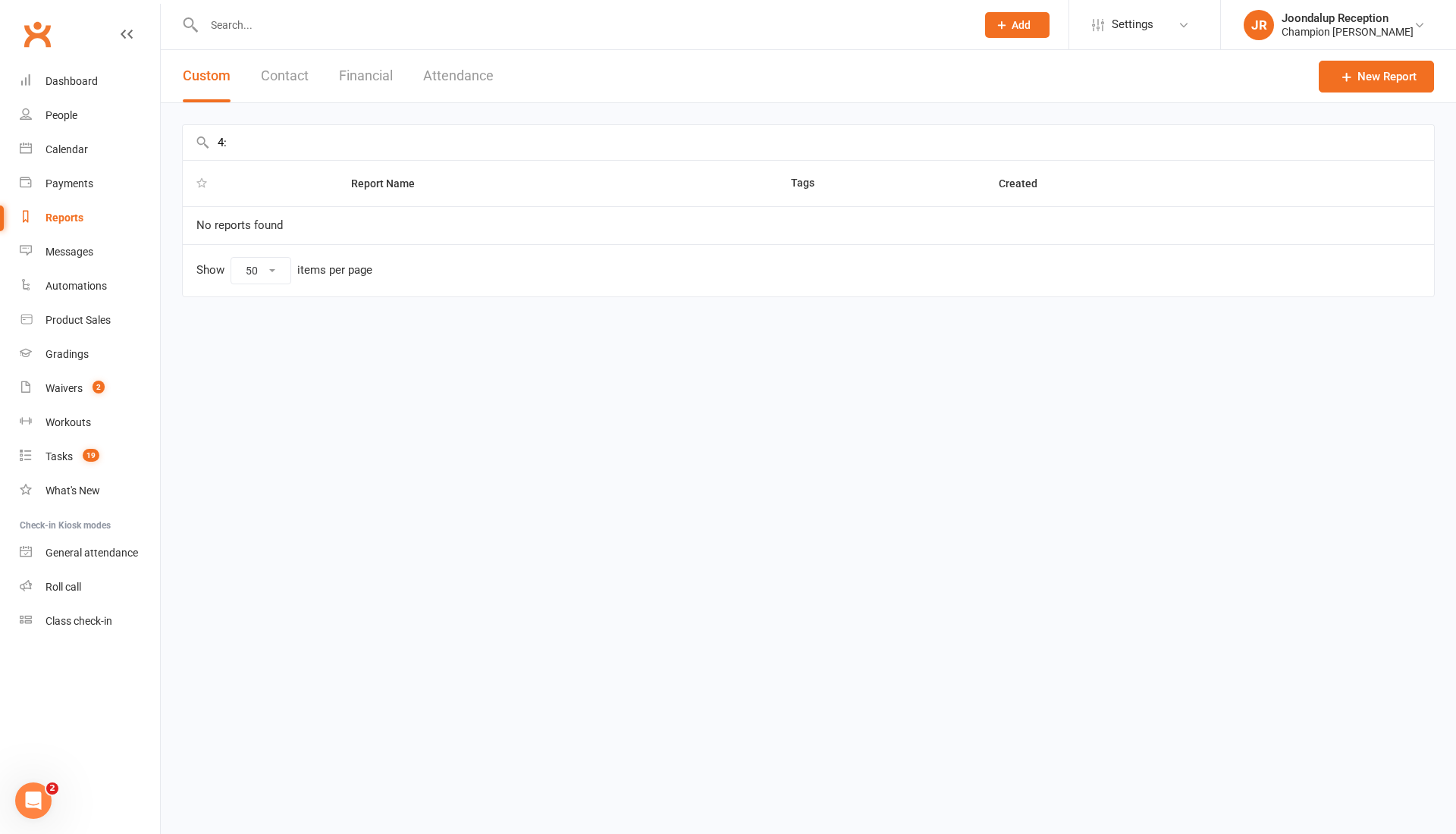
type input "4"
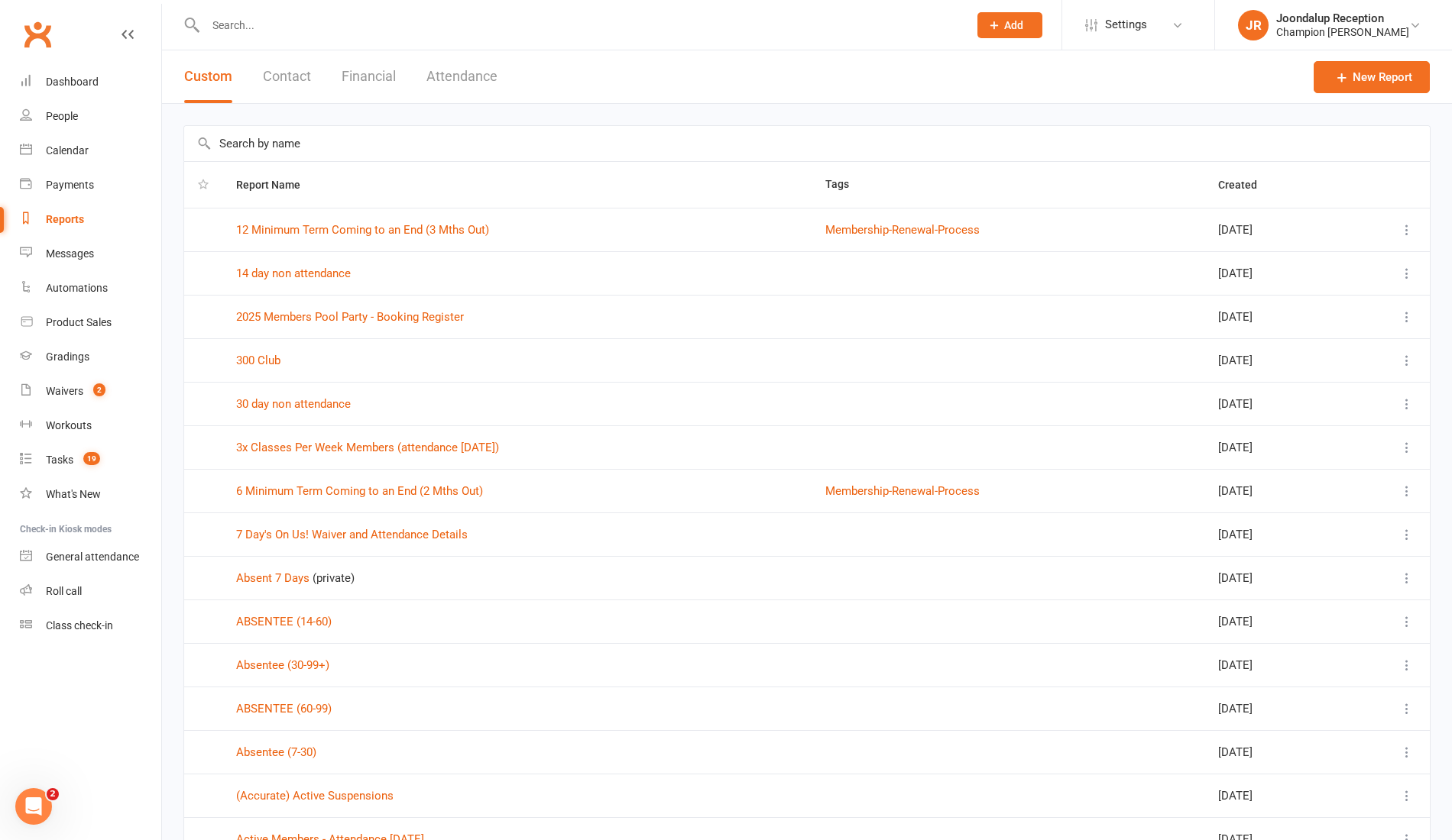
click at [289, 73] on button "Contact" at bounding box center [286, 77] width 48 height 53
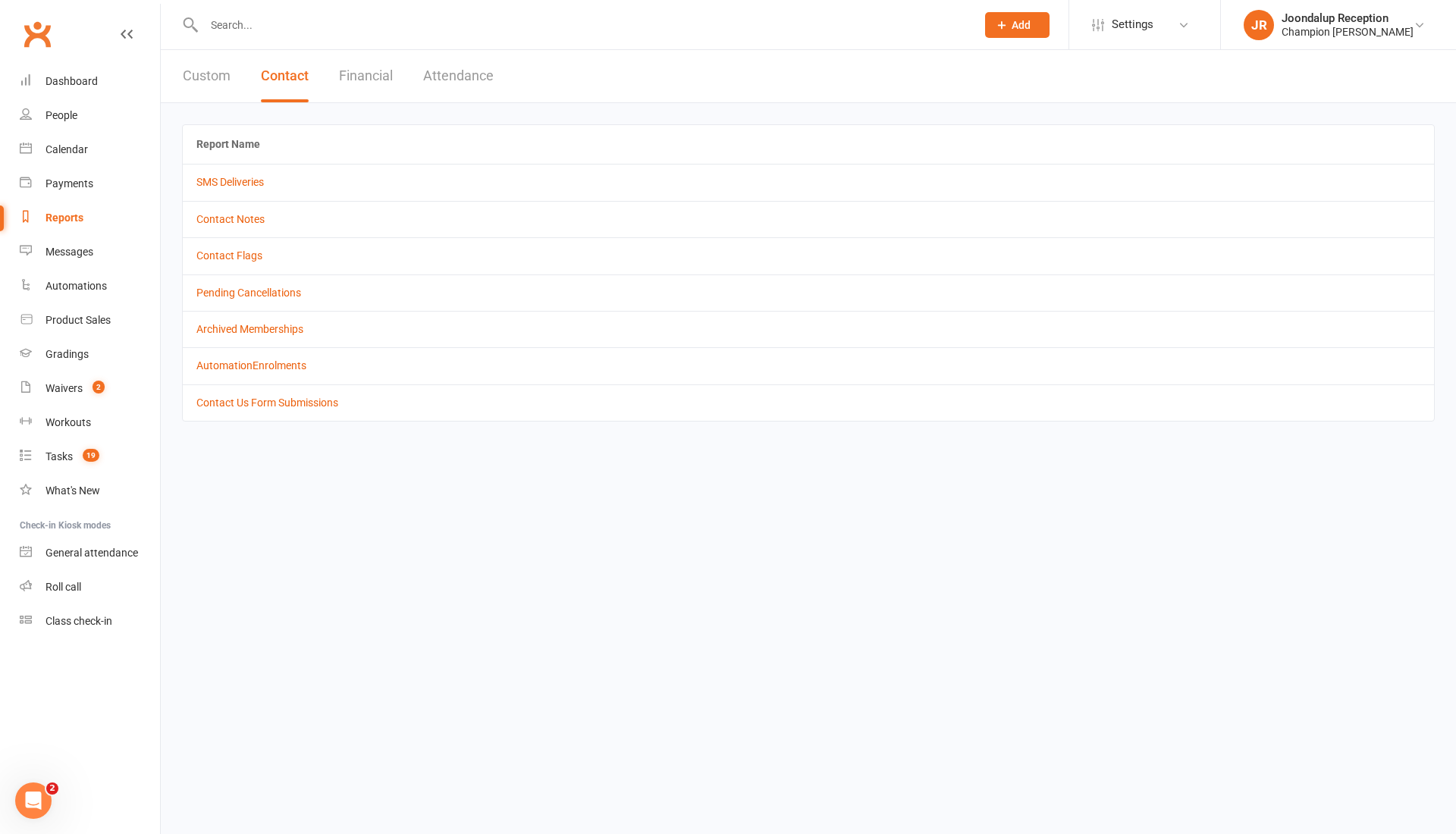
click at [445, 72] on button "Attendance" at bounding box center [458, 76] width 71 height 52
click at [270, 255] on link "Contact Attendances" at bounding box center [246, 255] width 100 height 13
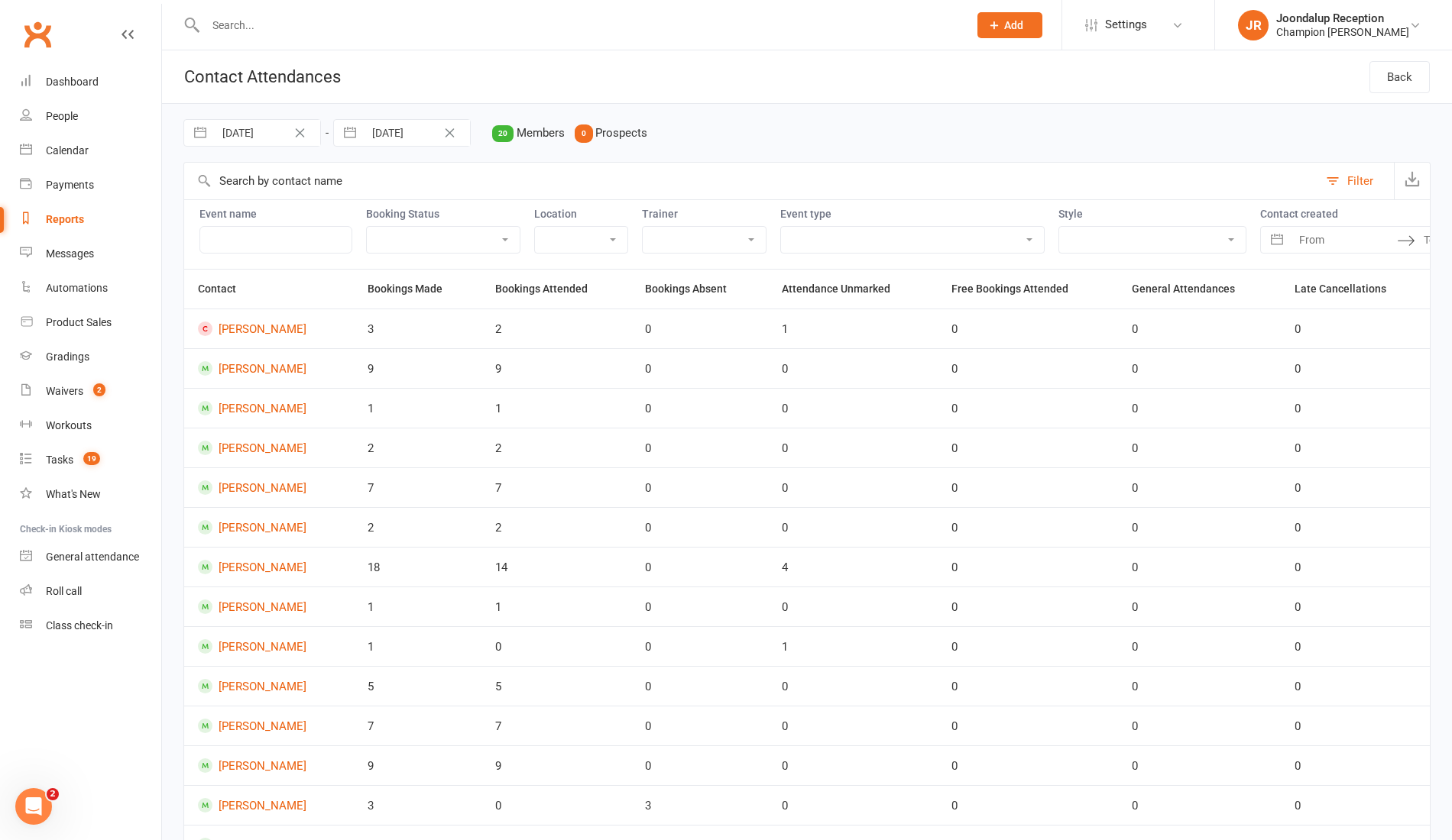
click at [201, 129] on button "button" at bounding box center [200, 132] width 27 height 26
select select "7"
select select "2025"
select select "8"
select select "2025"
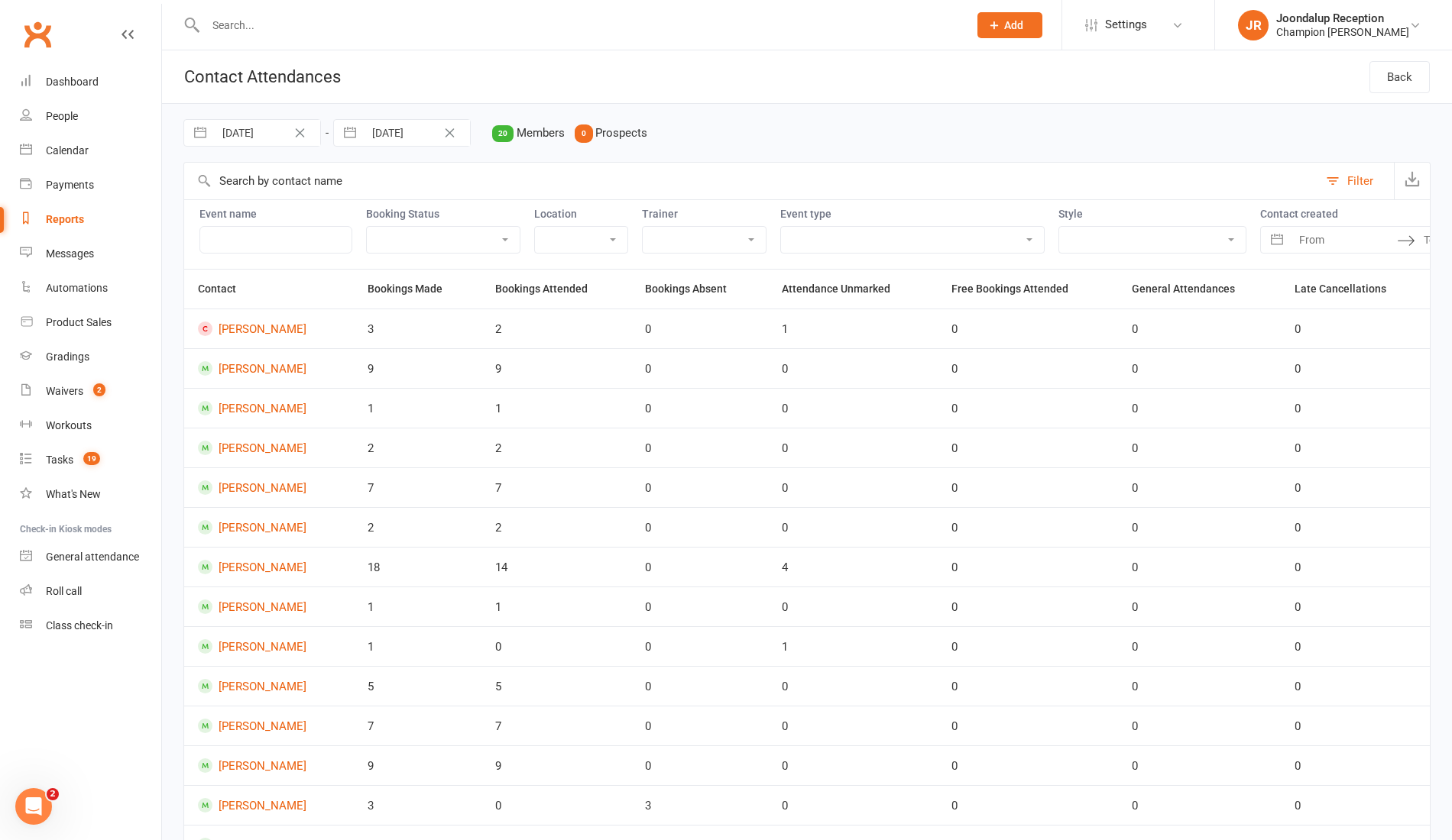
select select "9"
select select "2025"
click at [222, 190] on div "Move backward to switch to the previous month." at bounding box center [215, 196] width 30 height 25
select select "6"
select select "2025"
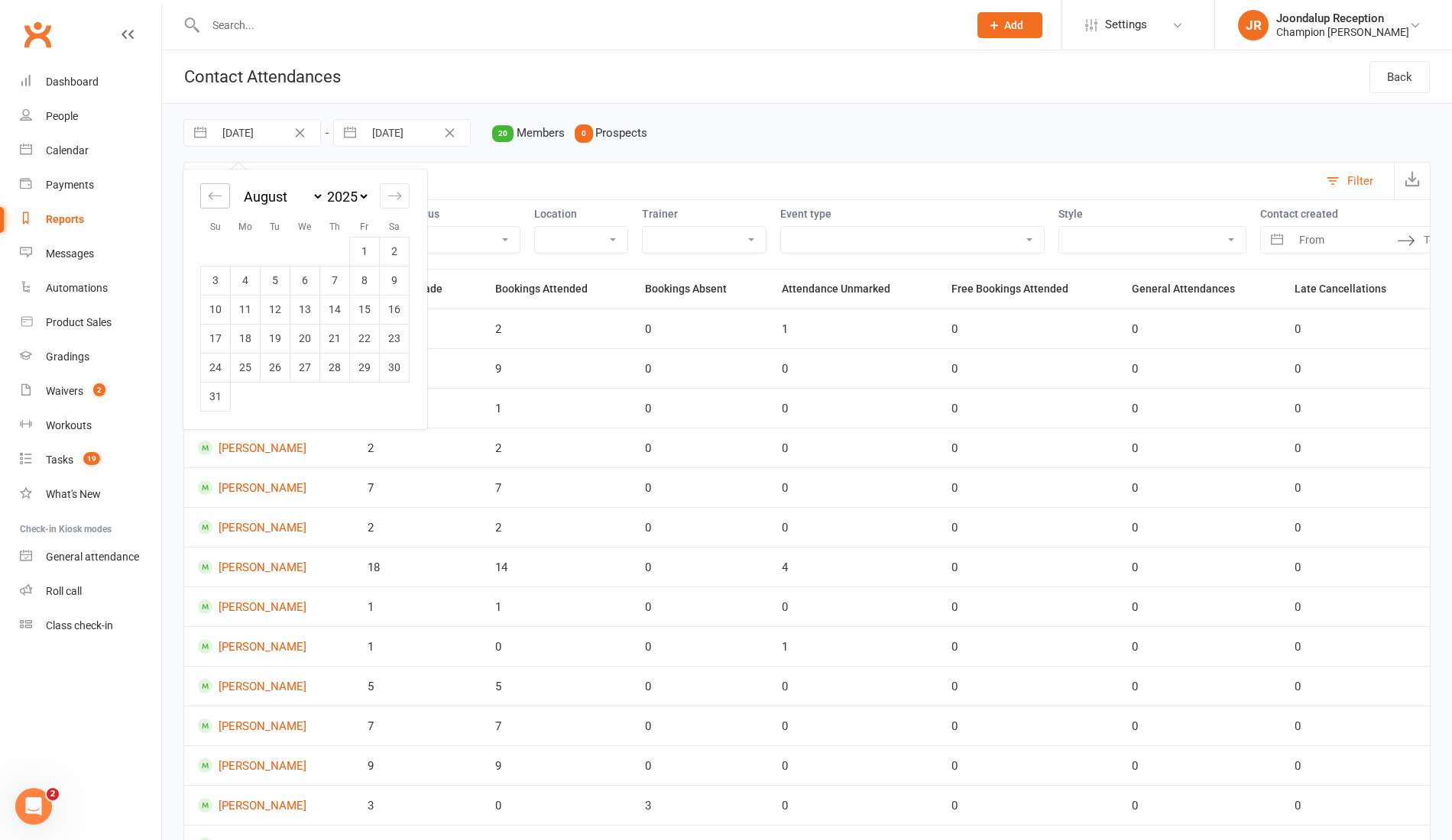
click at [222, 190] on div "Move backward to switch to the previous month." at bounding box center [215, 196] width 30 height 25
select select "5"
select select "2025"
click at [222, 190] on div "Move backward to switch to the previous month." at bounding box center [215, 196] width 30 height 25
select select "4"
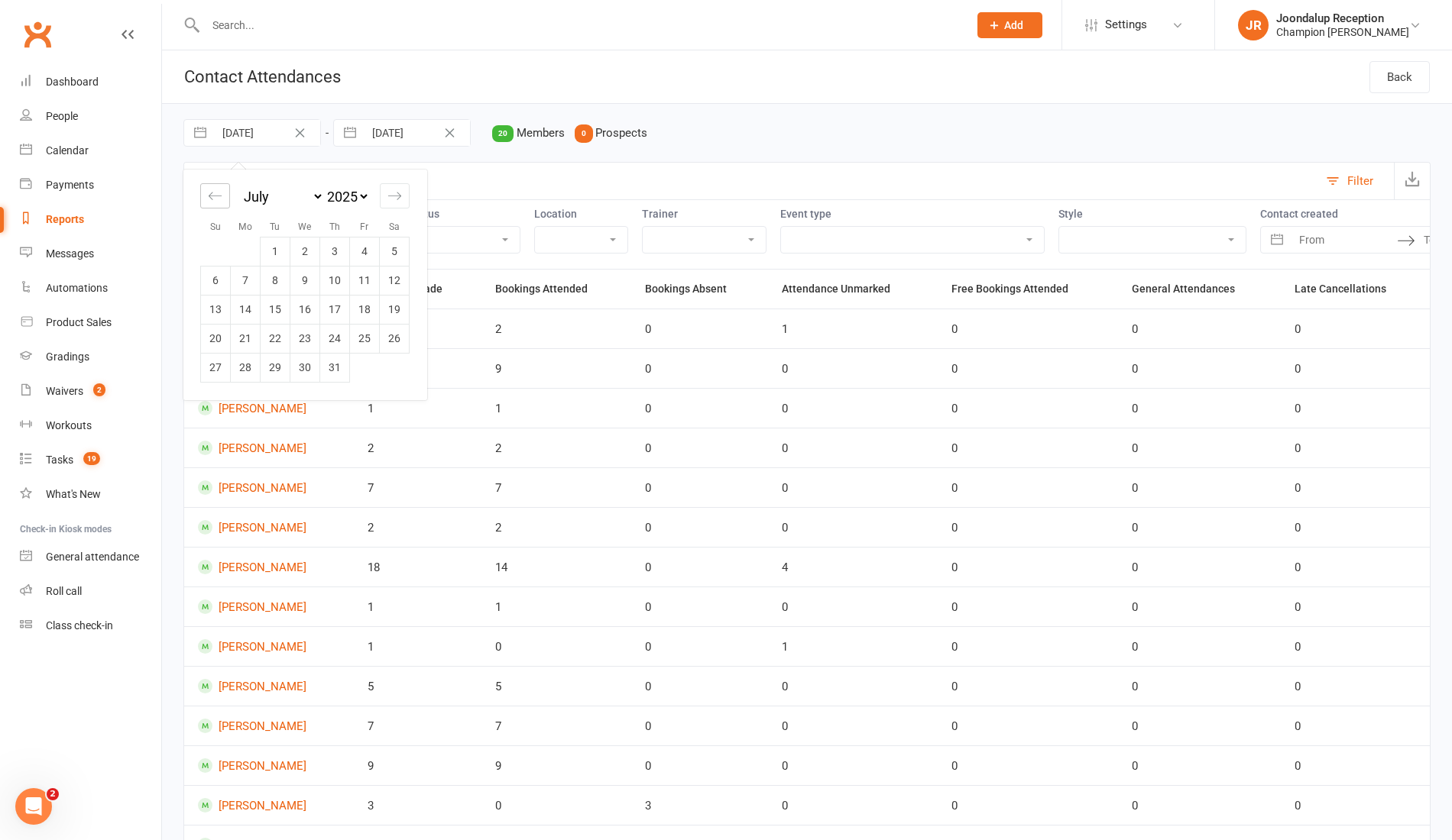
select select "2025"
click at [222, 190] on div "Move backward to switch to the previous month." at bounding box center [215, 196] width 30 height 25
select select "2"
select select "2025"
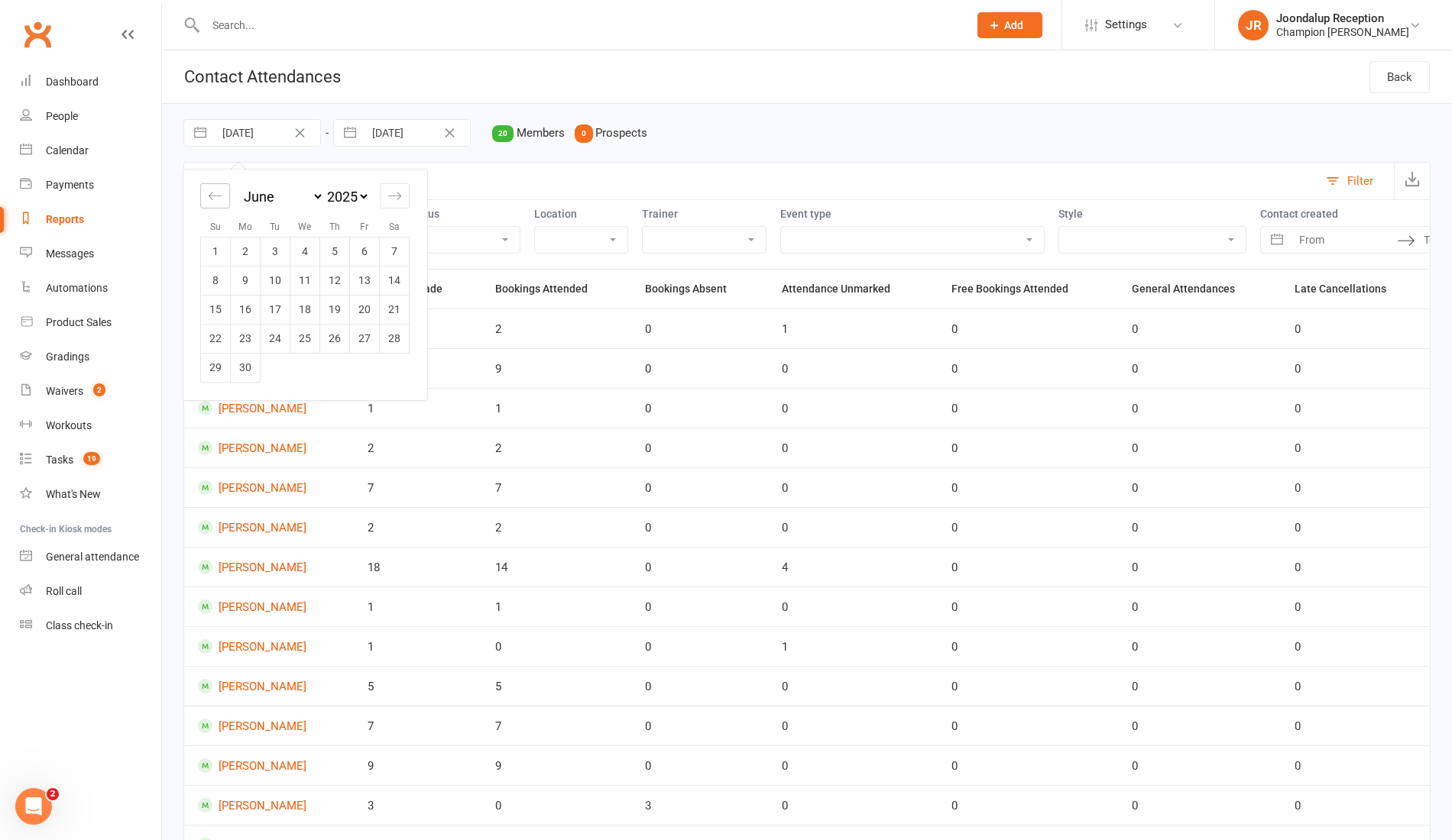
select select "3"
select select "2025"
click at [222, 190] on div "Move backward to switch to the previous month." at bounding box center [215, 196] width 30 height 25
select select "1"
select select "2025"
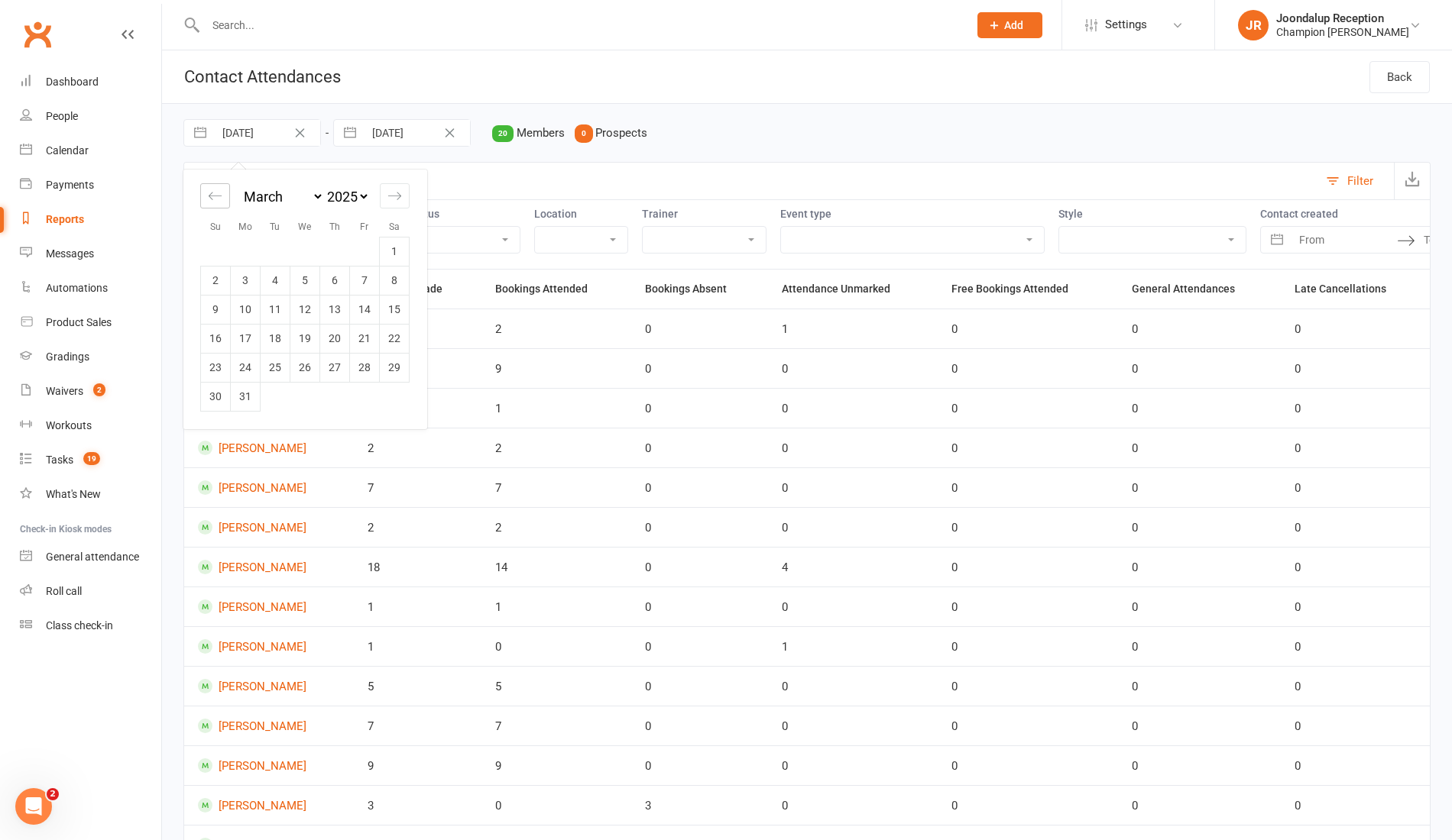
click at [222, 190] on div "Move backward to switch to the previous month." at bounding box center [215, 196] width 30 height 25
select select "2025"
click at [222, 190] on div "Move backward to switch to the previous month." at bounding box center [215, 196] width 30 height 25
select select "11"
select select "2024"
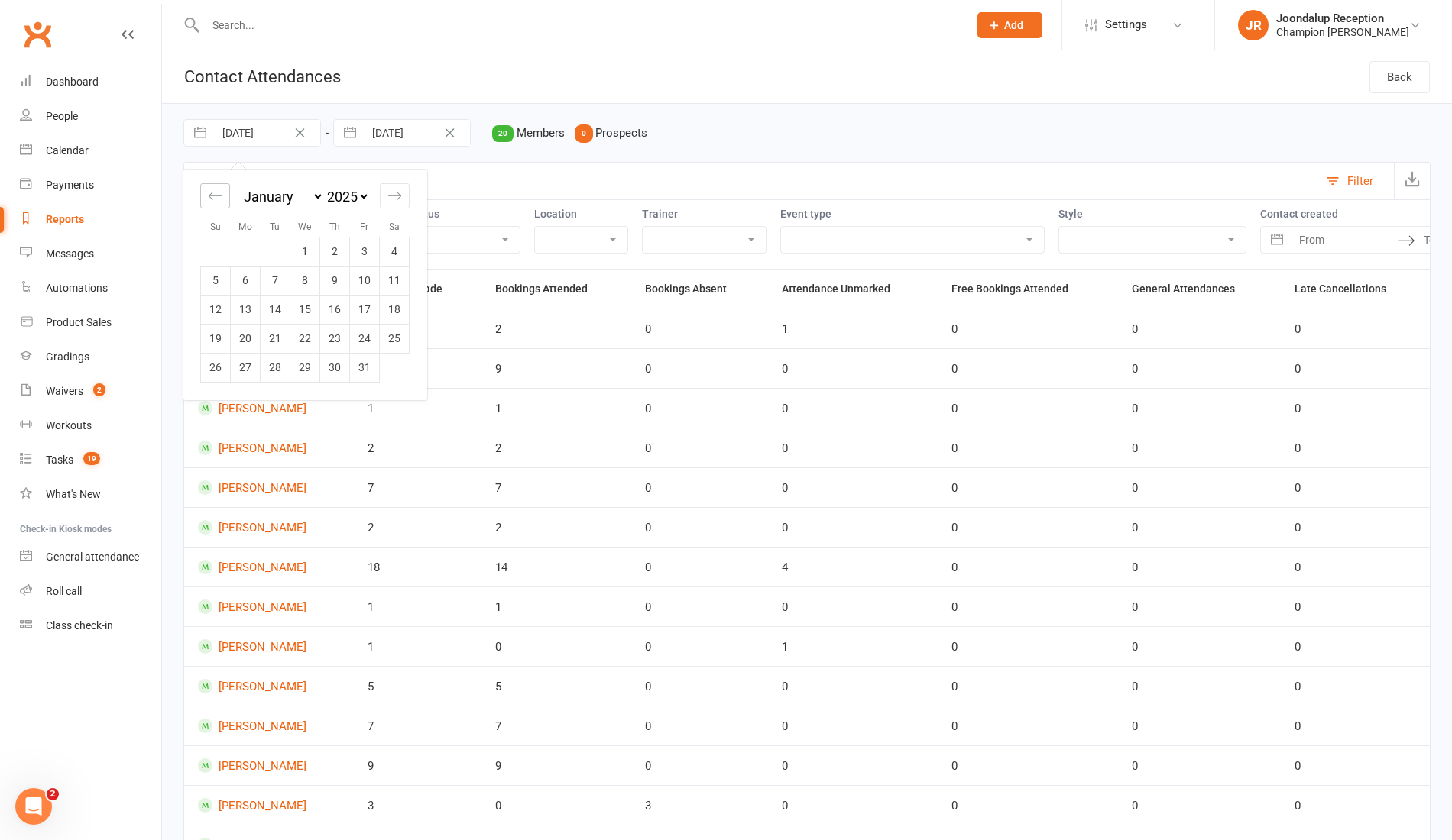
click at [222, 190] on div "Move backward to switch to the previous month." at bounding box center [215, 196] width 30 height 25
select select "10"
select select "2024"
click at [285, 190] on select "January February March April May June July August September October November De…" at bounding box center [282, 197] width 84 height 18
click at [351, 201] on select "2035 2034 2033 2032 2031 2030 2029 2028 2027 2026 2025 2024 2023 2022 2021 2020…" at bounding box center [347, 197] width 46 height 18
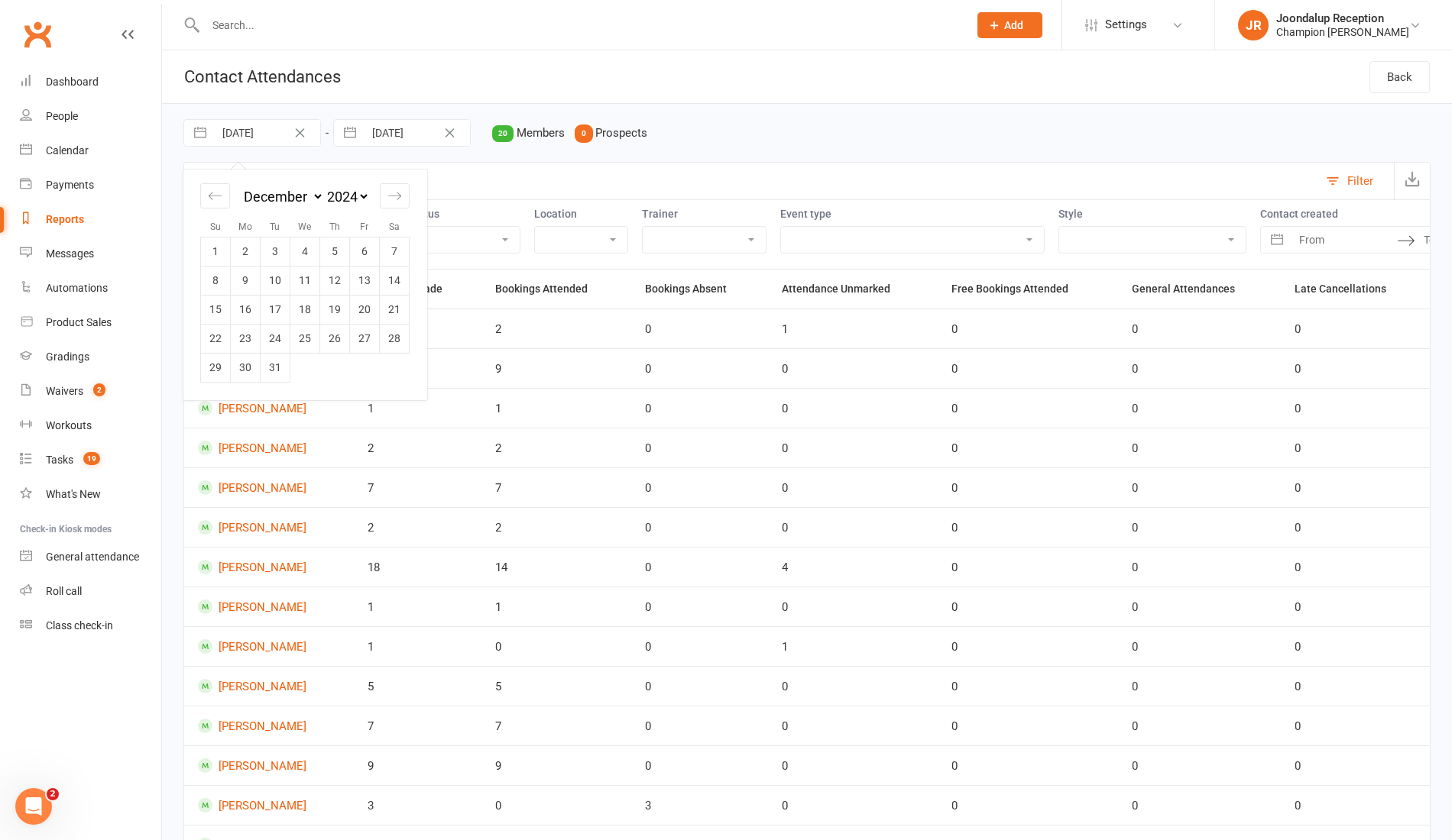
select select "10"
select select "2021"
select select "11"
select select "2021"
select select "2022"
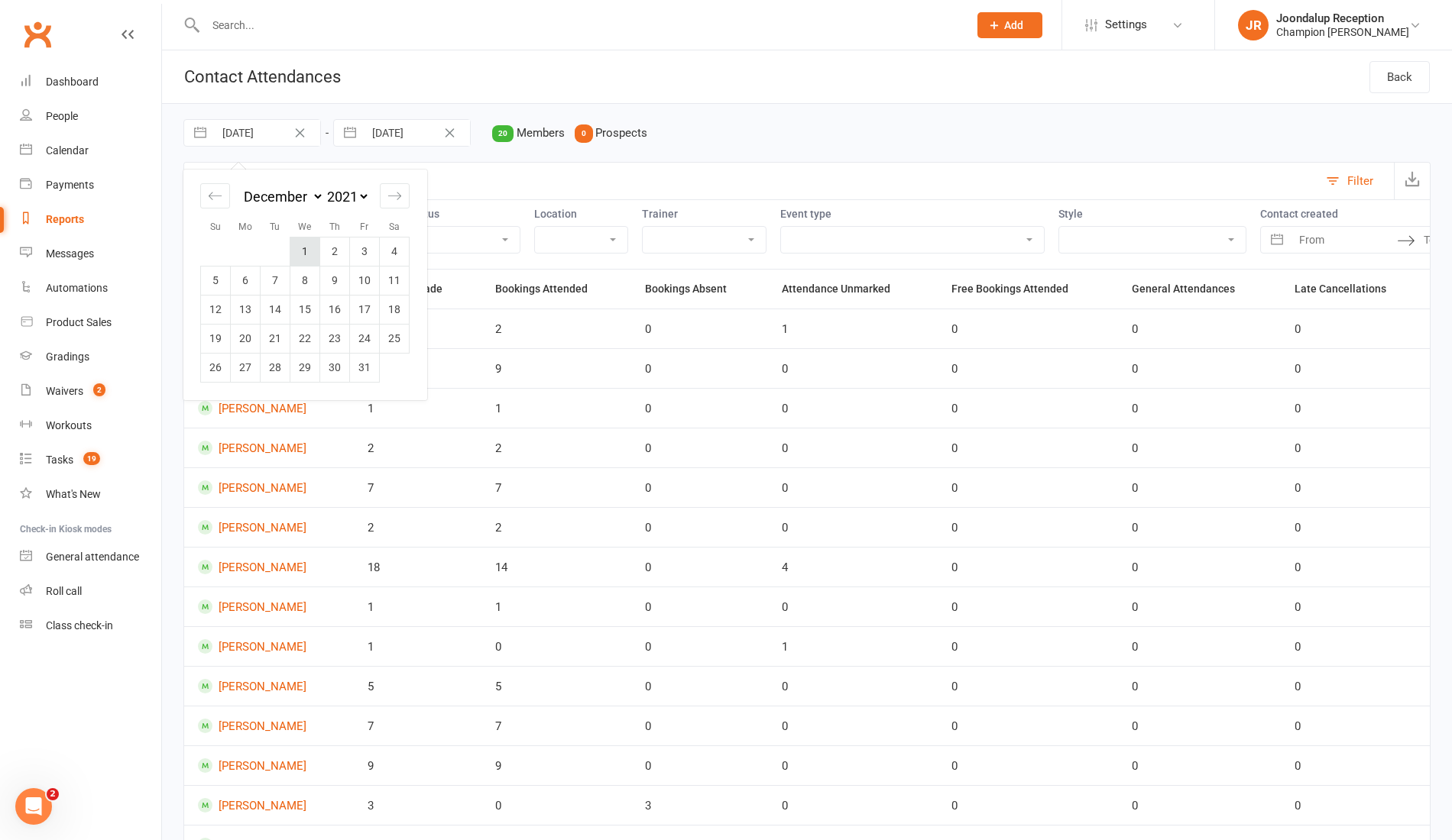
click at [307, 249] on td "1" at bounding box center [305, 251] width 30 height 29
type input "[DATE]"
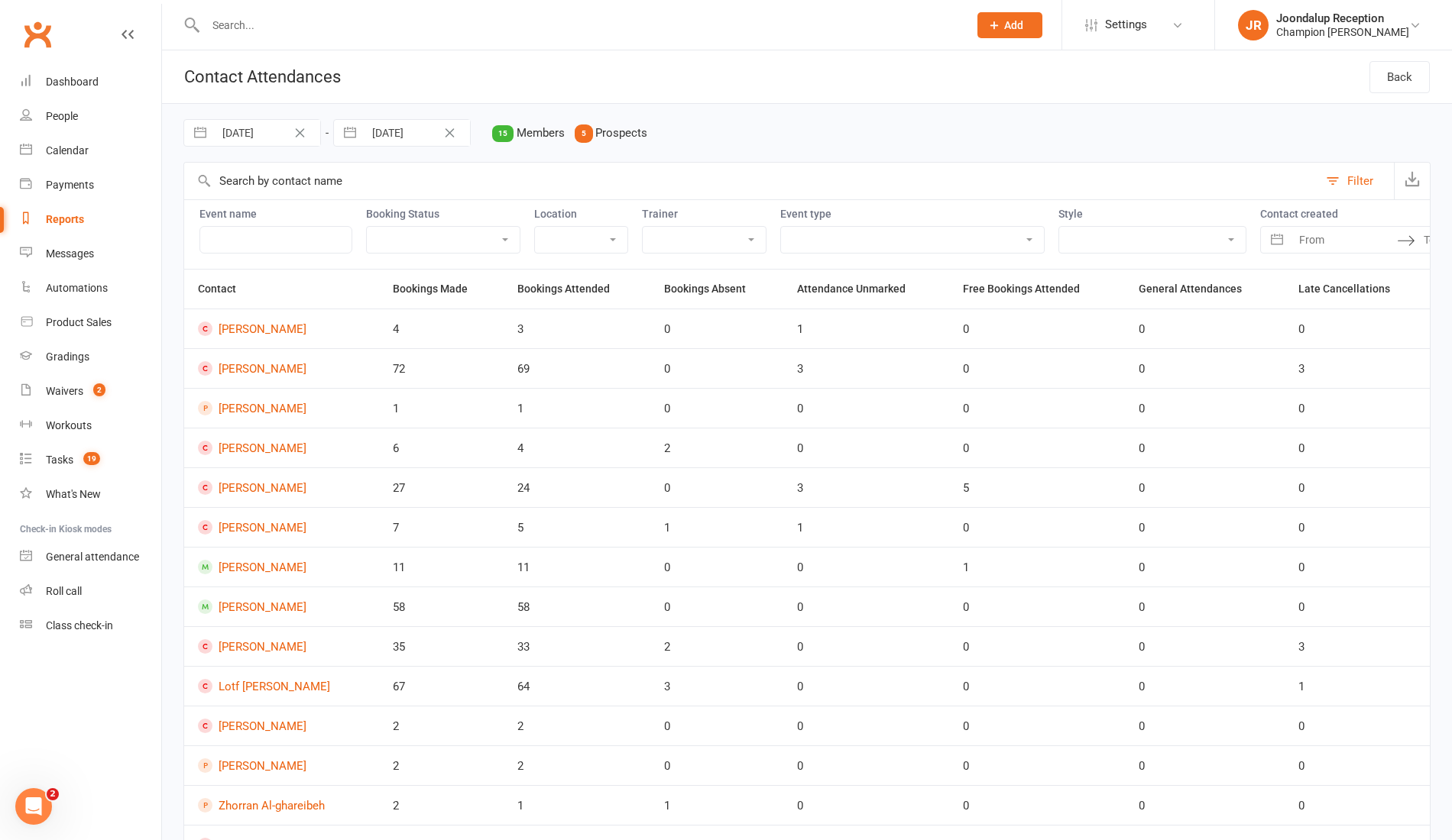
click at [353, 129] on button "button" at bounding box center [350, 132] width 27 height 26
select select "8"
select select "2025"
select select "9"
select select "2025"
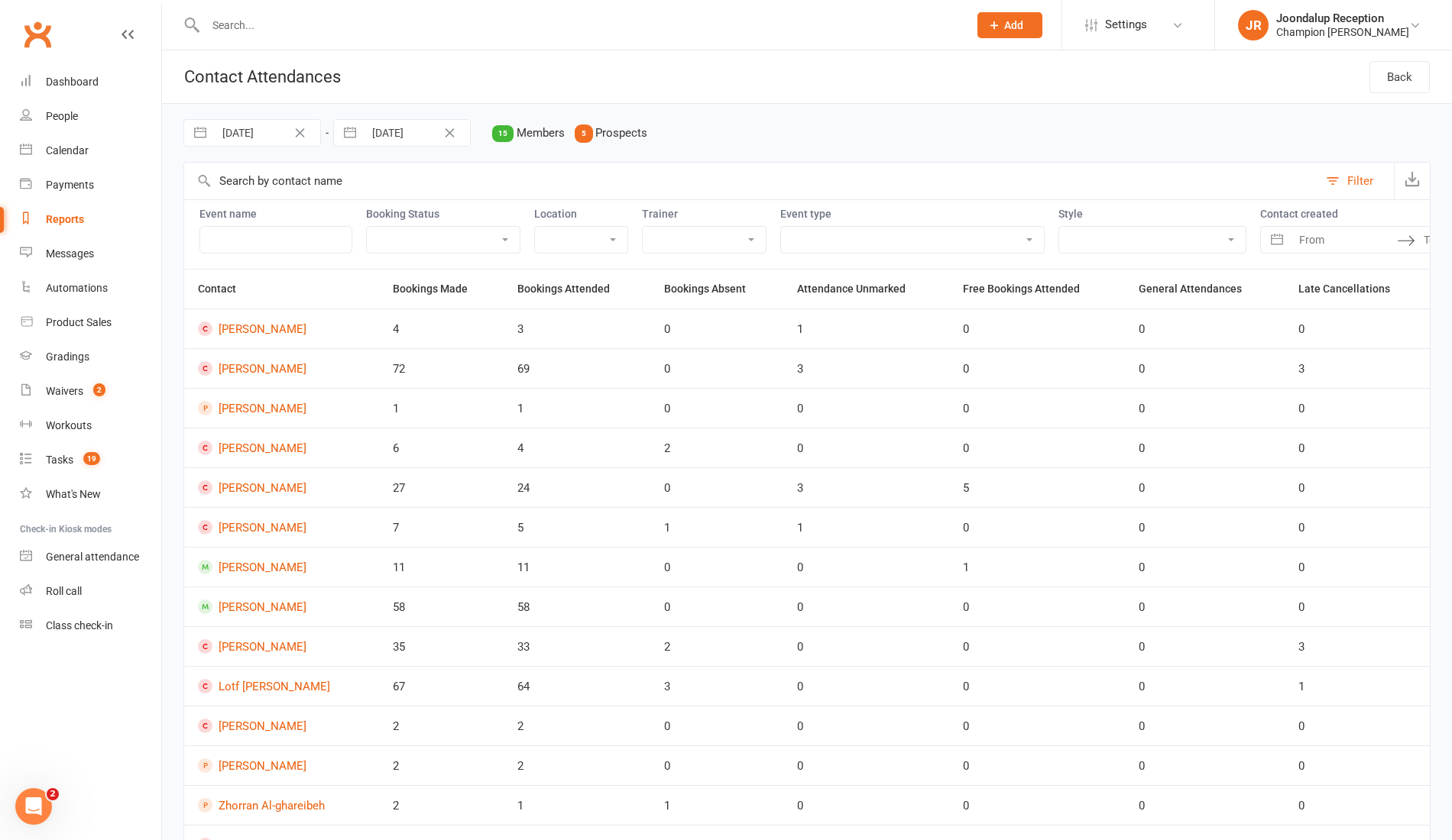
select select "10"
select select "2025"
click at [367, 197] on icon "Move backward to switch to the previous month." at bounding box center [364, 196] width 15 height 15
select select "7"
select select "2025"
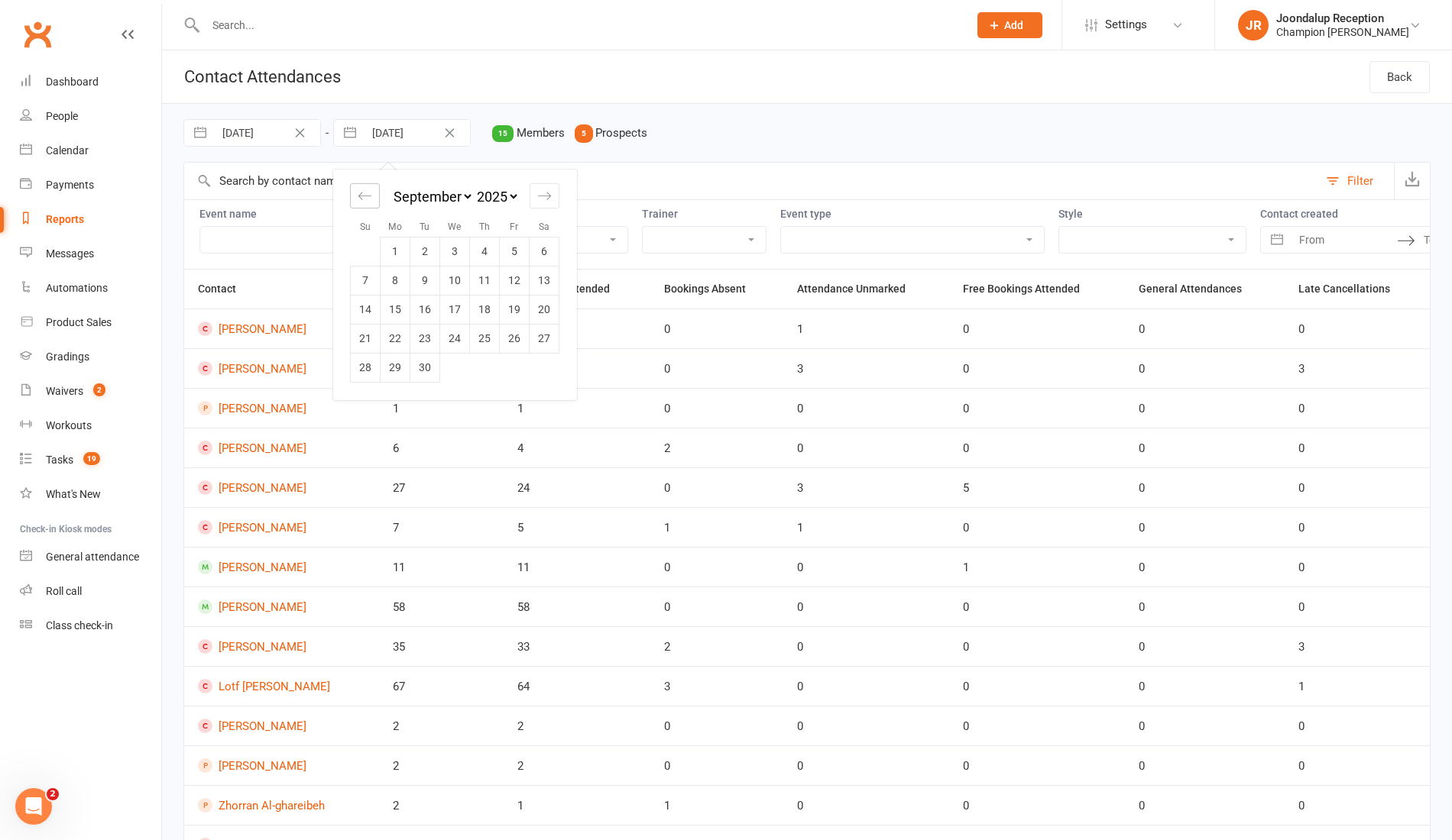
click at [367, 197] on icon "Move backward to switch to the previous month." at bounding box center [364, 196] width 15 height 15
select select "6"
select select "2025"
click at [367, 197] on icon "Move backward to switch to the previous month." at bounding box center [364, 196] width 15 height 15
select select "5"
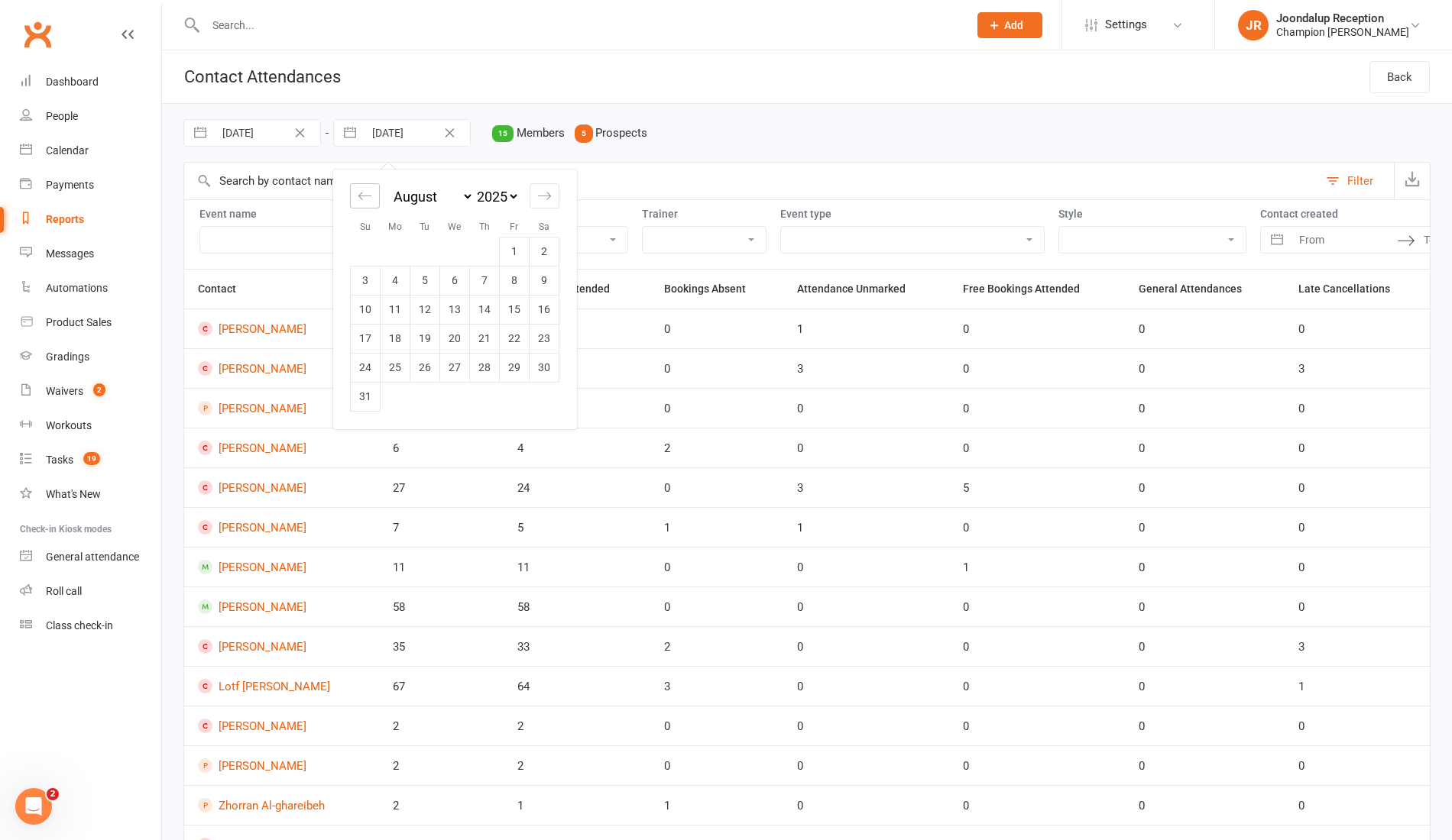
select select "2025"
click at [532, 201] on div "Move forward to switch to the next month." at bounding box center [544, 196] width 30 height 25
select select "8"
select select "2025"
click at [489, 316] on td "14" at bounding box center [485, 310] width 30 height 29
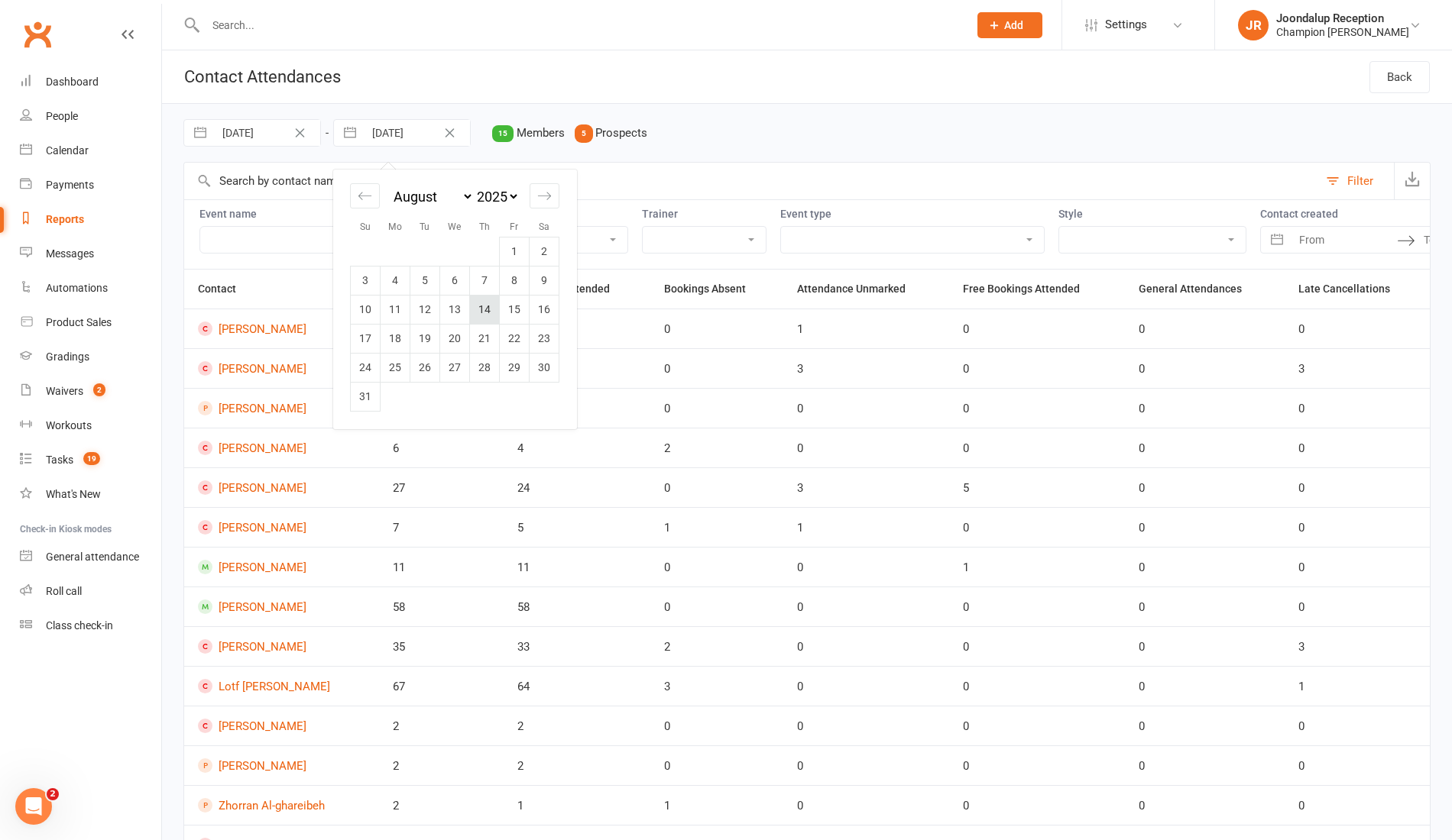
type input "[DATE]"
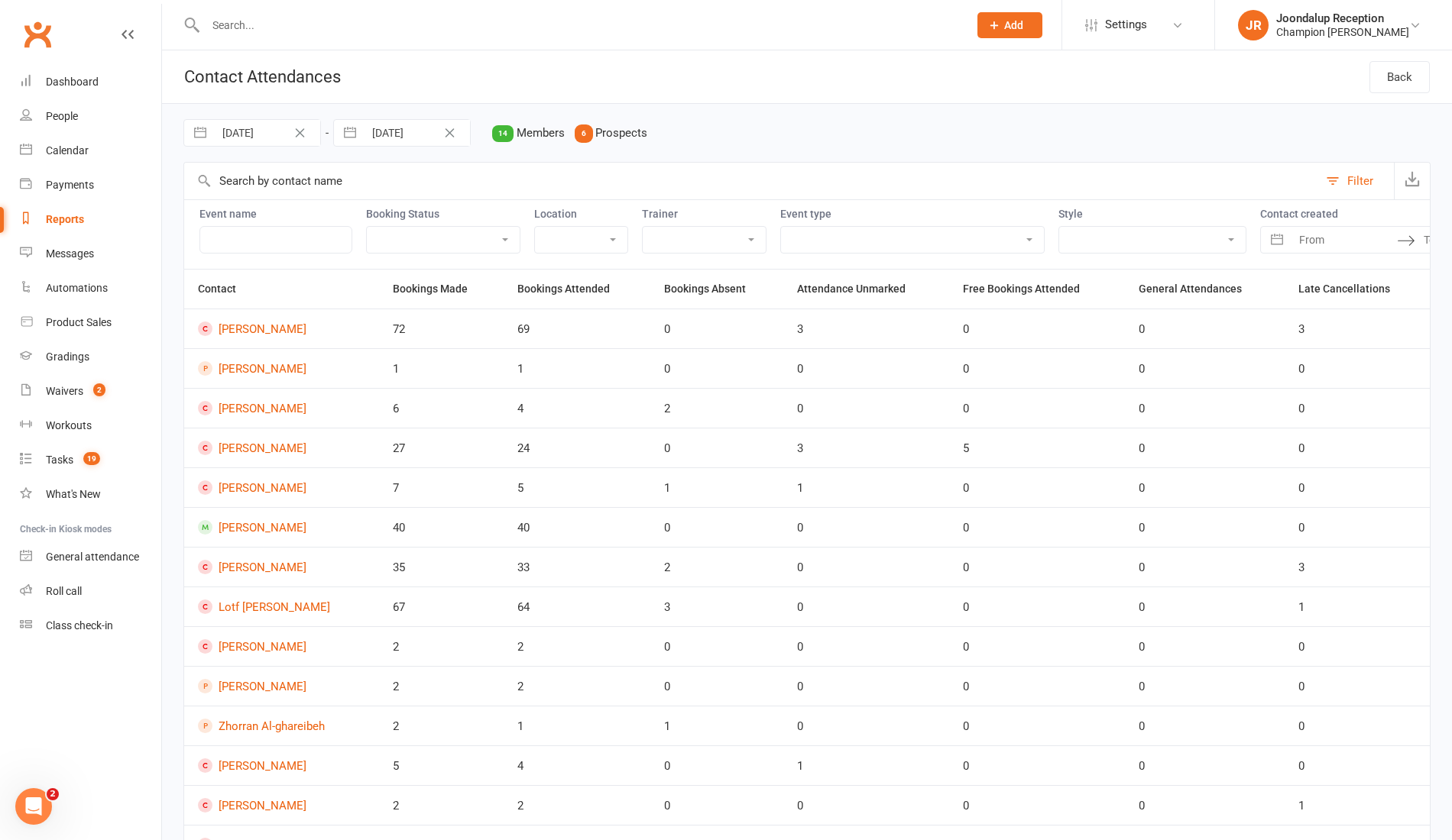
click at [709, 238] on select "[PERSON_NAME] [PERSON_NAME] Champions [PERSON_NAME] Otorii [PERSON_NAME] [PERSO…" at bounding box center [704, 239] width 123 height 26
click at [837, 227] on select "Admin Class Club Cleaning Member Event Pack Down/End of Shift PT - Boxing (30 m…" at bounding box center [912, 239] width 263 height 26
click at [781, 227] on select "Admin Class Club Cleaning Member Event Pack Down/End of Shift PT - Boxing (30 m…" at bounding box center [912, 239] width 263 height 26
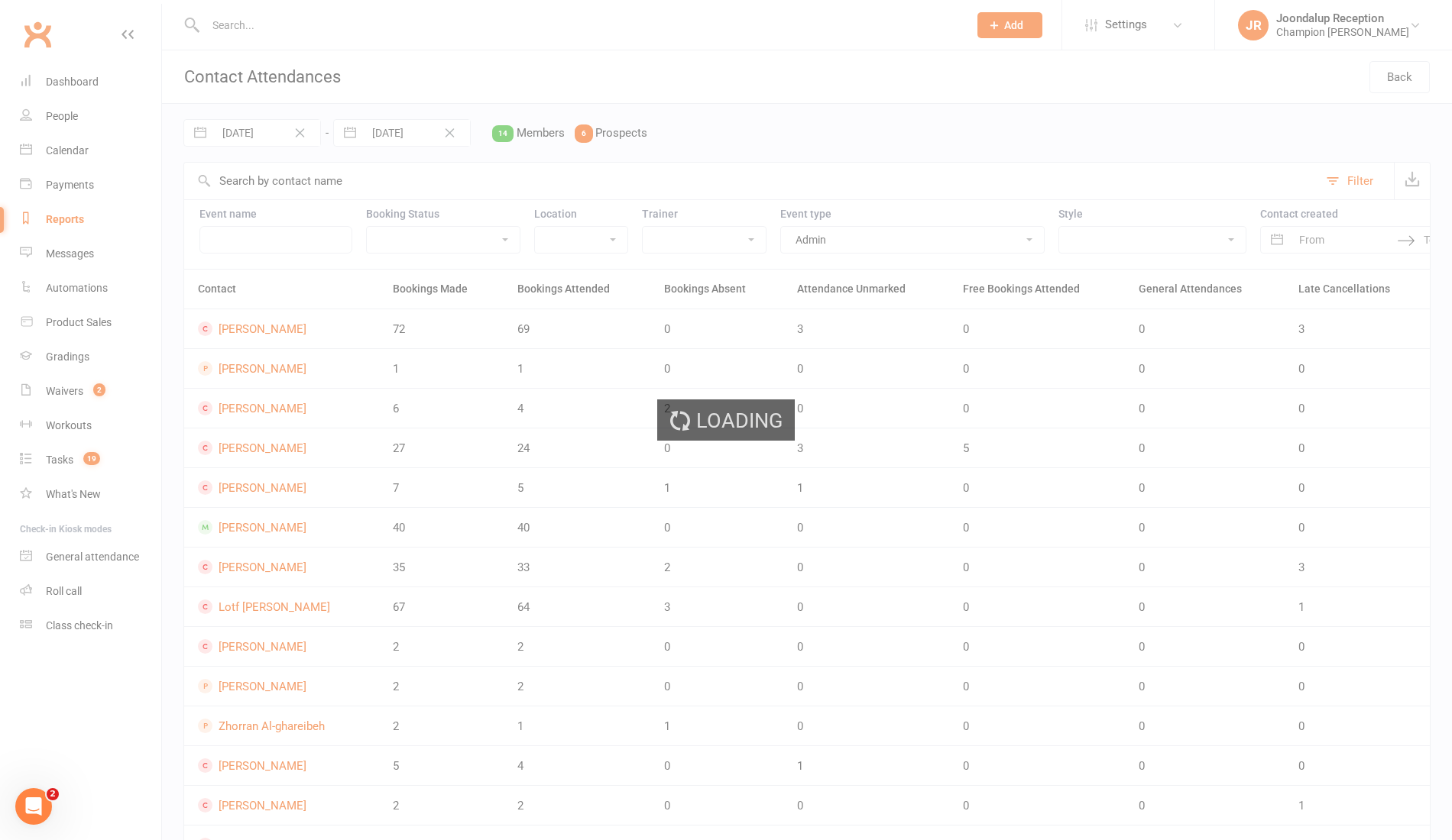
click at [937, 229] on div "Loading" at bounding box center [726, 420] width 1452 height 840
click at [940, 240] on div "Loading" at bounding box center [726, 420] width 1452 height 840
click at [940, 240] on ui-view "Prospect Member Non-attending contact Class / event Appointment Grading event T…" at bounding box center [726, 607] width 1452 height 1208
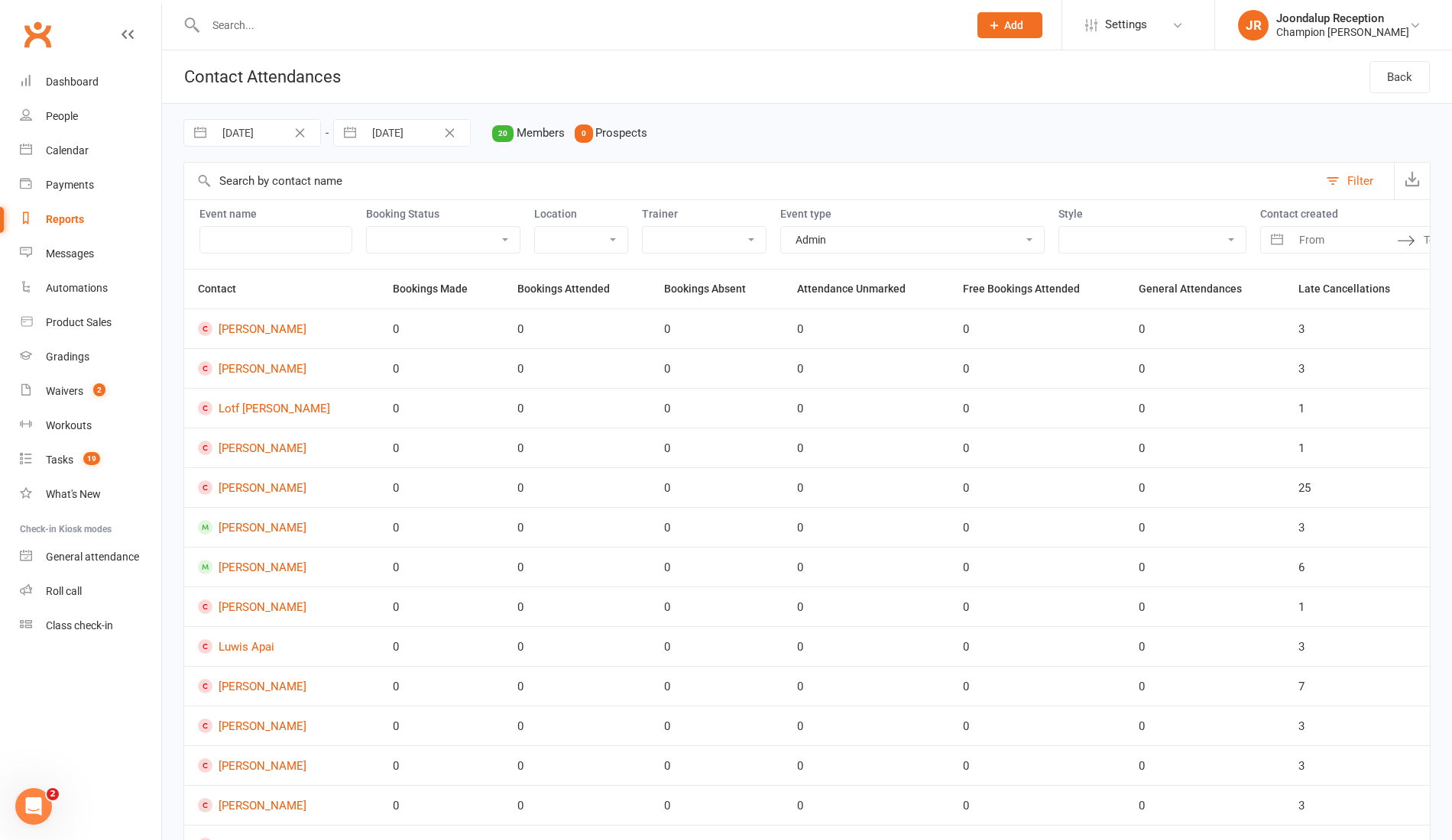
click at [940, 240] on select "Admin Class Club Cleaning Member Event Pack Down/End of Shift PT - Boxing (30 m…" at bounding box center [912, 239] width 263 height 26
select select "22105"
click at [781, 227] on select "Admin Class Club Cleaning Member Event Pack Down/End of Shift PT - Boxing (30 m…" at bounding box center [912, 239] width 263 height 26
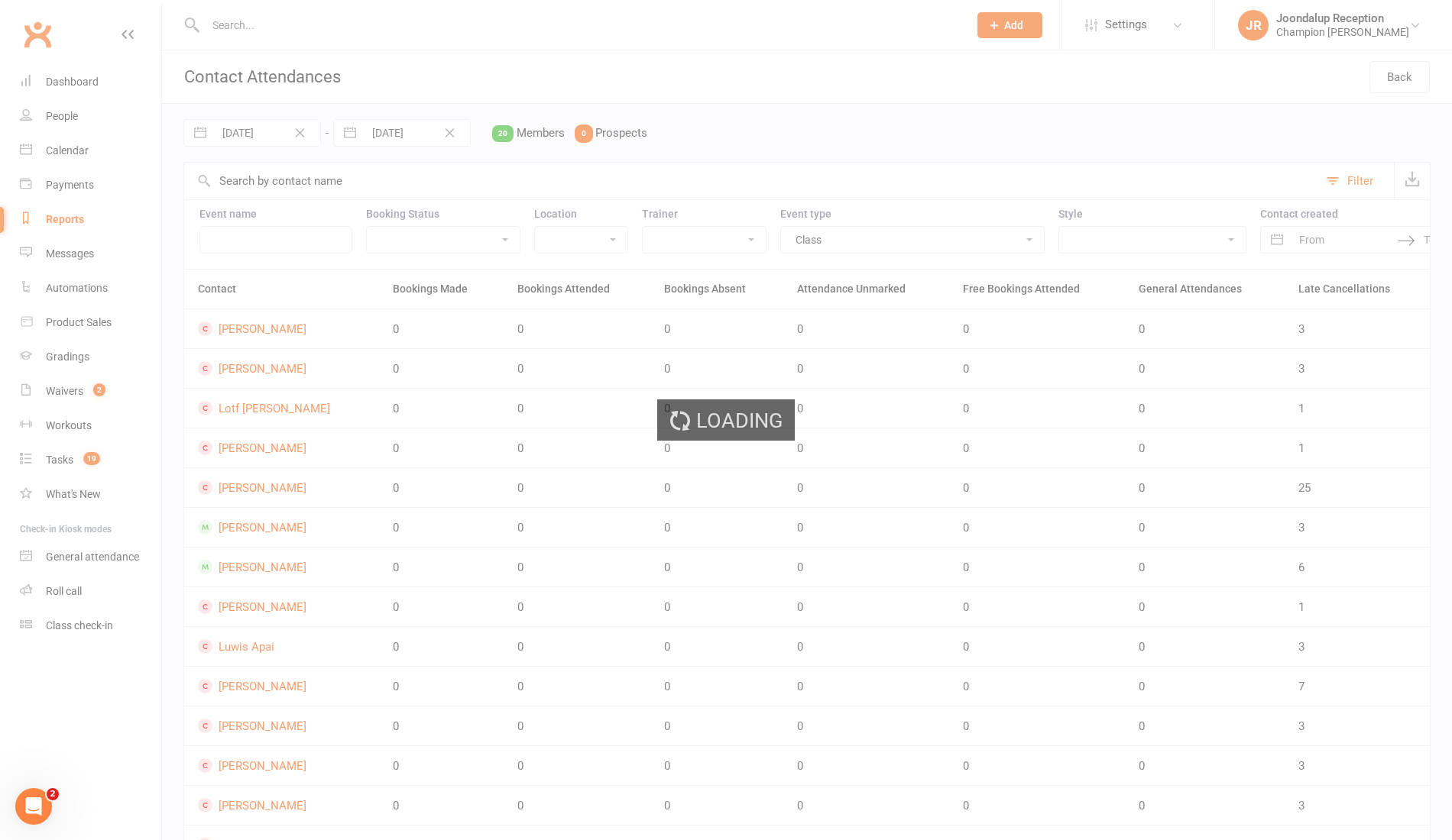
click at [711, 230] on div "Loading" at bounding box center [726, 420] width 1452 height 840
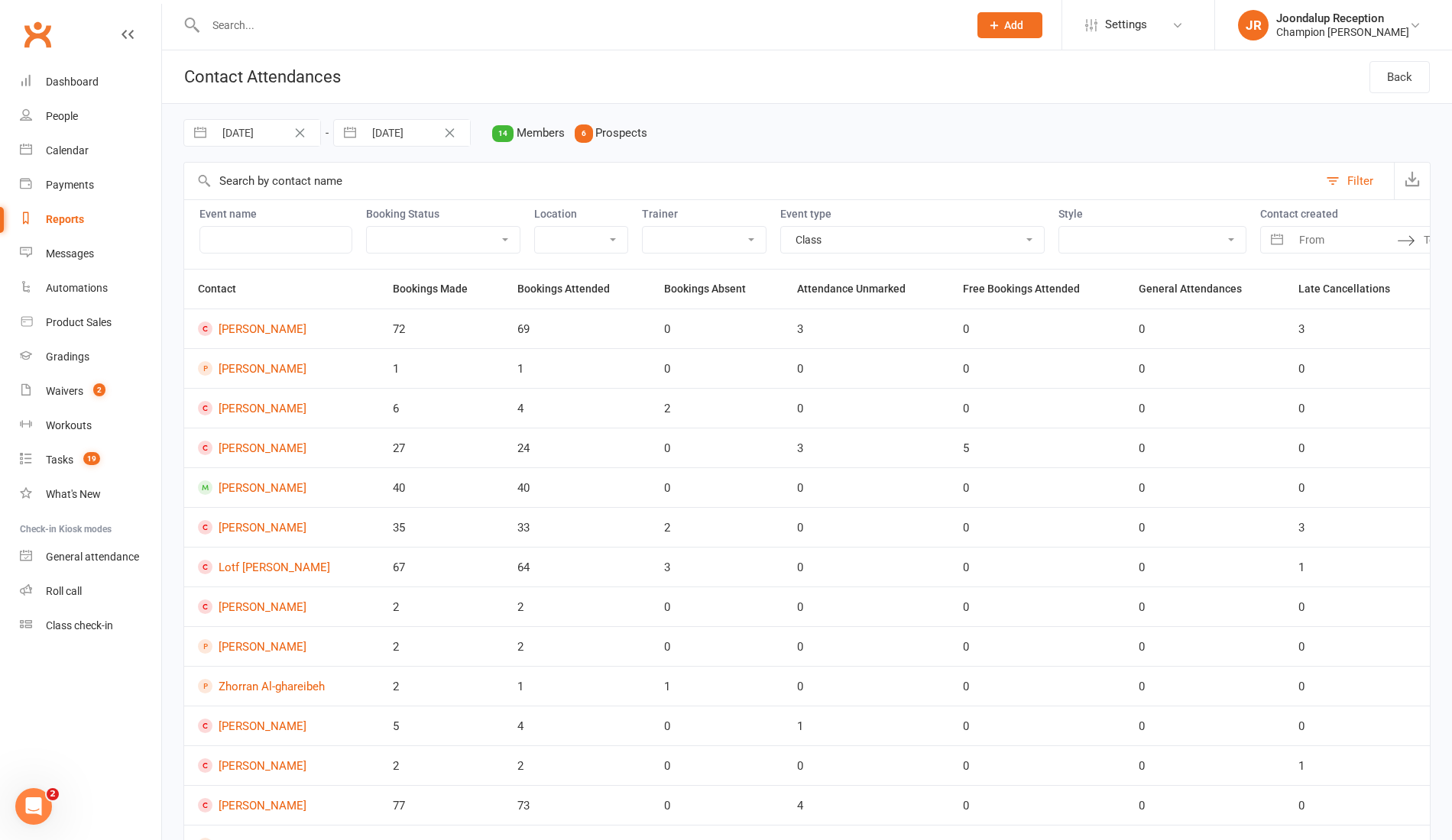
click at [711, 246] on select "[PERSON_NAME] [PERSON_NAME] Champions [PERSON_NAME] Otorii [PERSON_NAME] [PERSO…" at bounding box center [704, 239] width 123 height 26
click at [547, 244] on select "Highgate Joondalup Myaree" at bounding box center [580, 239] width 93 height 26
click at [283, 234] on input "text" at bounding box center [276, 239] width 153 height 27
type input "4"
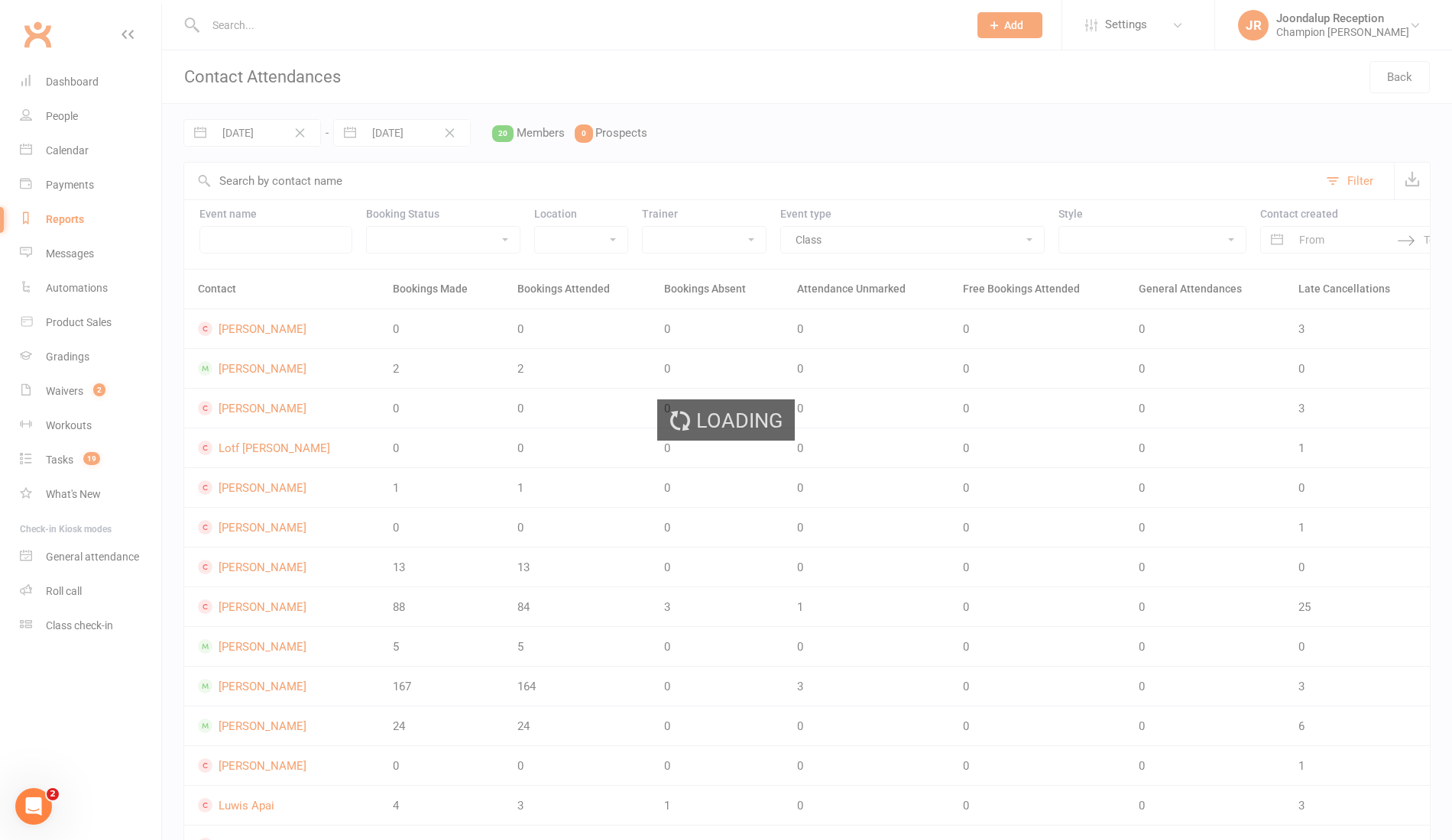
drag, startPoint x: 325, startPoint y: 272, endPoint x: 380, endPoint y: 275, distance: 55.1
click at [380, 275] on div "Loading" at bounding box center [726, 420] width 1452 height 840
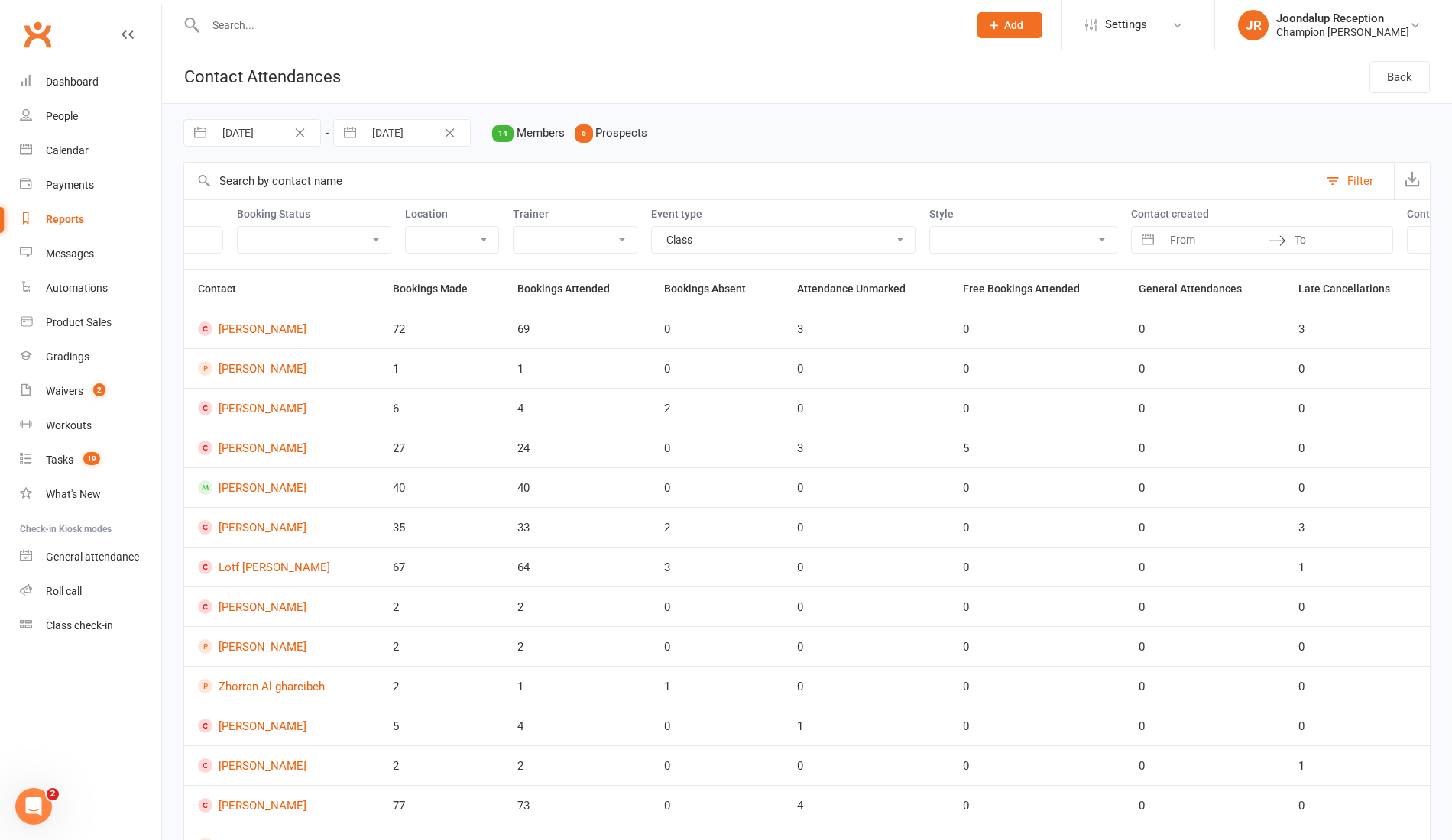
scroll to position [0, 281]
click at [1363, 182] on div "Filter" at bounding box center [1359, 181] width 26 height 18
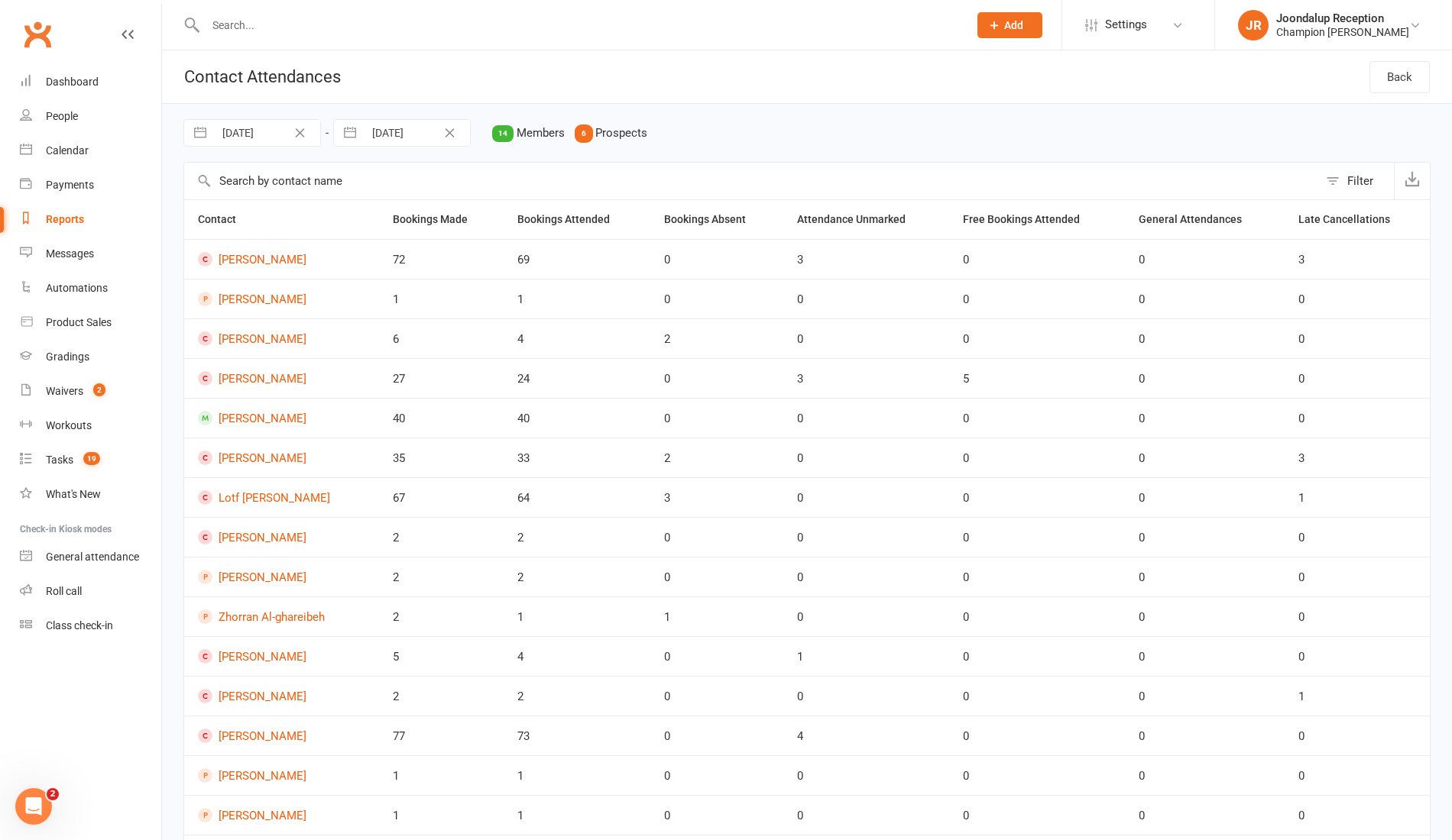
click at [1363, 182] on div "Filter" at bounding box center [1359, 181] width 26 height 18
select select "22105"
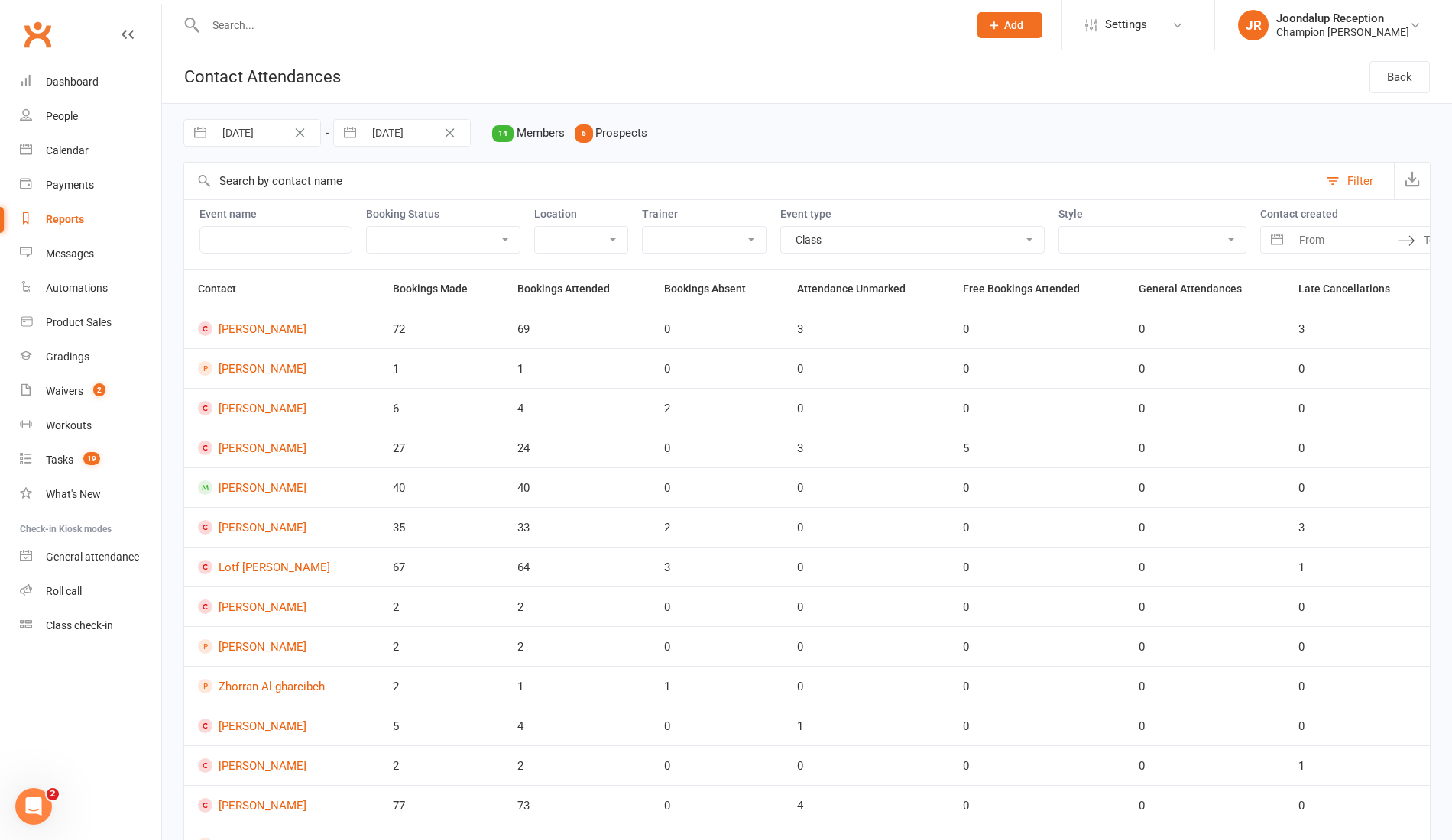
click at [62, 222] on div "Reports" at bounding box center [64, 219] width 38 height 13
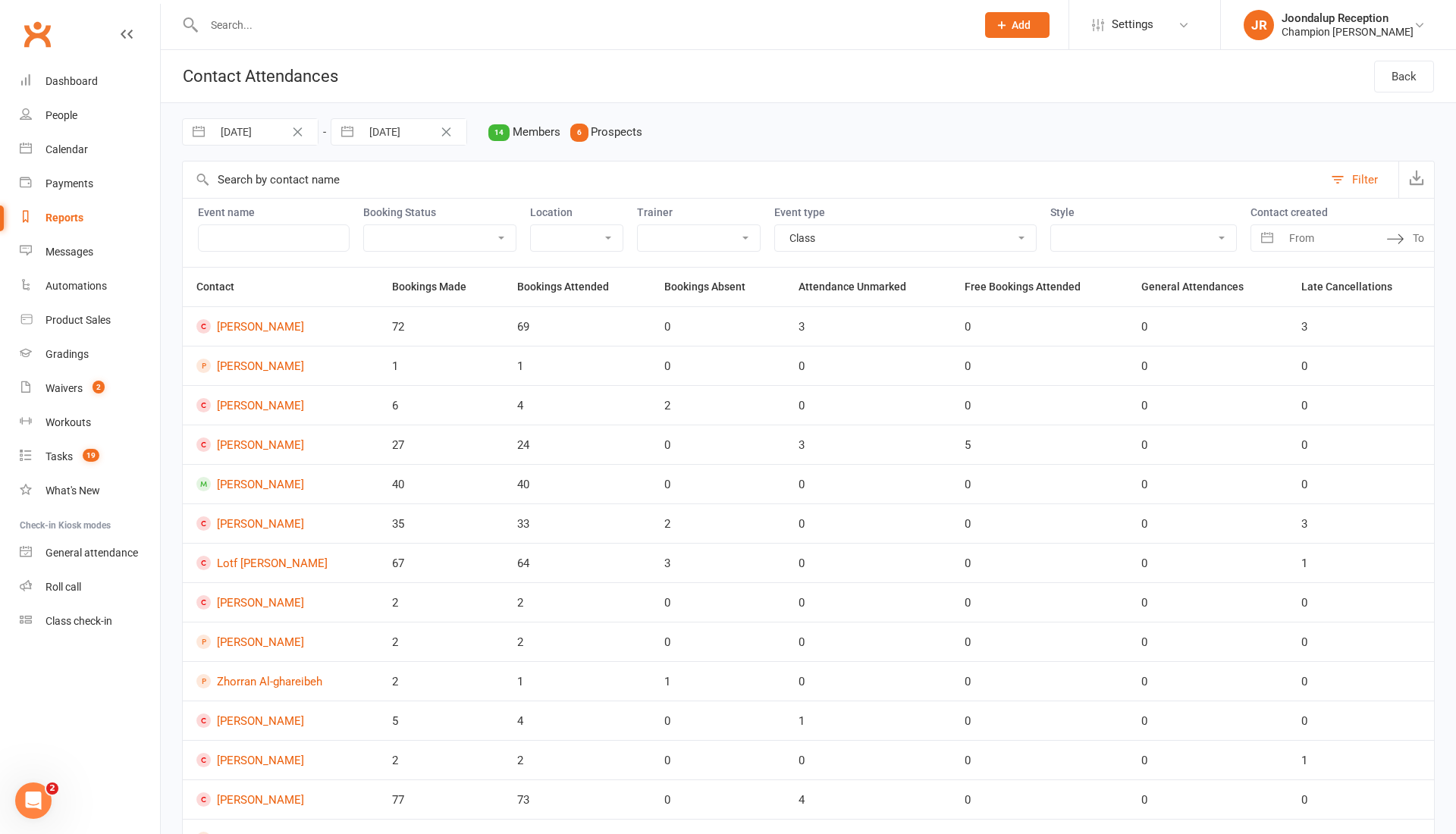
select select "50"
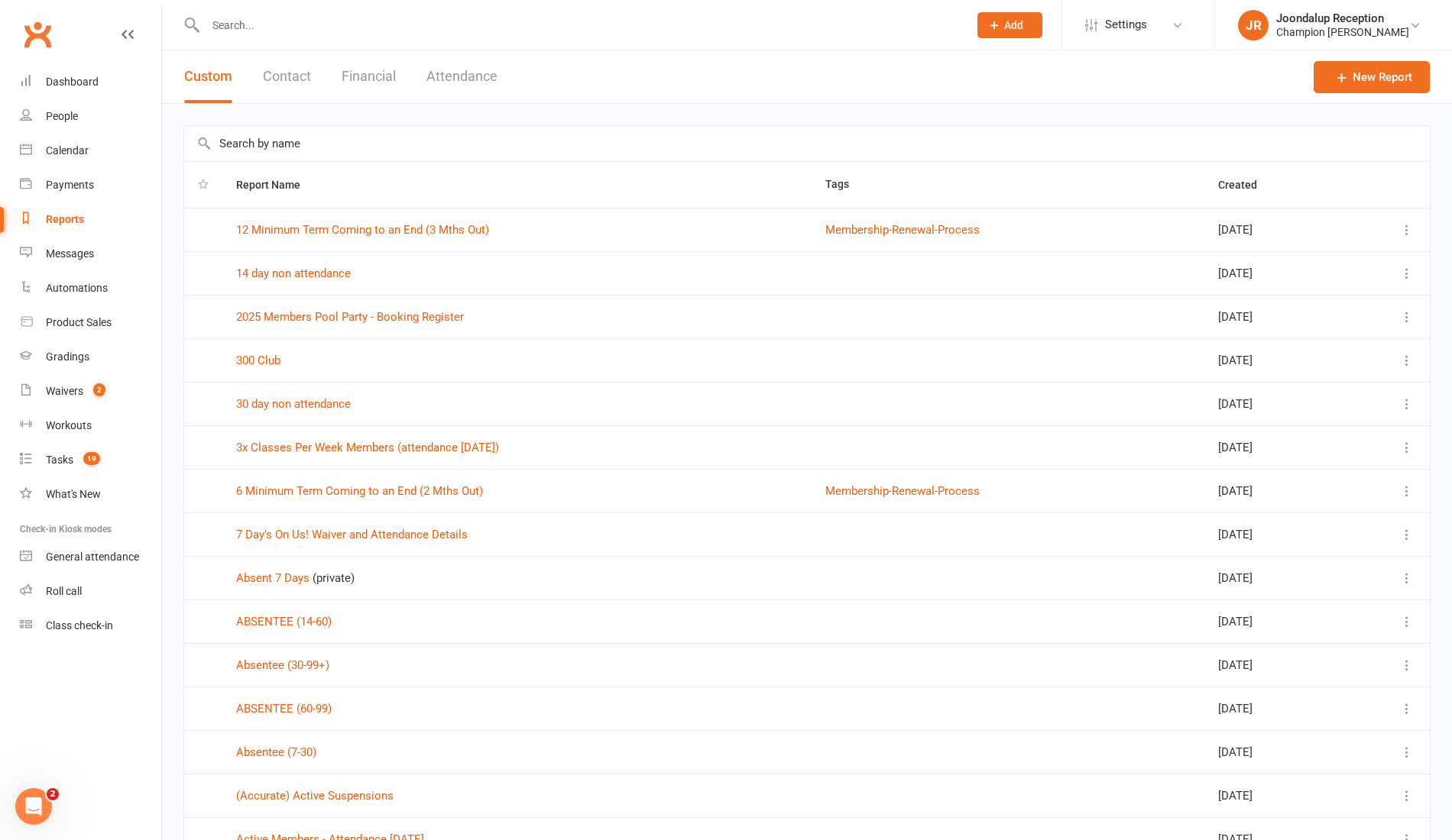
click at [465, 79] on button "Attendance" at bounding box center [462, 77] width 71 height 53
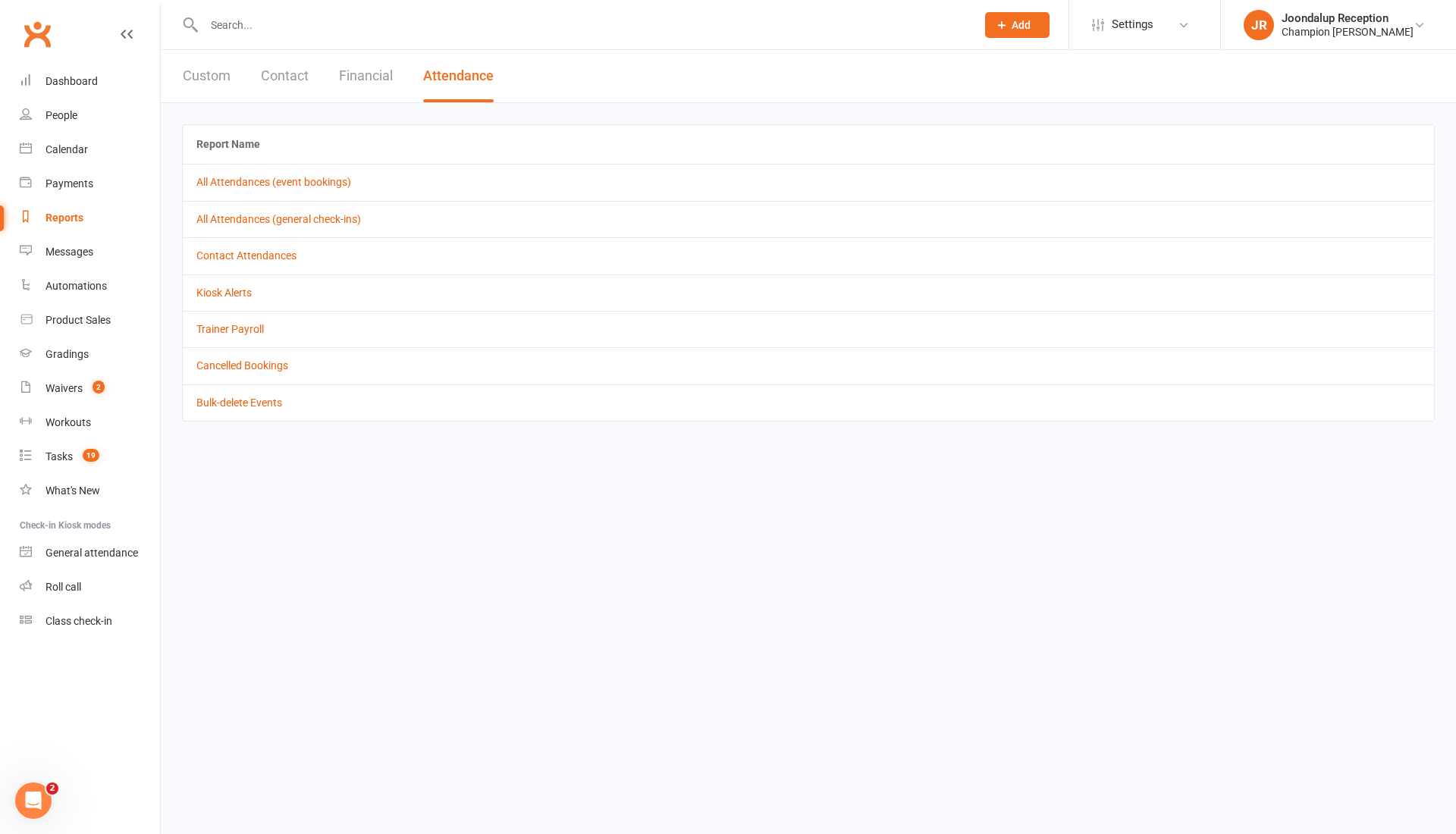
click at [234, 358] on td "Cancelled Bookings" at bounding box center [808, 365] width 1251 height 37
click at [297, 178] on link "All Attendances (event bookings)" at bounding box center [273, 182] width 155 height 13
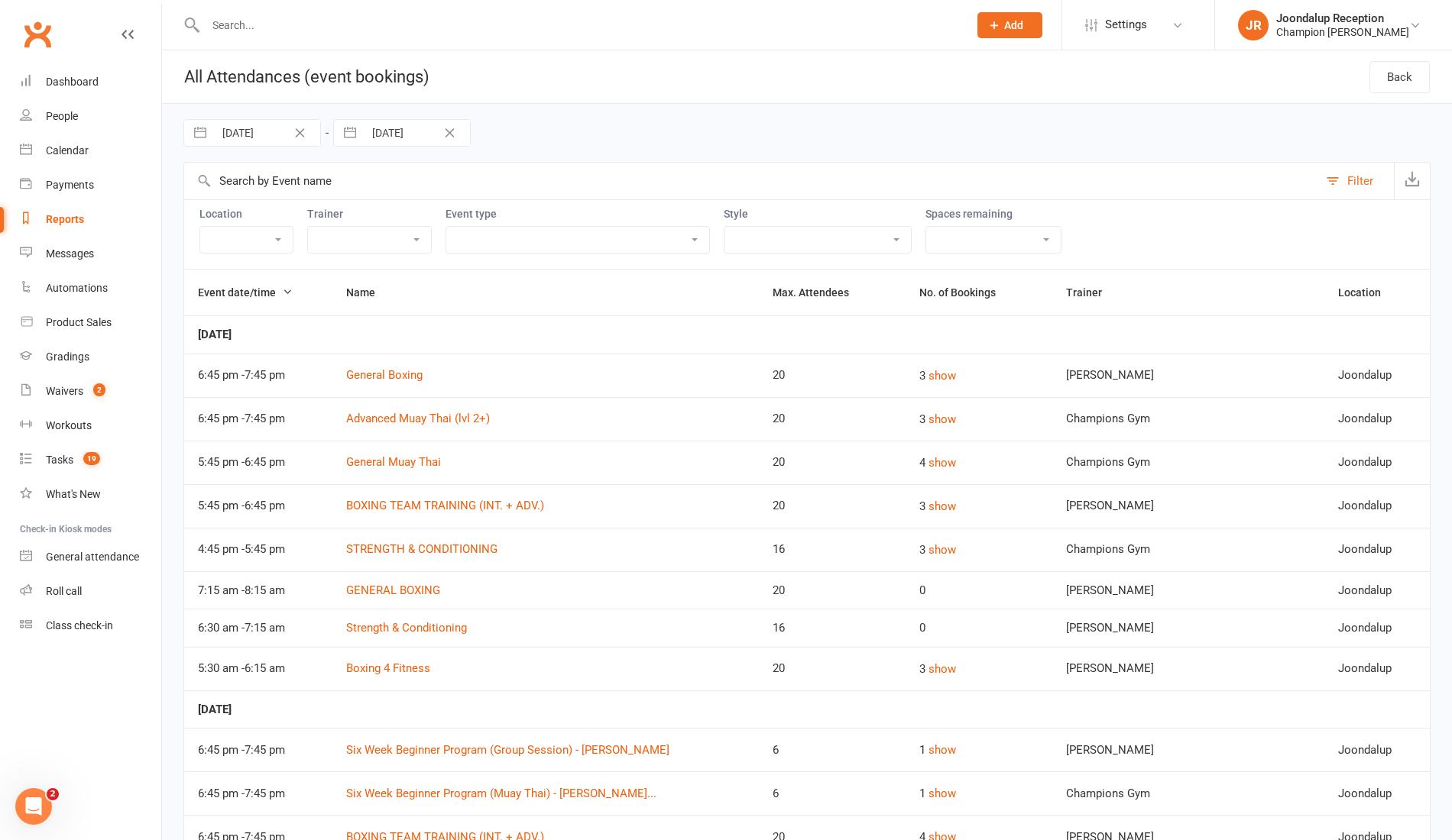
click at [207, 135] on button "button" at bounding box center [200, 132] width 27 height 26
select select "7"
select select "2025"
select select "8"
select select "2025"
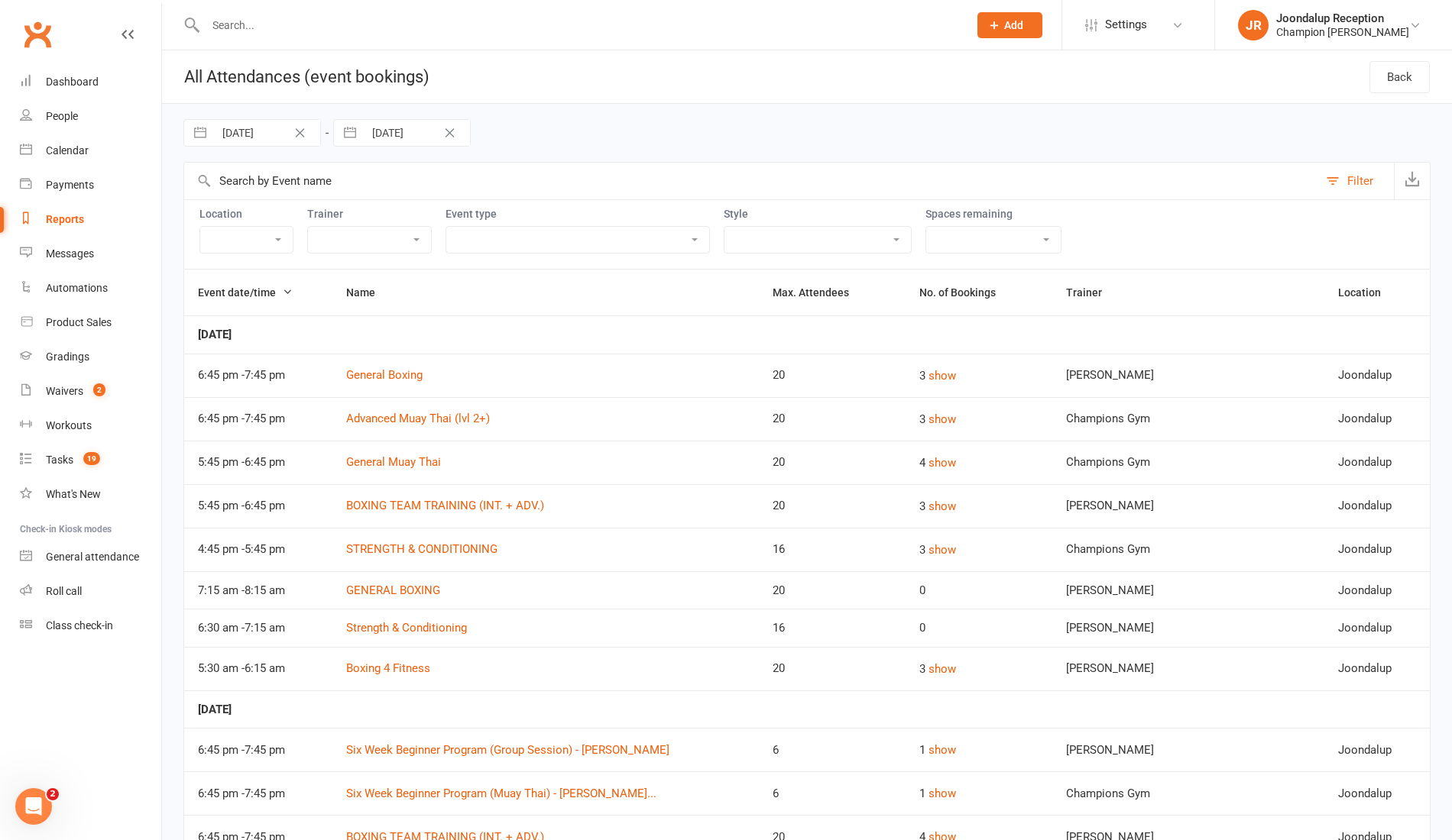
select select "9"
select select "2025"
click at [279, 196] on select "January February March April May June July August September October November De…" at bounding box center [282, 197] width 84 height 18
select select "10"
select select "2025"
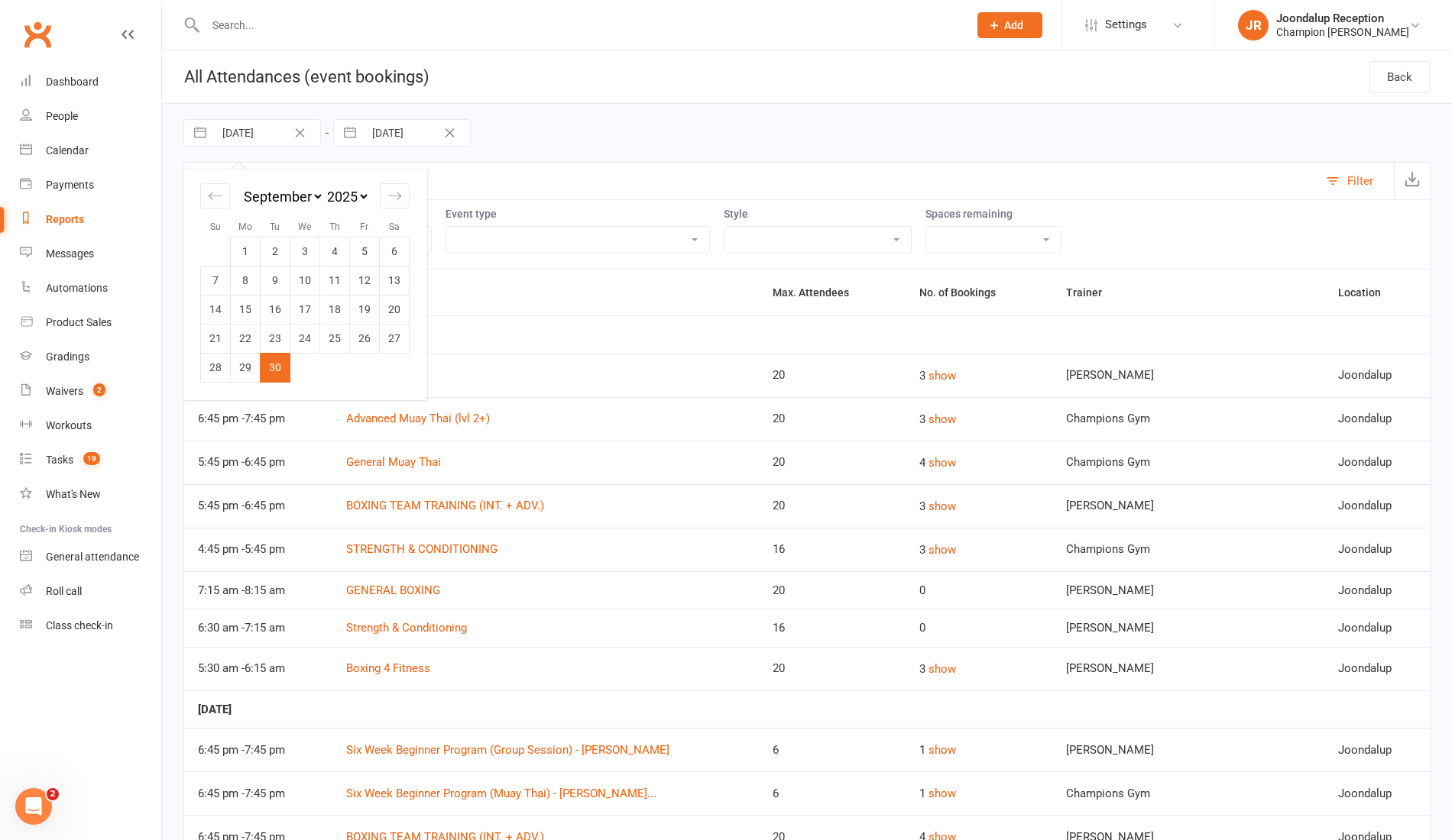
select select "11"
select select "2025"
select select "2026"
click at [356, 196] on select "2035 2034 2033 2032 2031 2030 2029 2028 2027 2026 2025 2024 2023 2022 2021 2020…" at bounding box center [347, 197] width 46 height 18
select select "10"
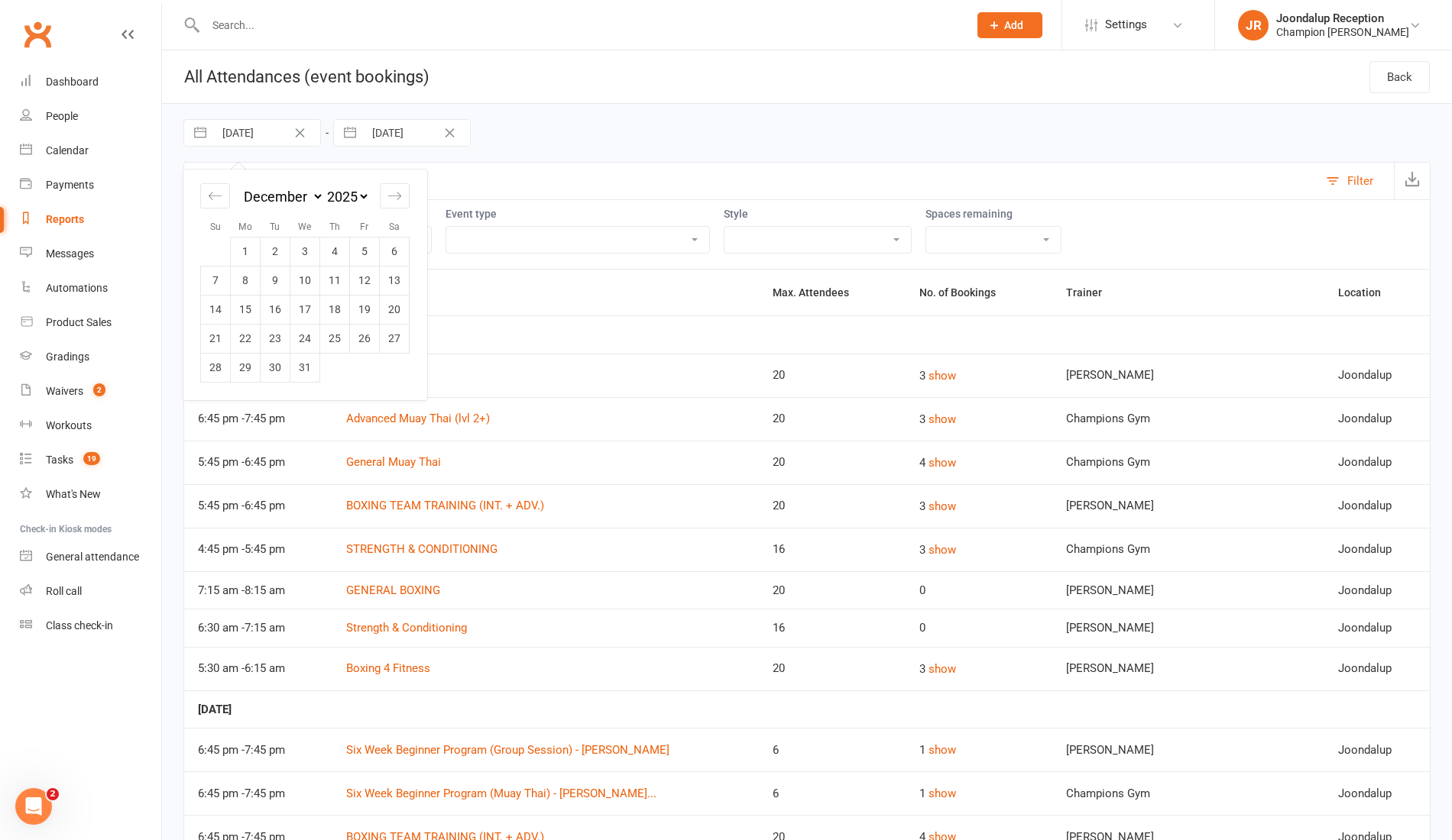
select select "2021"
select select "11"
select select "2021"
select select "2022"
click at [313, 246] on td "1" at bounding box center [305, 251] width 30 height 29
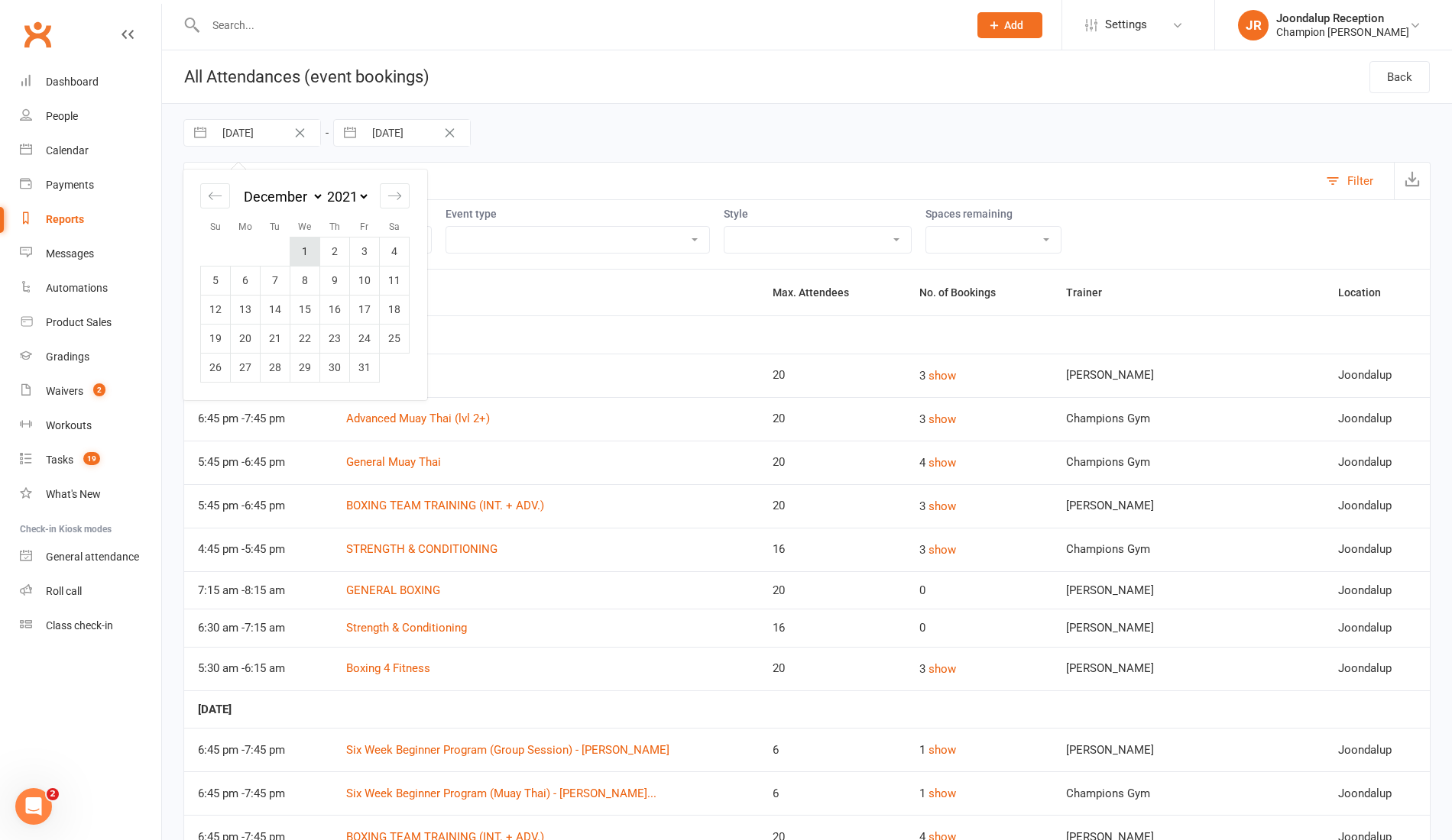
type input "[DATE]"
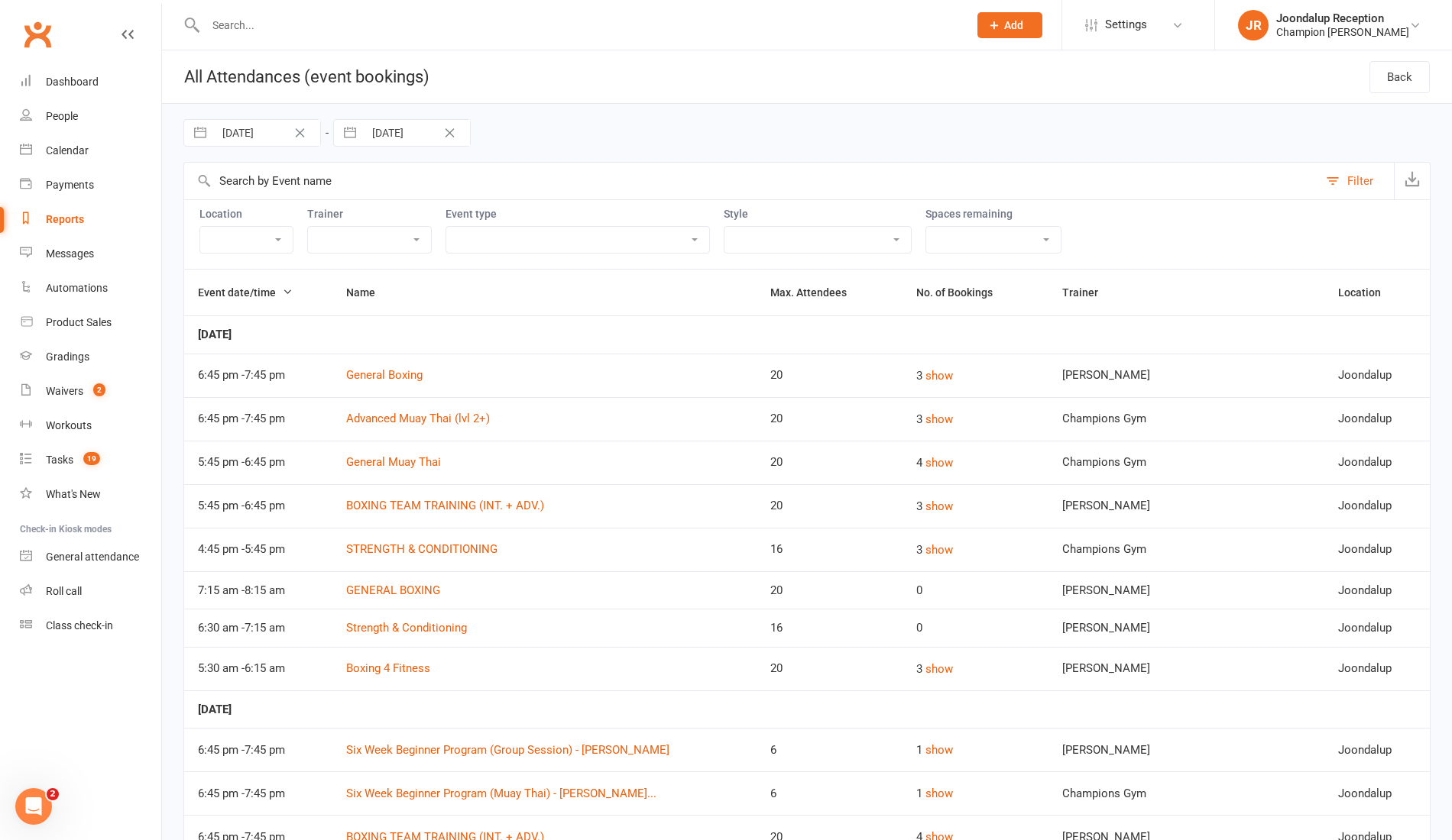
click at [352, 134] on button "button" at bounding box center [350, 132] width 27 height 26
select select "8"
select select "2025"
select select "9"
select select "2025"
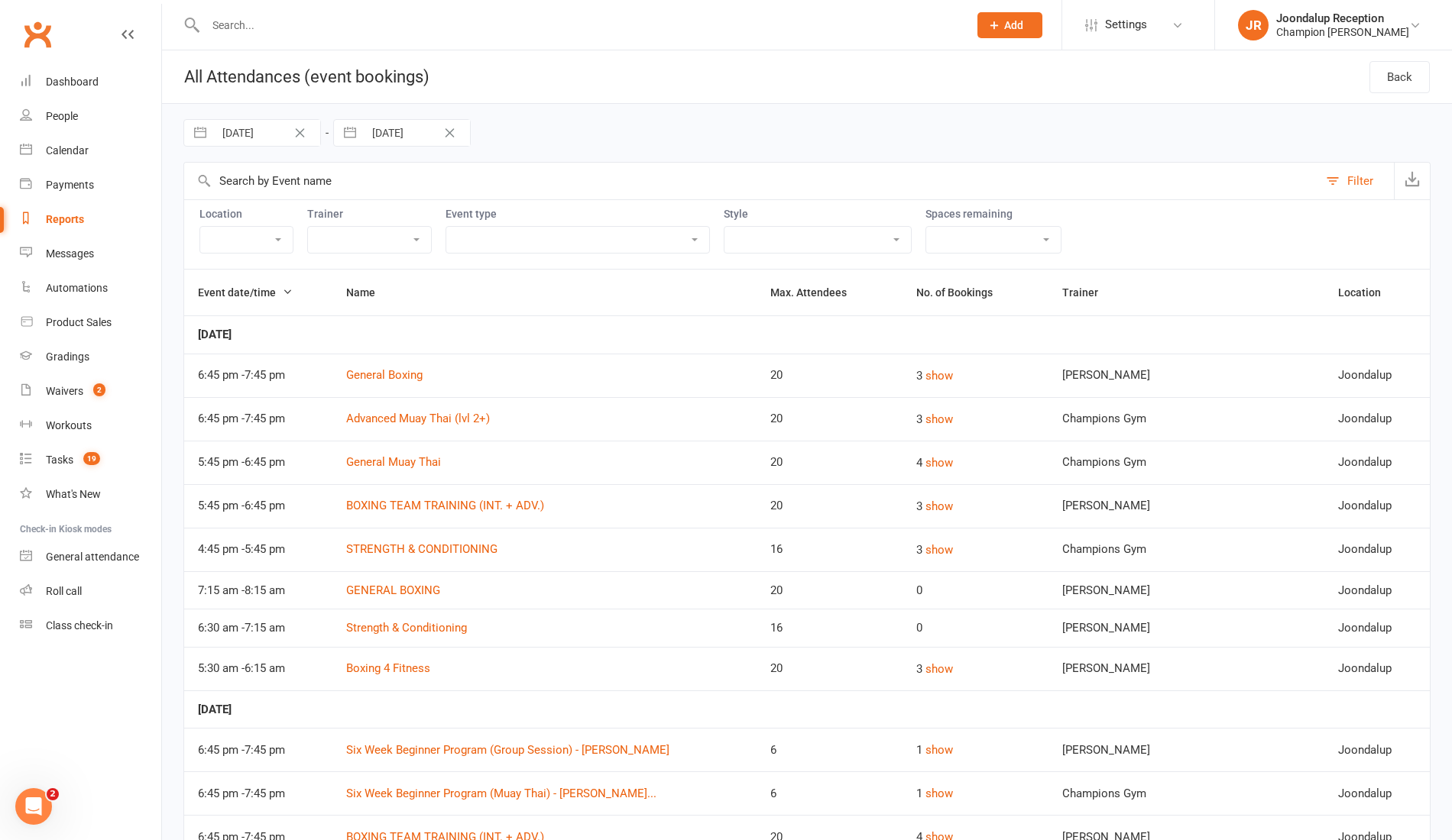
select select "10"
select select "2025"
click at [371, 197] on div "Move backward to switch to the previous month." at bounding box center [364, 196] width 30 height 25
select select "7"
select select "2025"
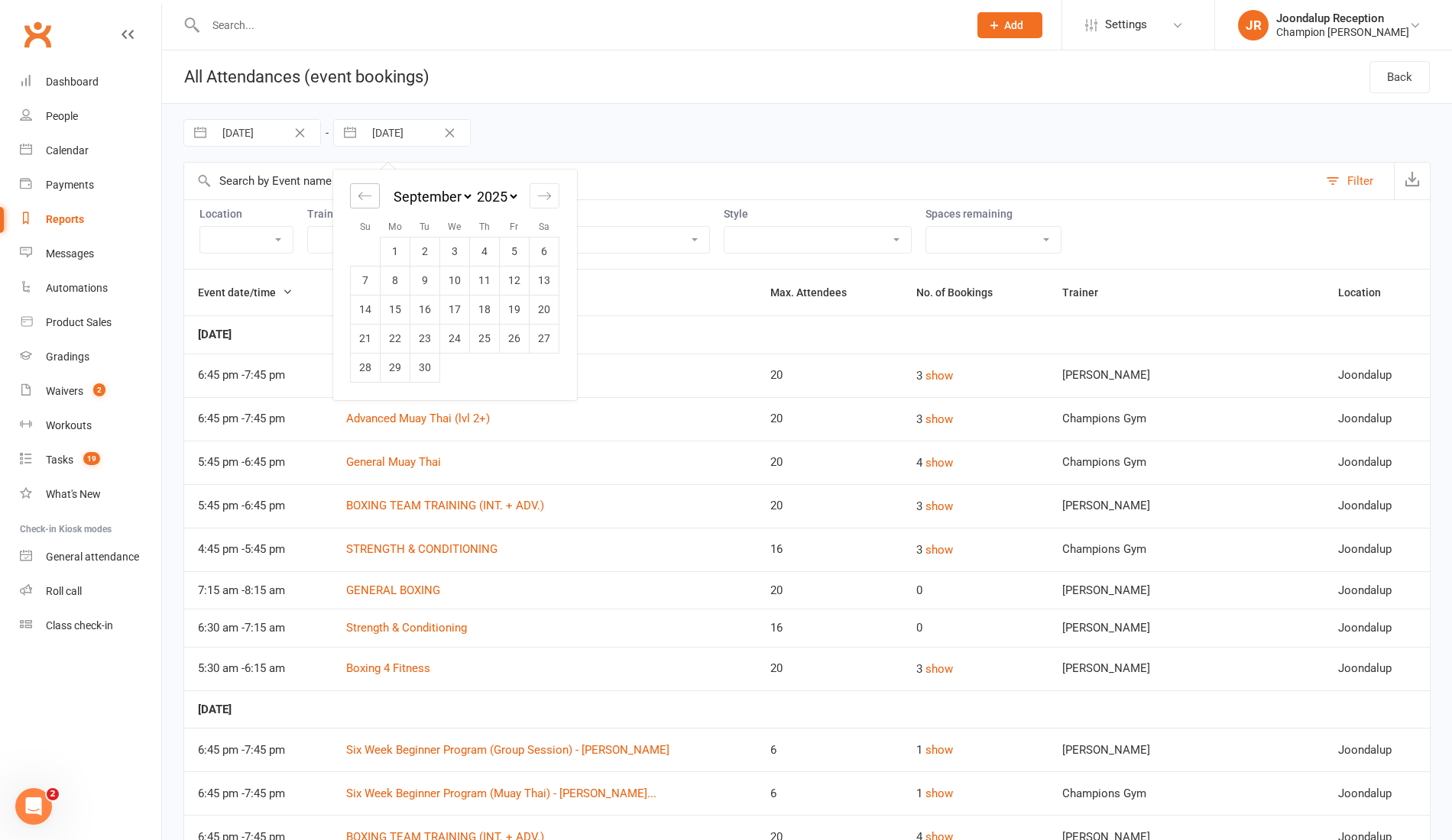
click at [371, 197] on div "Move backward to switch to the previous month." at bounding box center [364, 196] width 30 height 25
select select "6"
select select "2025"
click at [371, 197] on div "Move backward to switch to the previous month." at bounding box center [364, 196] width 30 height 25
select select "5"
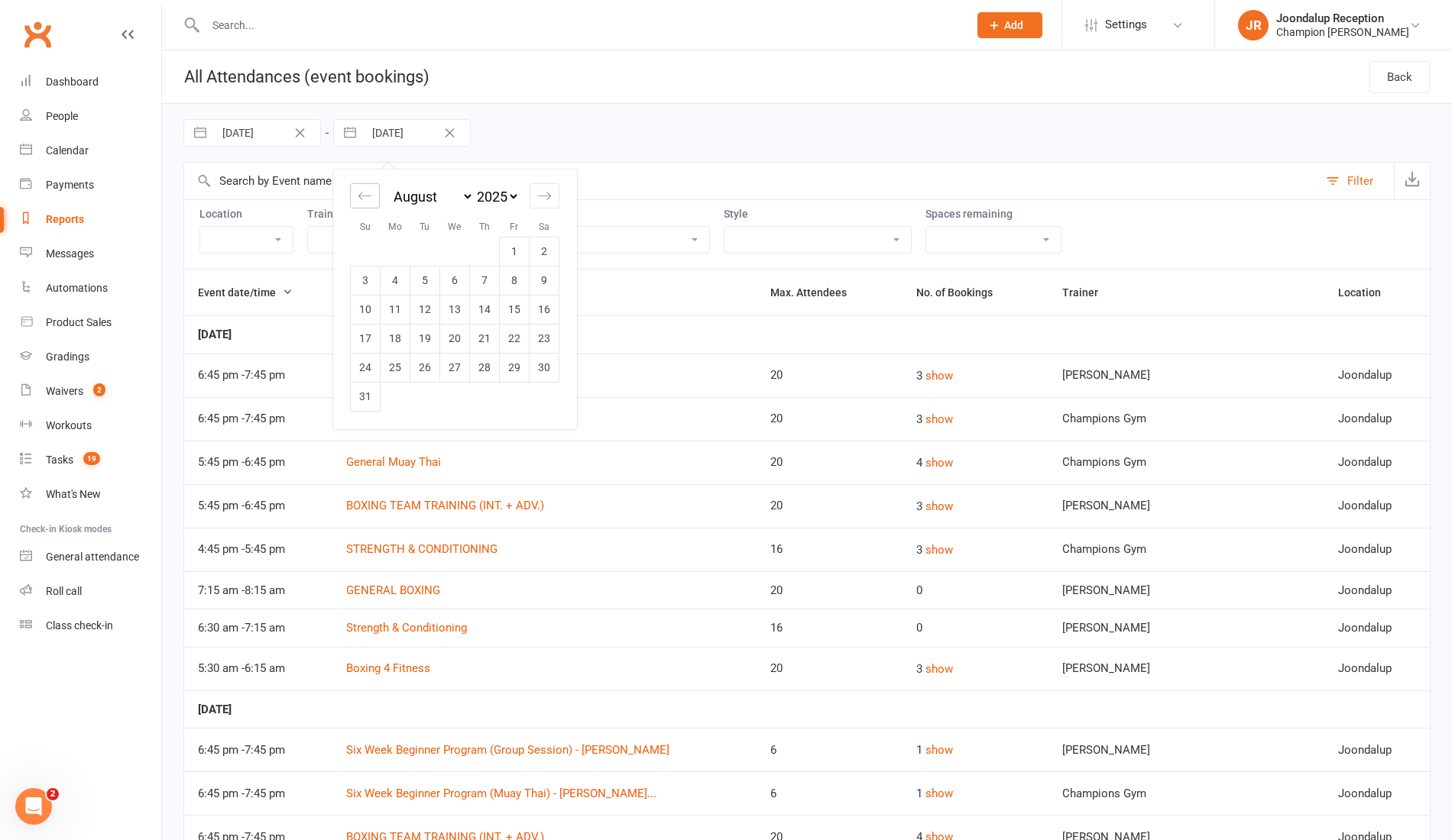
select select "2025"
click at [437, 243] on td "1" at bounding box center [425, 251] width 30 height 29
type input "[DATE]"
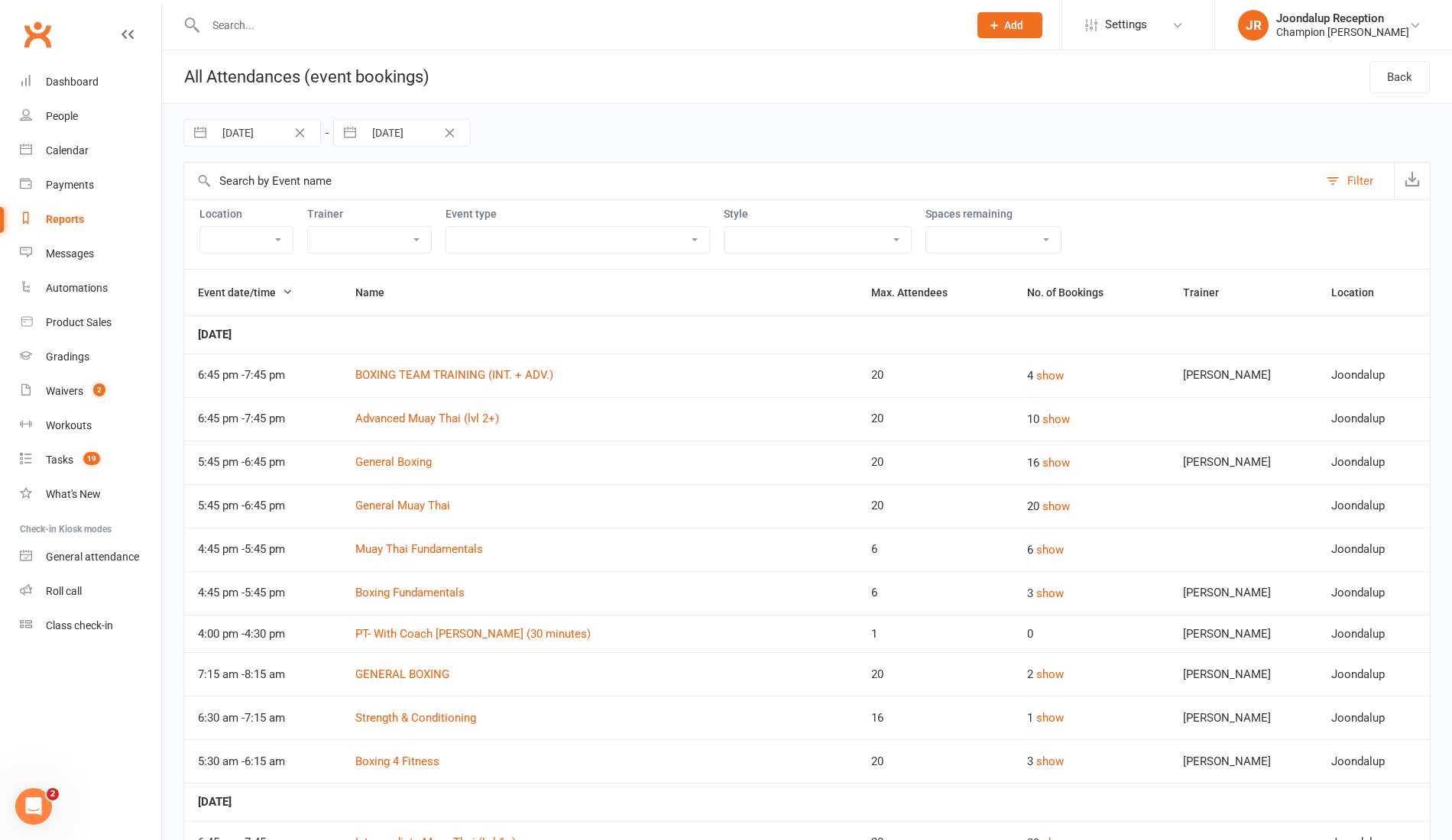
click at [406, 244] on select "[PERSON_NAME] [PERSON_NAME] Champions [PERSON_NAME] Otorii [PERSON_NAME] [PERSO…" at bounding box center [369, 239] width 123 height 26
click at [270, 229] on select "Highgate Joondalup Myaree" at bounding box center [246, 239] width 93 height 26
click at [528, 255] on div "Location Highgate Joondalup Myaree Trainer [PERSON_NAME] [PERSON_NAME] Champion…" at bounding box center [806, 234] width 1247 height 69
click at [552, 236] on select "Admin Class Club Cleaning Member Event Pack Down/End of Shift PT - Boxing (30 m…" at bounding box center [577, 239] width 263 height 26
click at [783, 240] on select "Boxing Muay Thai Personal Training (30 Minutes) Personal Training (45 Minutes) …" at bounding box center [817, 239] width 186 height 26
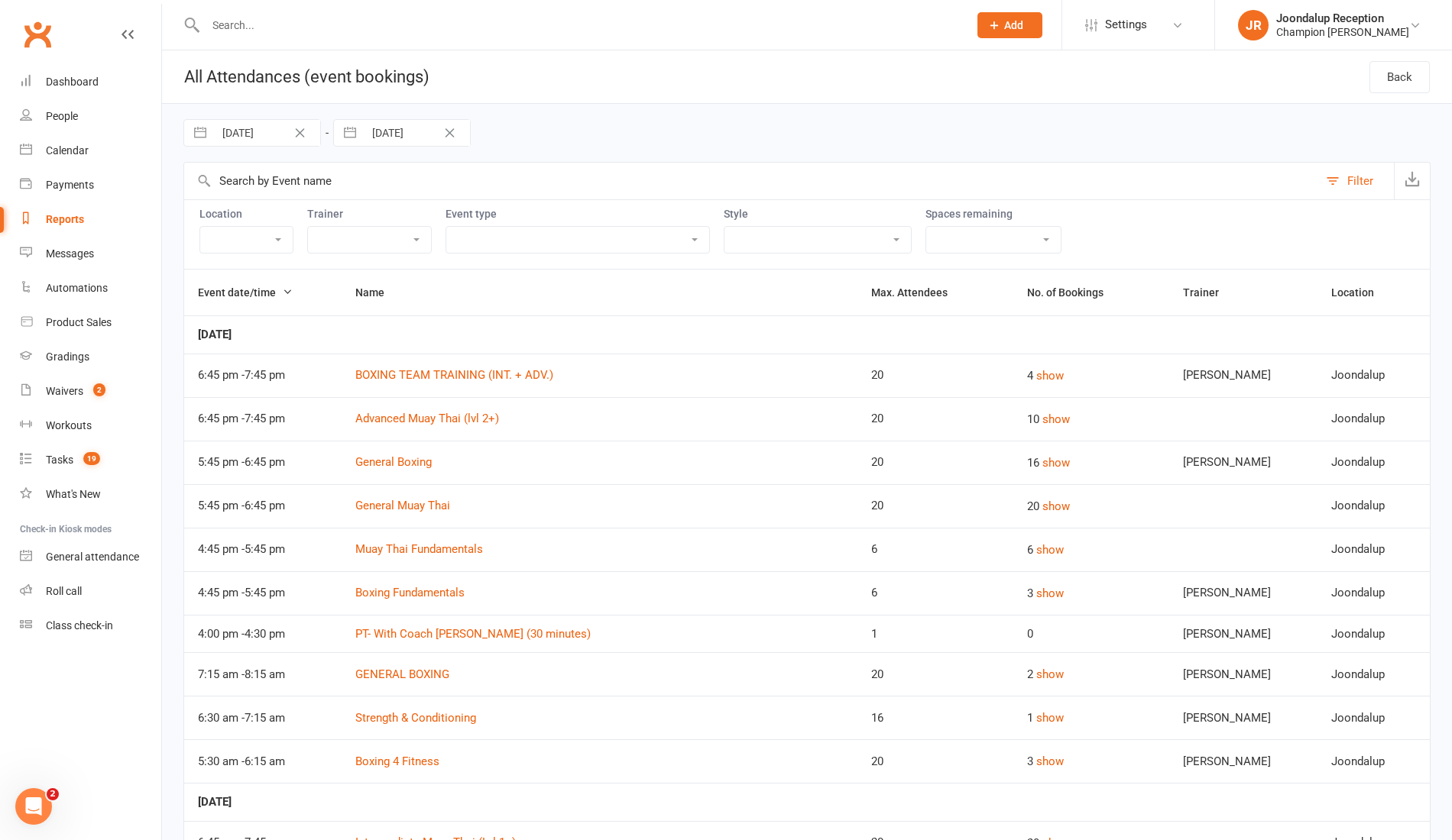
click at [988, 236] on select "Full - no free spaces 1 2 3 4 5 6 7 8 9 10 More than 10 Over-booked No limit" at bounding box center [993, 239] width 134 height 26
click at [1076, 238] on div "Location Highgate Joondalup Myaree Trainer [PERSON_NAME] [PERSON_NAME] Champion…" at bounding box center [806, 234] width 1247 height 69
click at [649, 231] on select "Admin Class Club Cleaning Member Event Pack Down/End of Shift PT - Boxing (30 m…" at bounding box center [577, 239] width 263 height 26
select select "22105"
click at [446, 227] on select "Admin Class Club Cleaning Member Event Pack Down/End of Shift PT - Boxing (30 m…" at bounding box center [577, 239] width 263 height 26
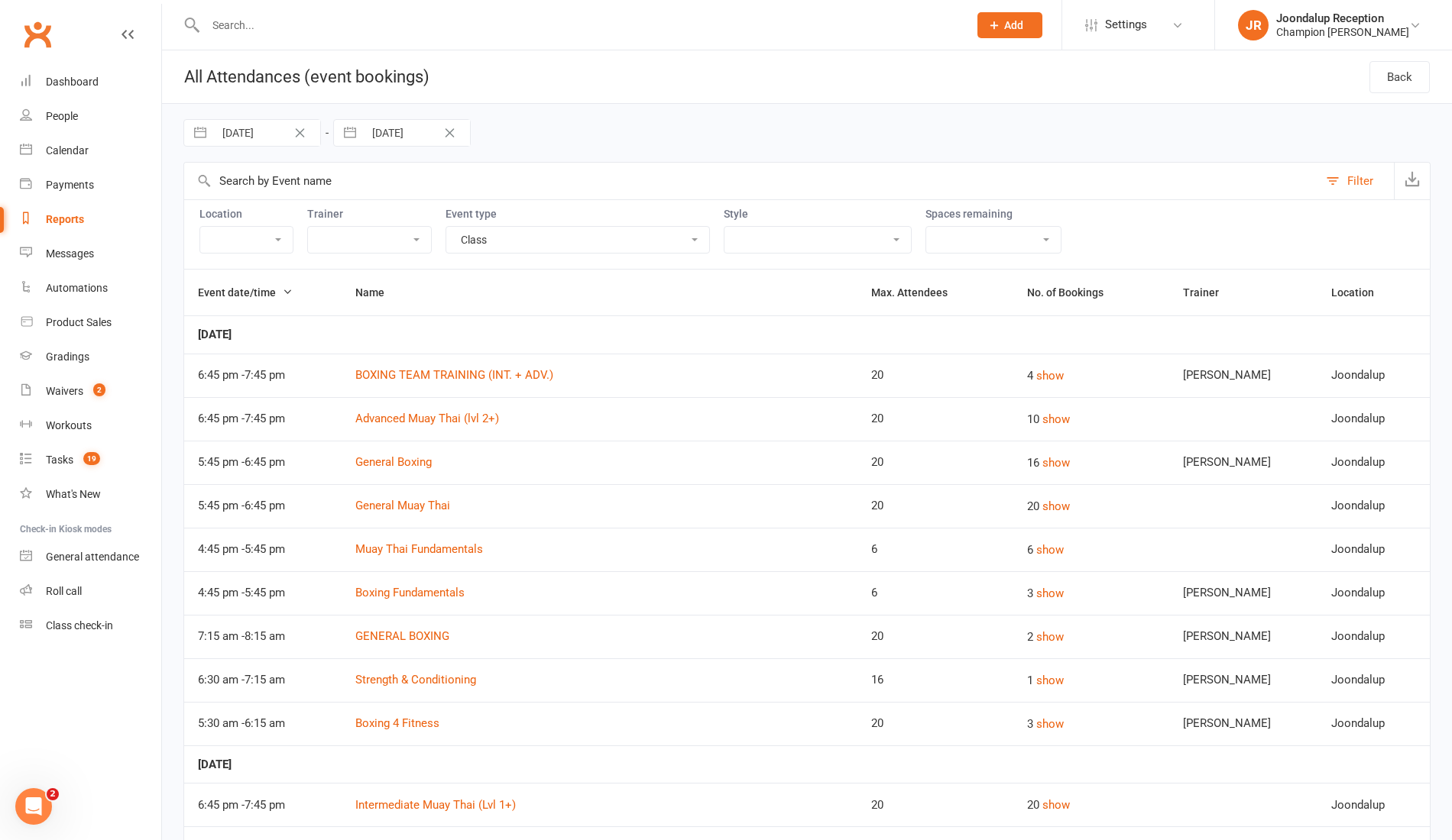
click at [384, 227] on select "[PERSON_NAME] [PERSON_NAME] Champions [PERSON_NAME] Otorii [PERSON_NAME] [PERSO…" at bounding box center [369, 239] width 123 height 26
click at [397, 247] on select "[PERSON_NAME] [PERSON_NAME] Champions [PERSON_NAME] Otorii [PERSON_NAME] [PERSO…" at bounding box center [369, 239] width 123 height 26
click at [269, 230] on select "Highgate Joondalup Myaree" at bounding box center [246, 239] width 93 height 26
click at [338, 234] on select "[PERSON_NAME] [PERSON_NAME] Champions [PERSON_NAME] Otorii [PERSON_NAME] [PERSO…" at bounding box center [369, 239] width 123 height 26
click at [749, 148] on div "[DATE] Navigate forward to interact with the calendar and select a date. Press …" at bounding box center [806, 133] width 1247 height 58
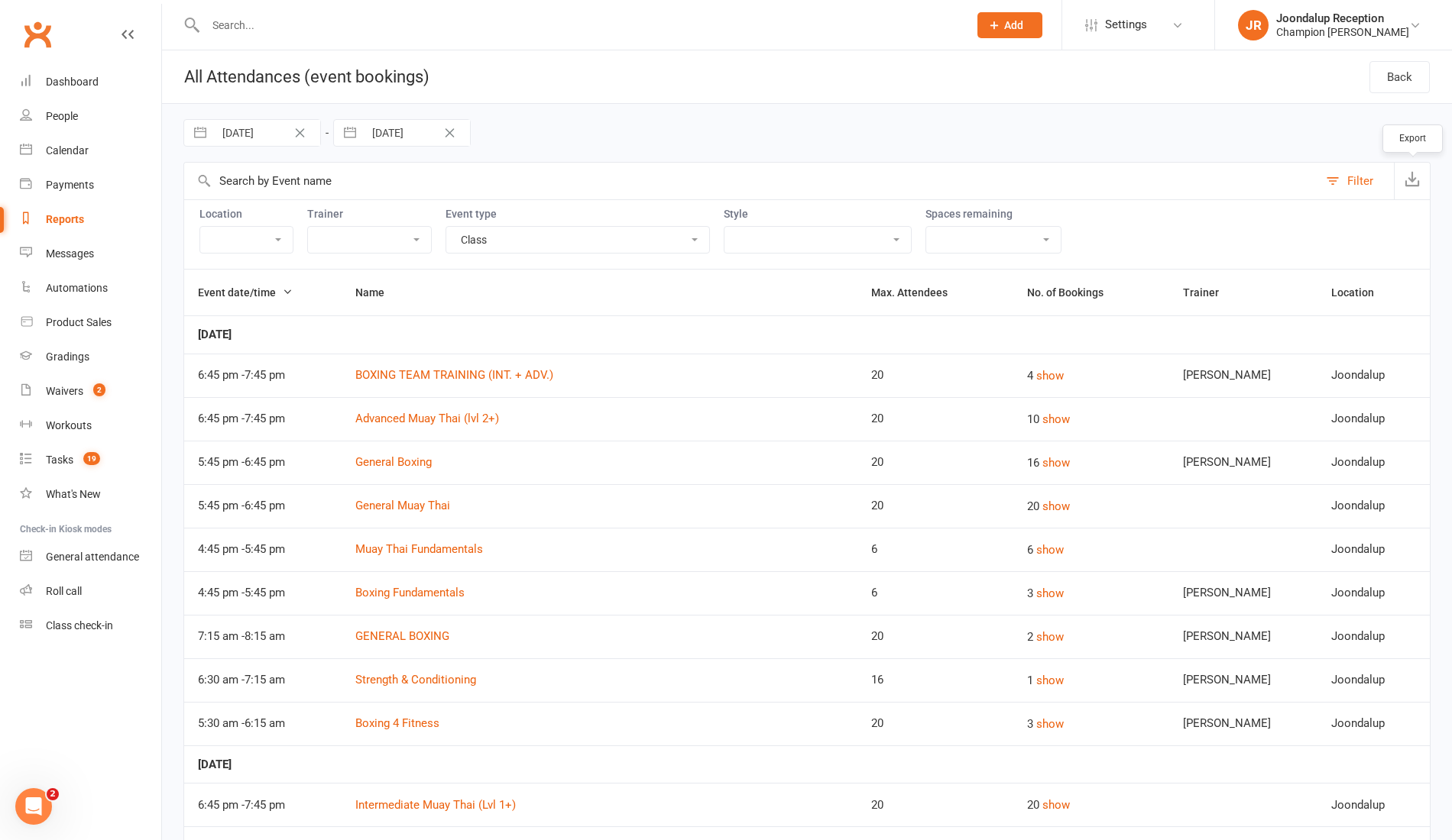
click at [1400, 174] on button "button" at bounding box center [1411, 181] width 36 height 37
click at [348, 129] on button "button" at bounding box center [350, 132] width 27 height 26
select select "5"
select select "2025"
select select "6"
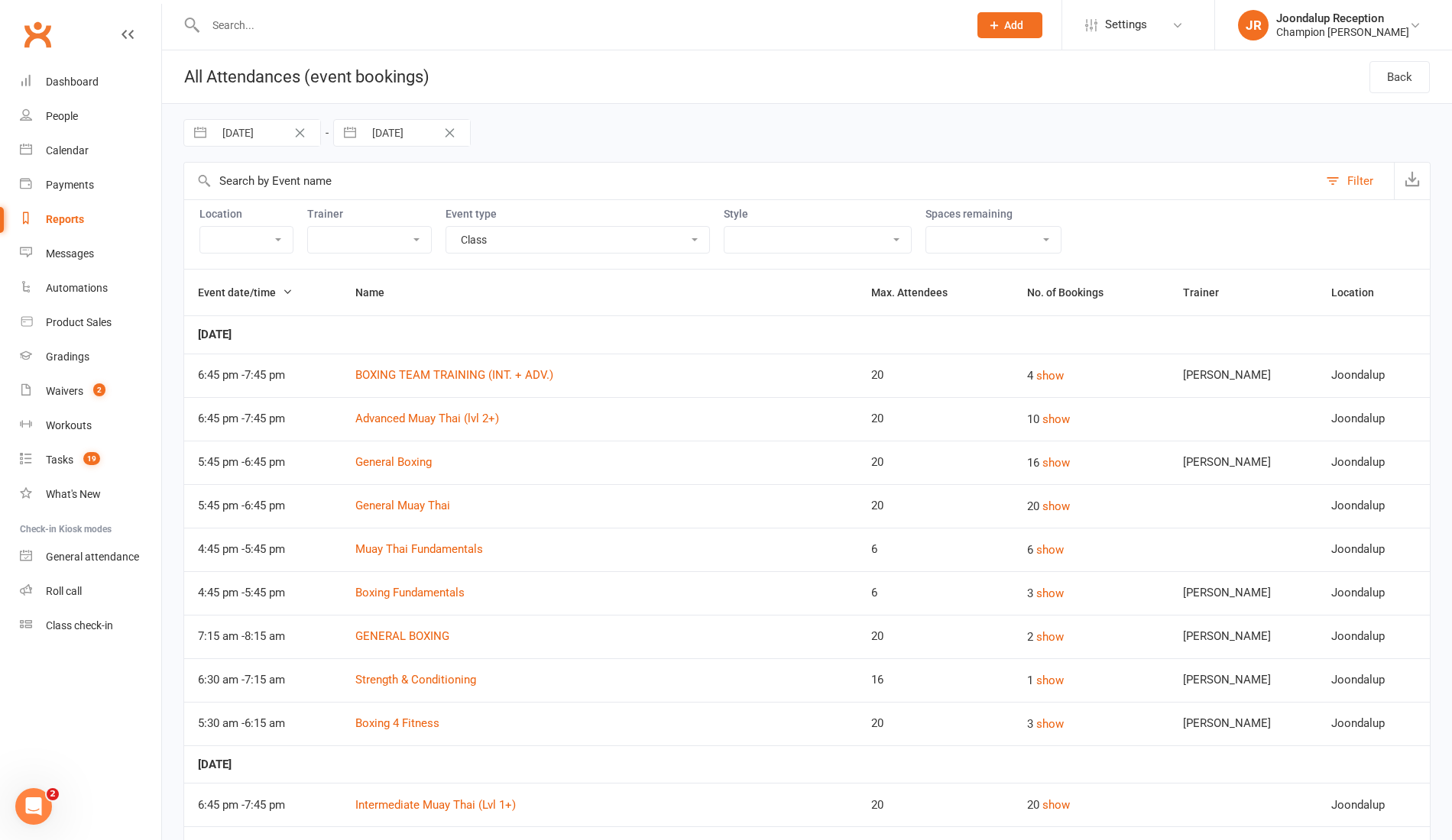
select select "2025"
select select "7"
select select "2025"
click at [539, 197] on icon "Move forward to switch to the next month." at bounding box center [544, 196] width 15 height 15
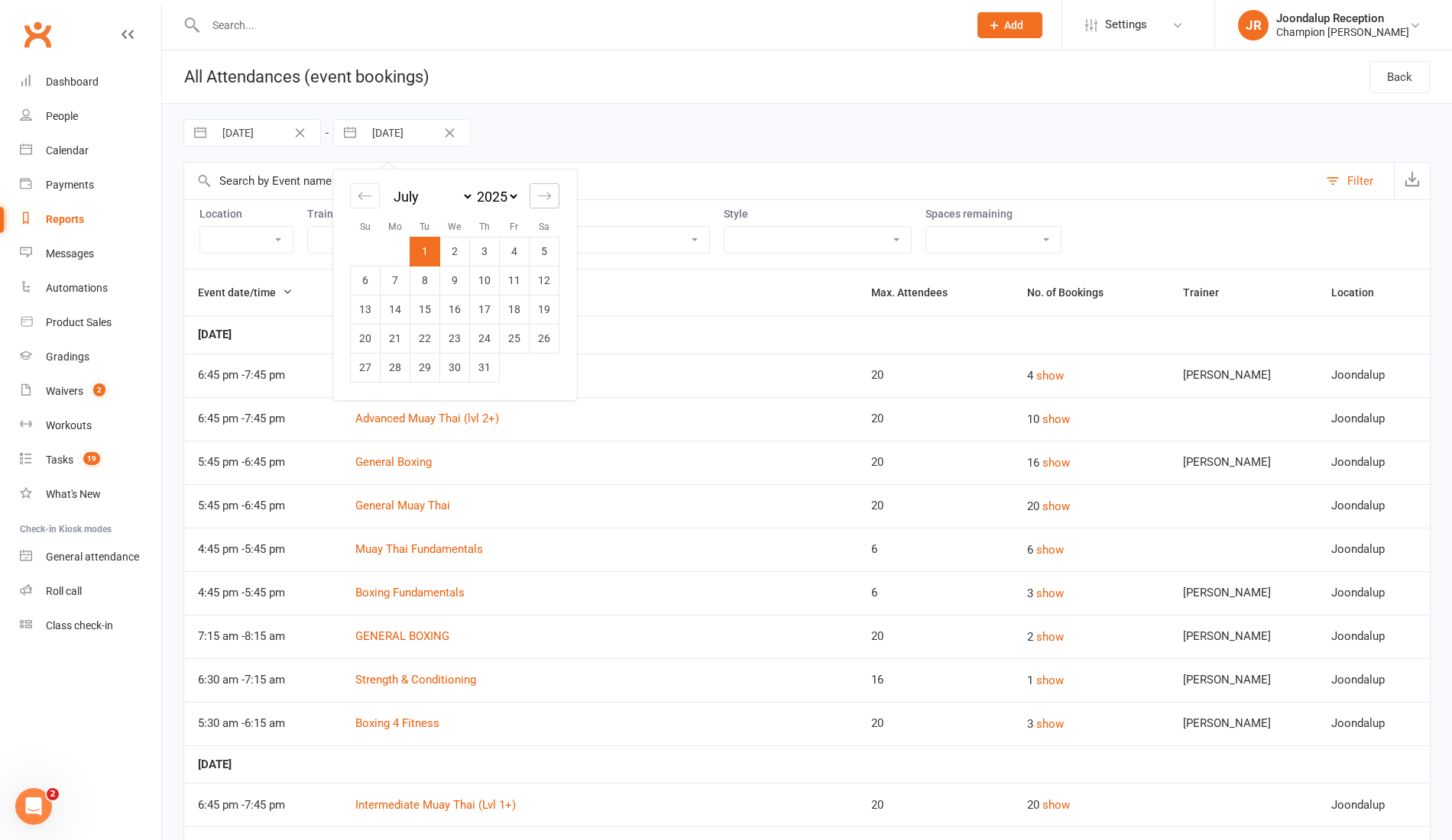
select select "8"
select select "2025"
select select "9"
select select "2025"
click at [550, 204] on div "Move forward to switch to the next month." at bounding box center [544, 196] width 30 height 25
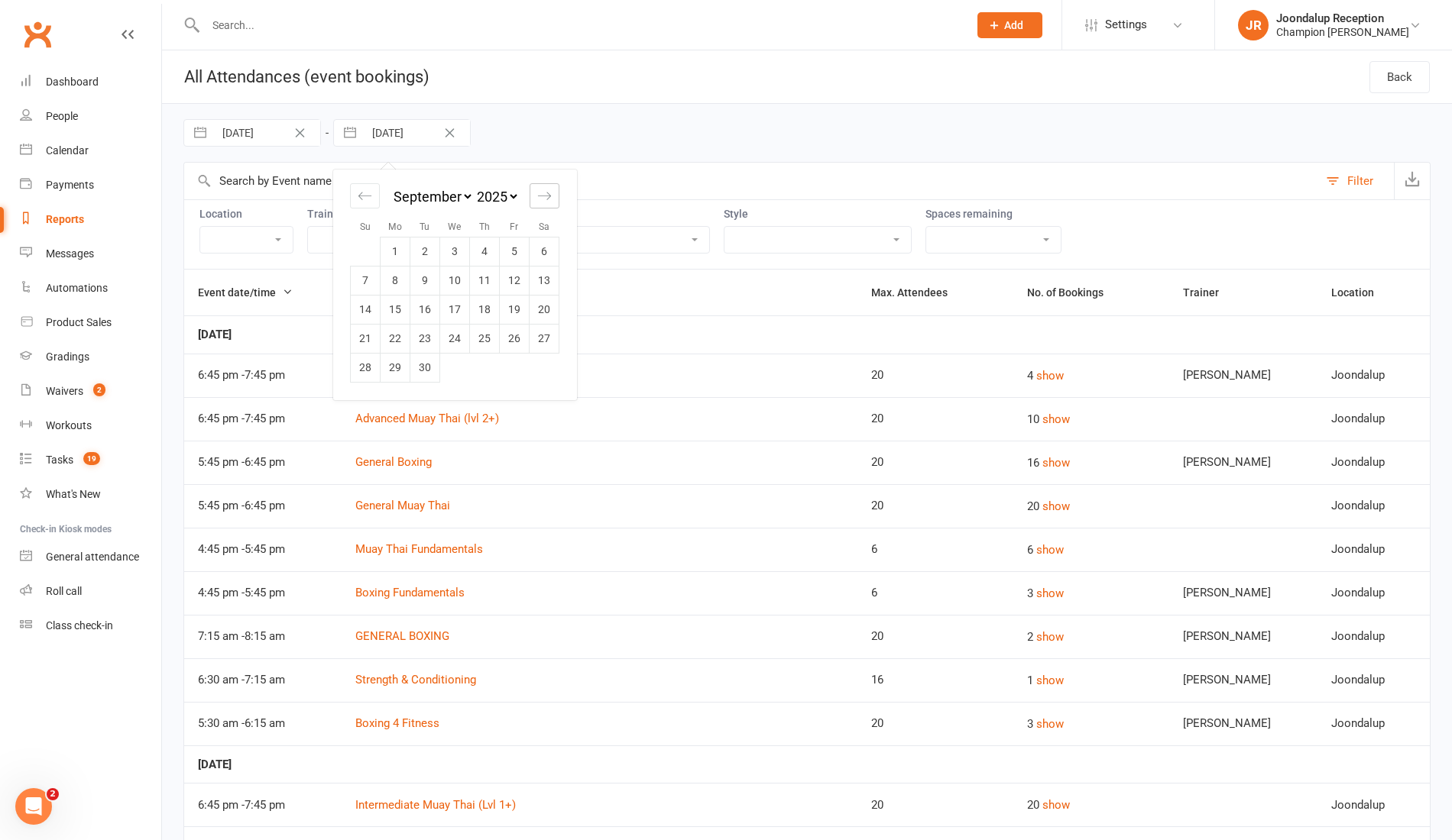
select select "10"
select select "2025"
click at [429, 300] on td "14" at bounding box center [425, 310] width 30 height 29
type input "[DATE]"
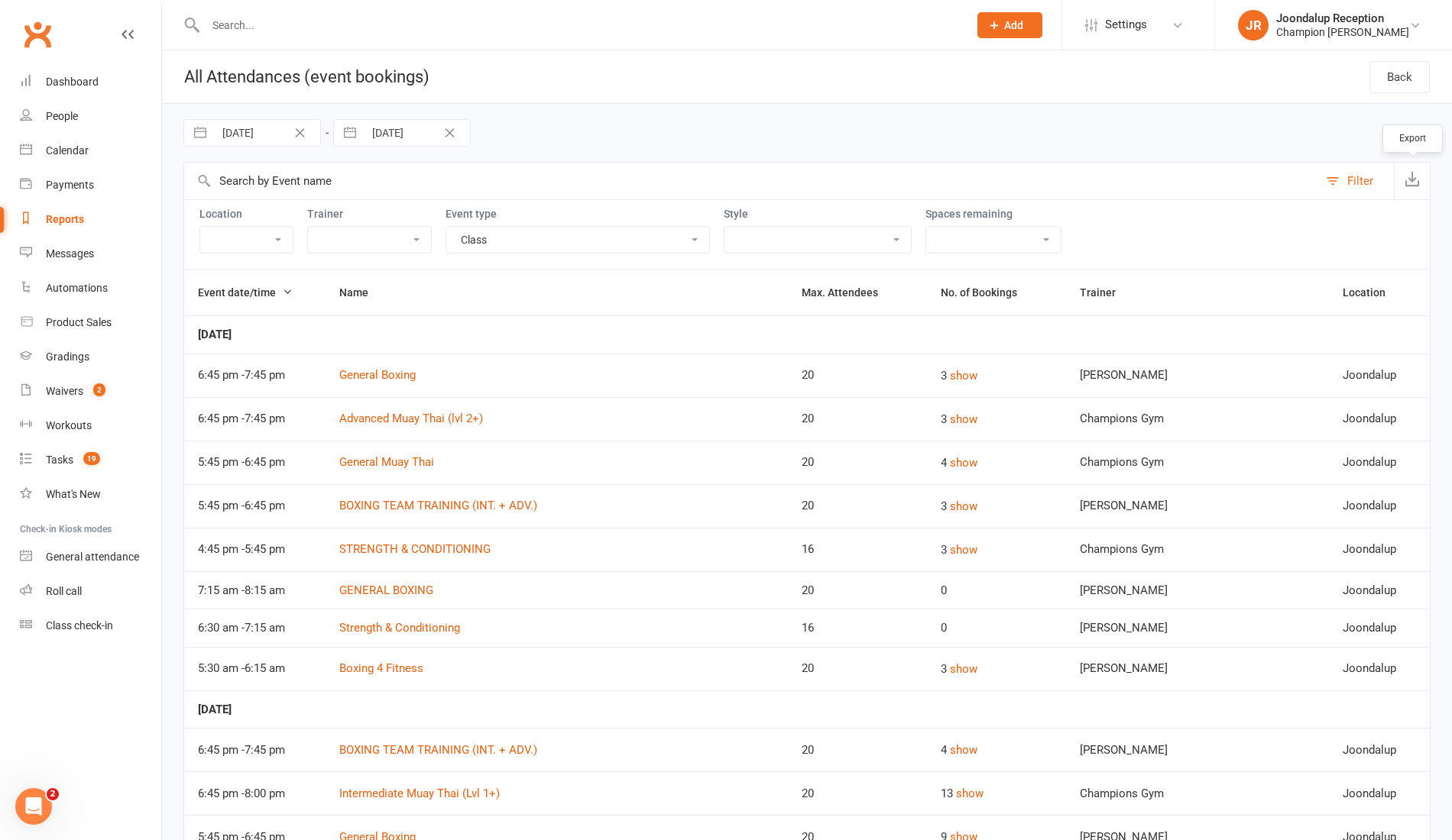
click at [1424, 168] on button "button" at bounding box center [1411, 181] width 36 height 37
